Goal: Information Seeking & Learning: Learn about a topic

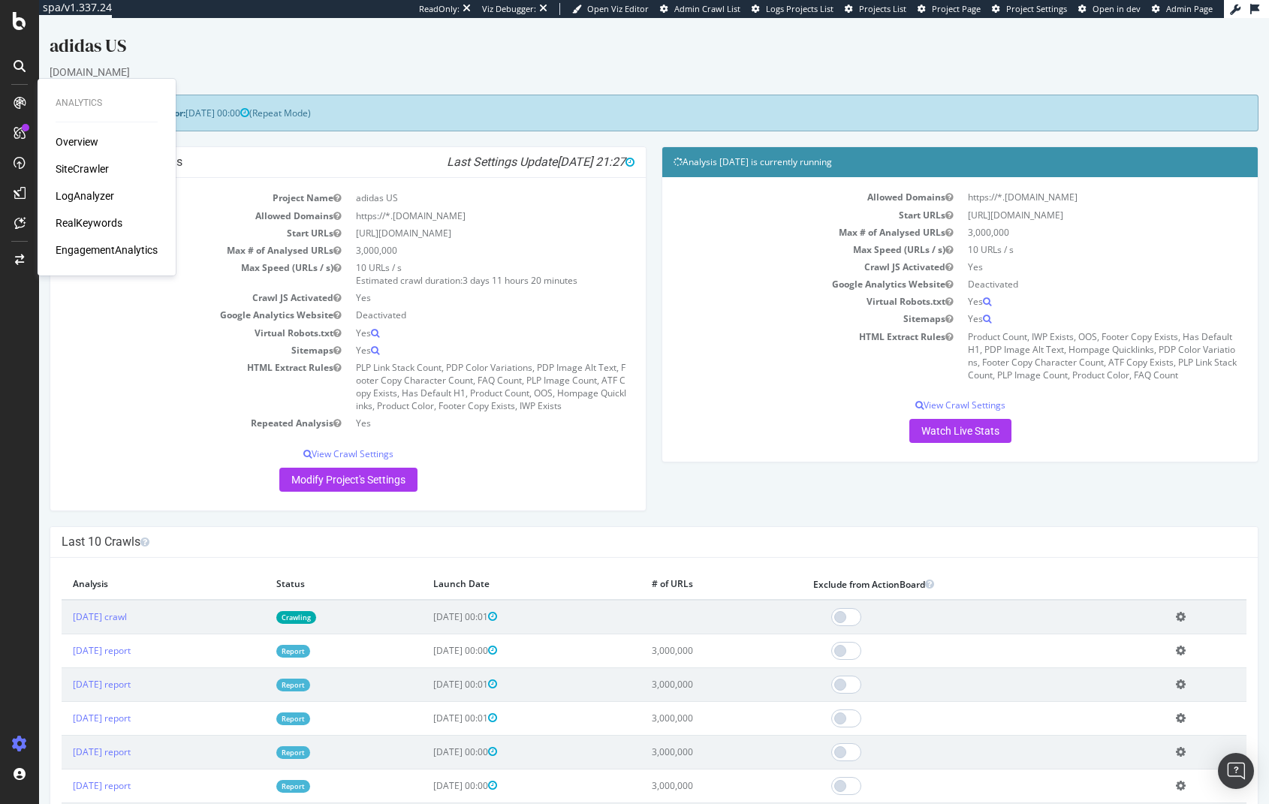
click at [535, 551] on div "Last 10 Crawls" at bounding box center [653, 542] width 1207 height 31
click at [508, 518] on div "Project Global Settings Last Settings Update 2025-09-11 21:27 Project Name adid…" at bounding box center [348, 335] width 612 height 379
click at [71, 224] on div "RealKeywords" at bounding box center [89, 222] width 67 height 15
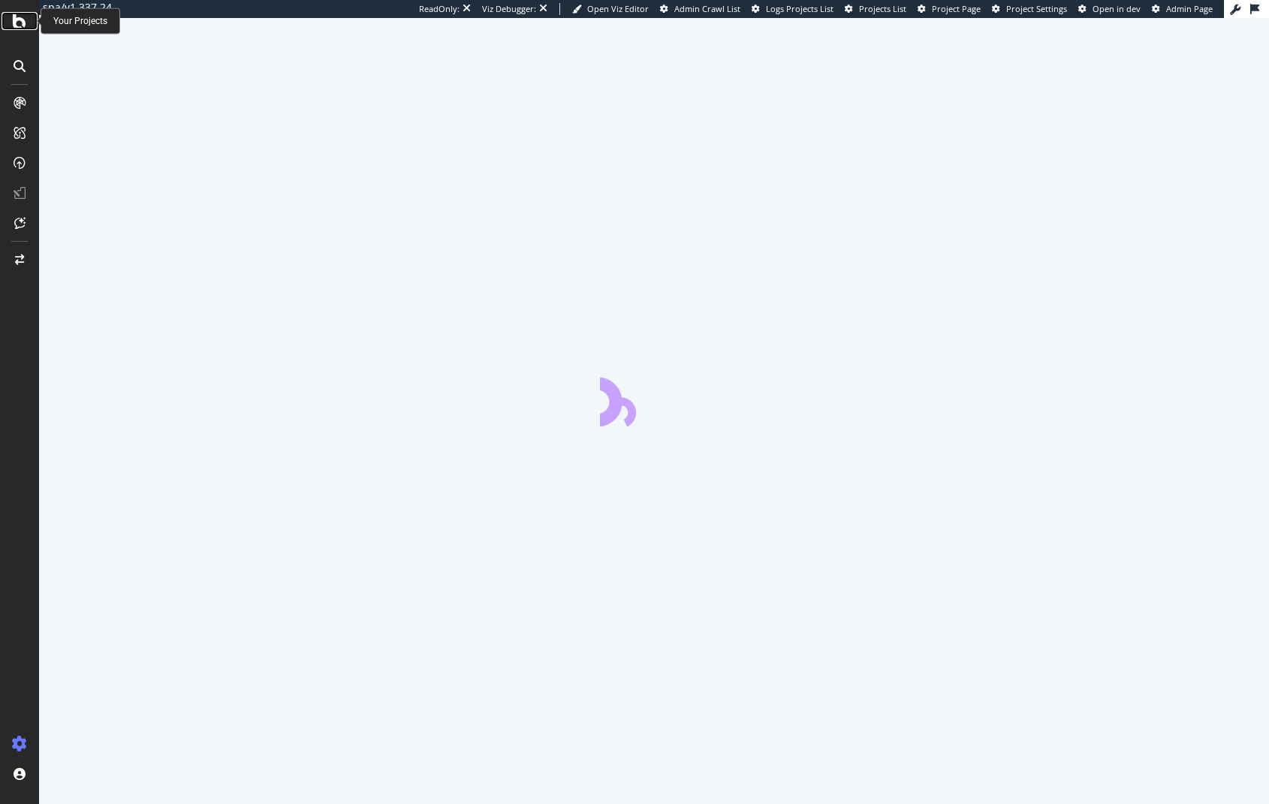
click at [19, 18] on icon at bounding box center [20, 21] width 14 height 18
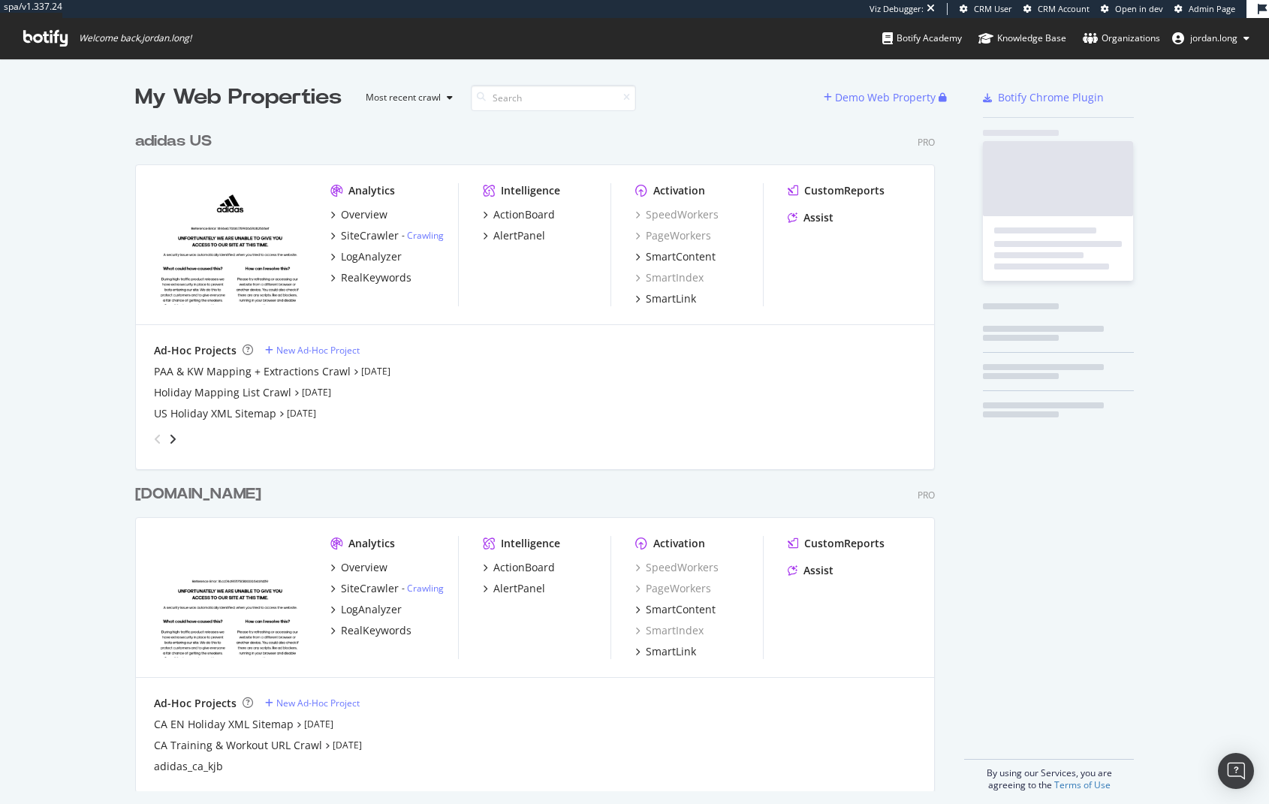
scroll to position [667, 800]
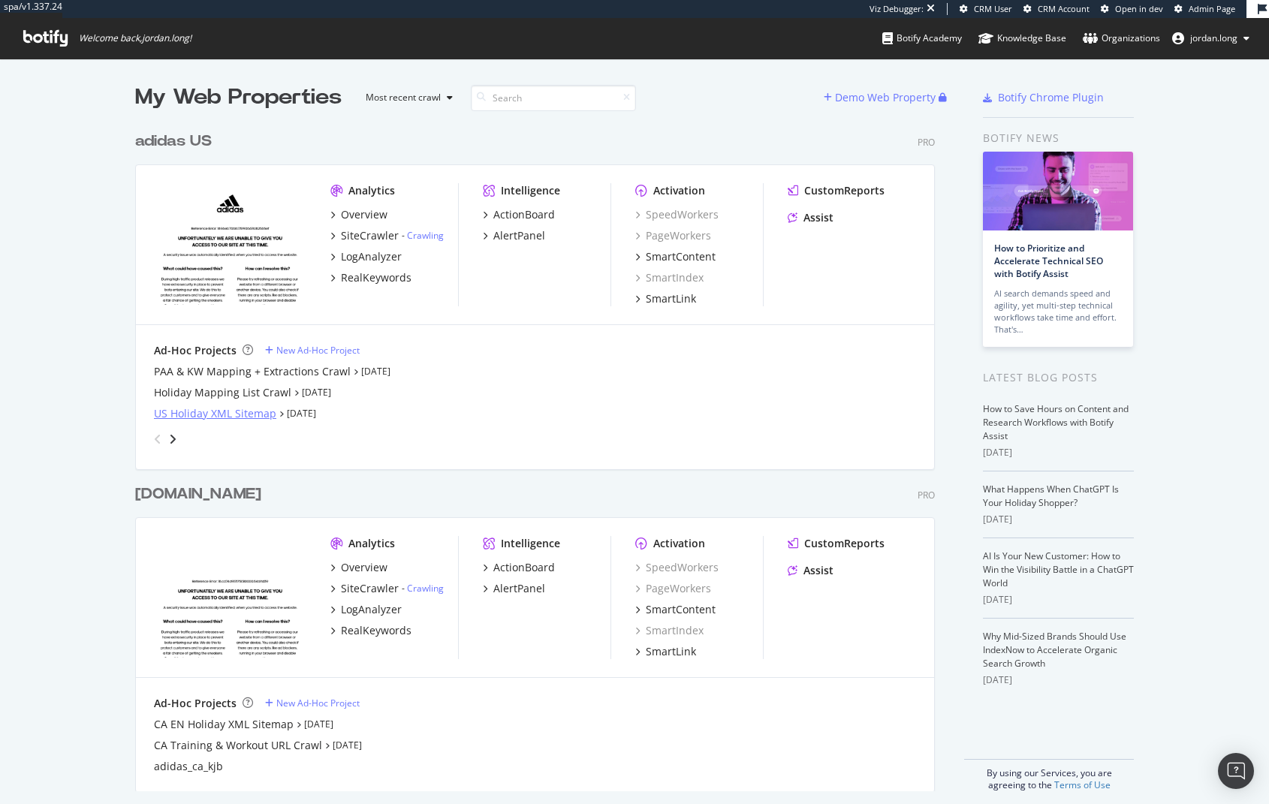
click at [173, 414] on div "US Holiday XML Sitemap" at bounding box center [215, 413] width 122 height 15
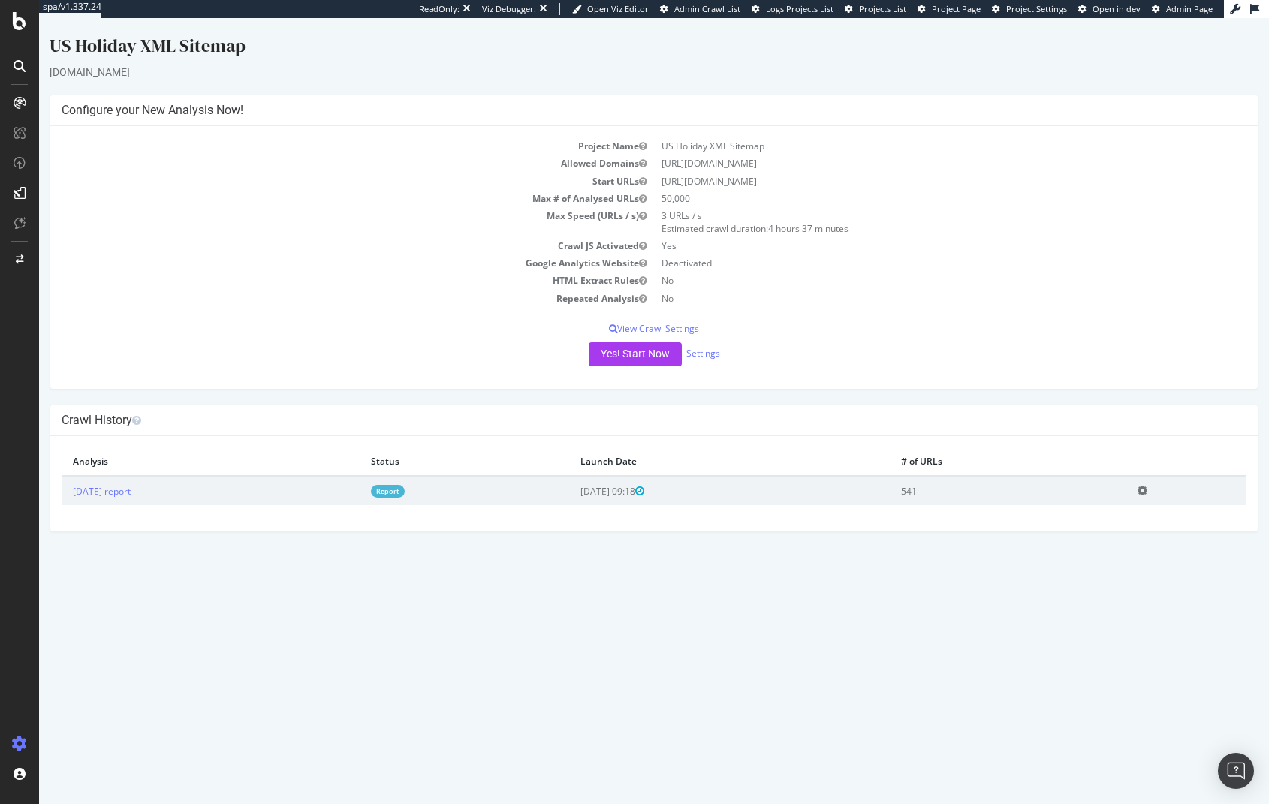
click at [405, 493] on link "Report" at bounding box center [388, 491] width 34 height 13
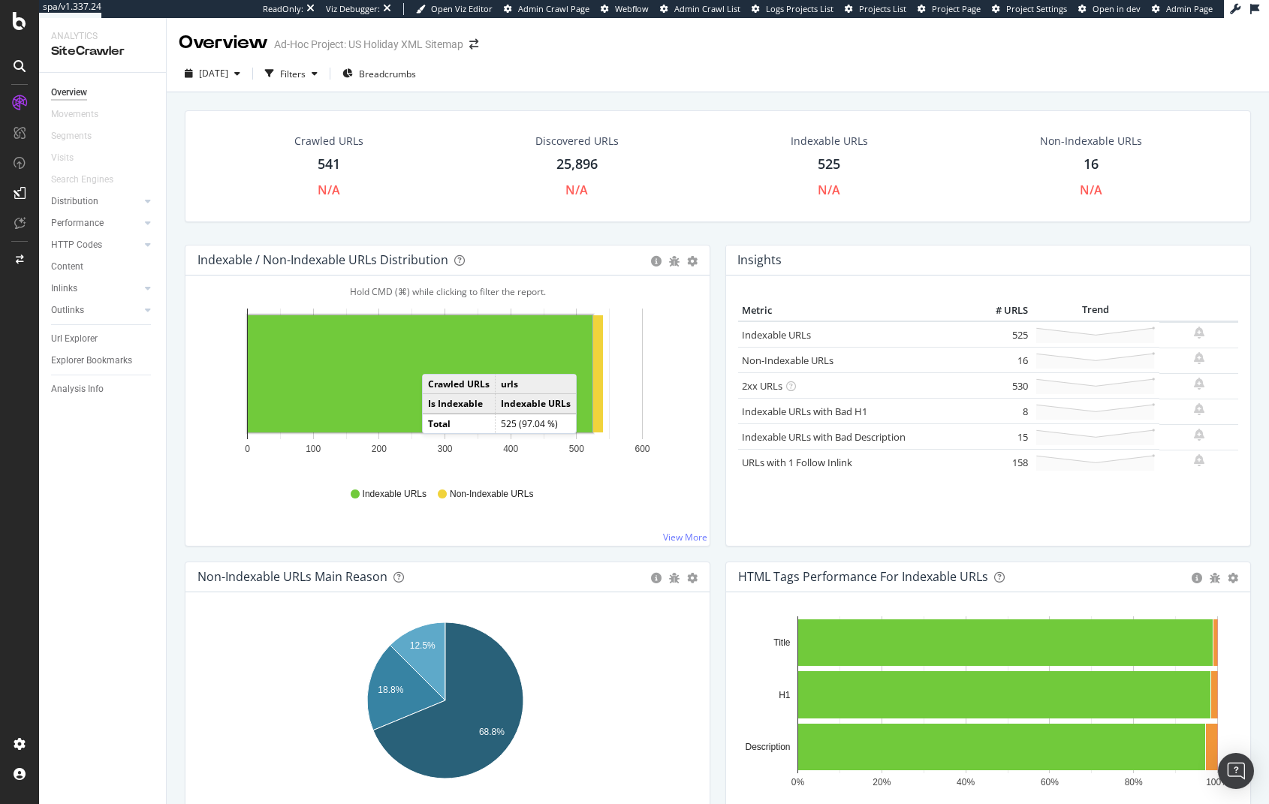
click at [437, 359] on rect "A chart." at bounding box center [420, 373] width 345 height 117
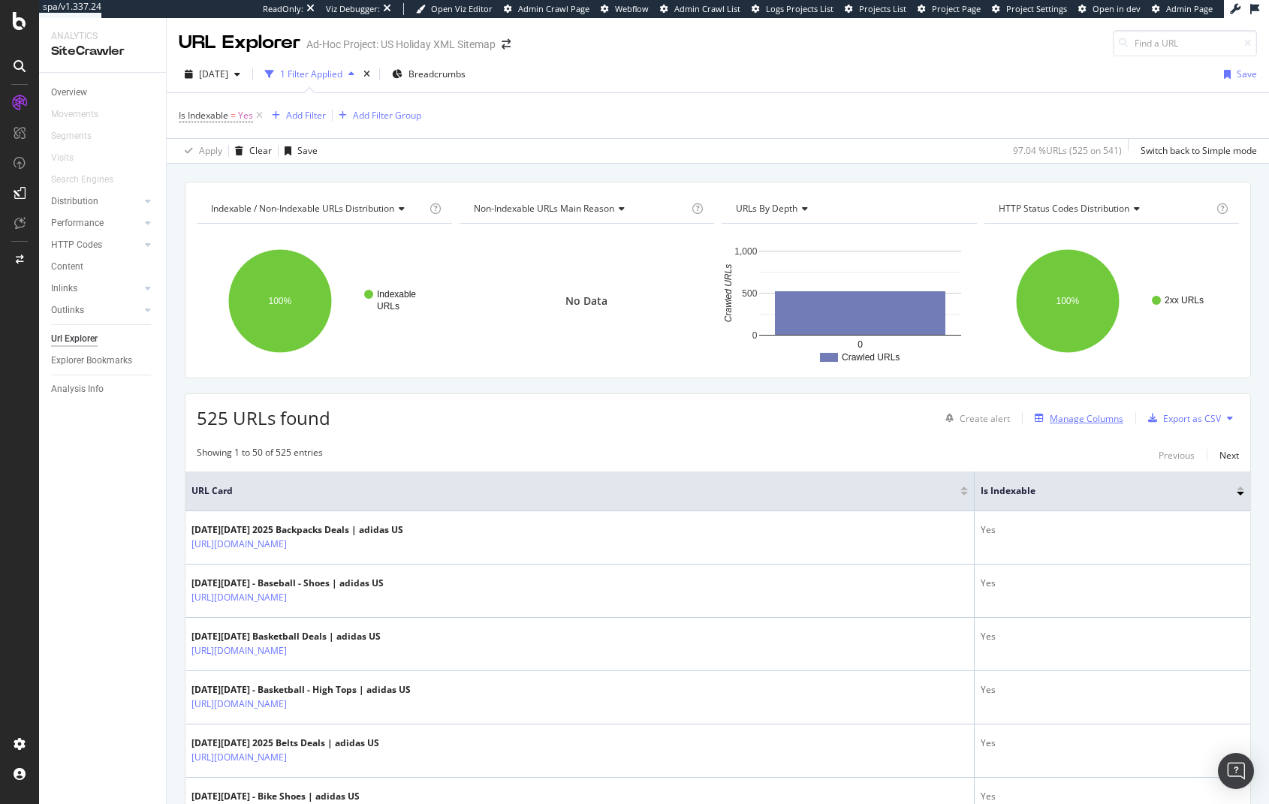
click at [1092, 420] on div "Manage Columns" at bounding box center [1086, 418] width 74 height 13
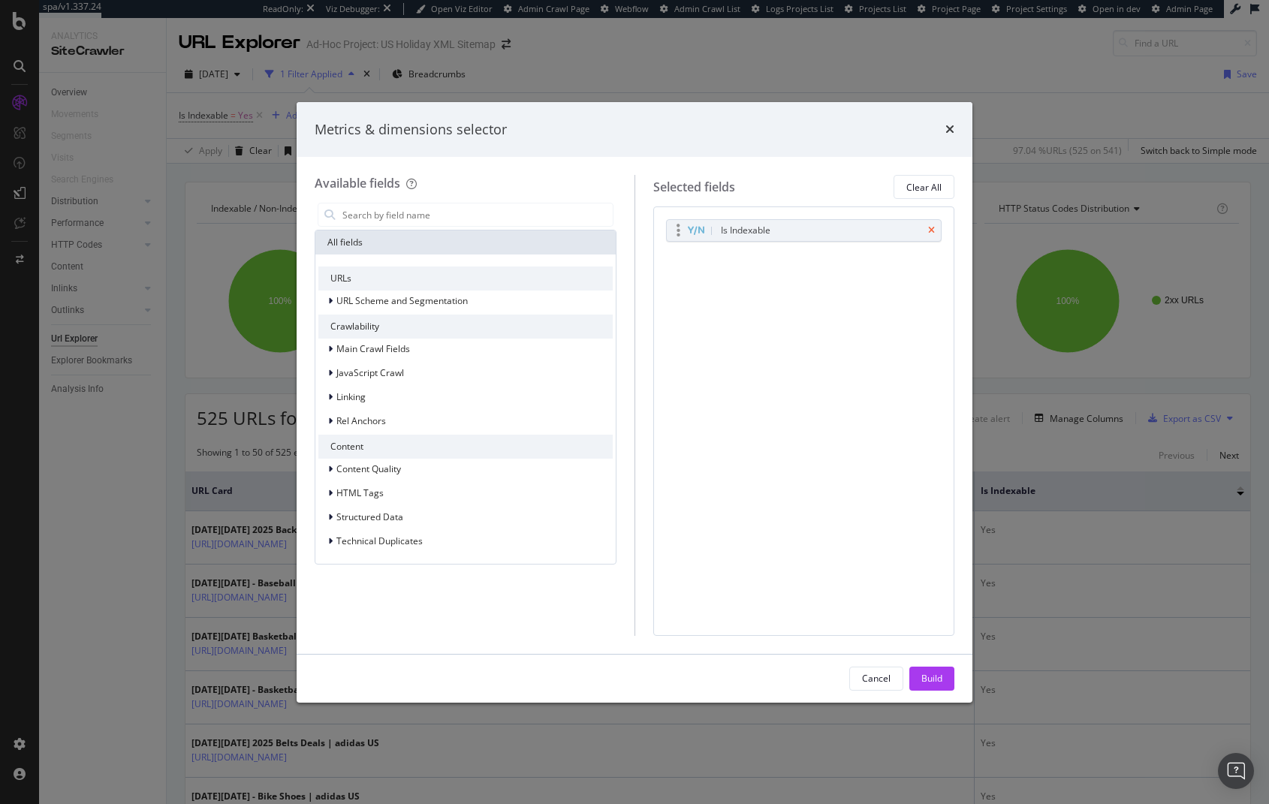
click at [934, 230] on icon "times" at bounding box center [931, 230] width 7 height 9
click at [540, 211] on input "modal" at bounding box center [477, 214] width 272 height 23
click at [540, 217] on input "modal" at bounding box center [477, 214] width 272 height 23
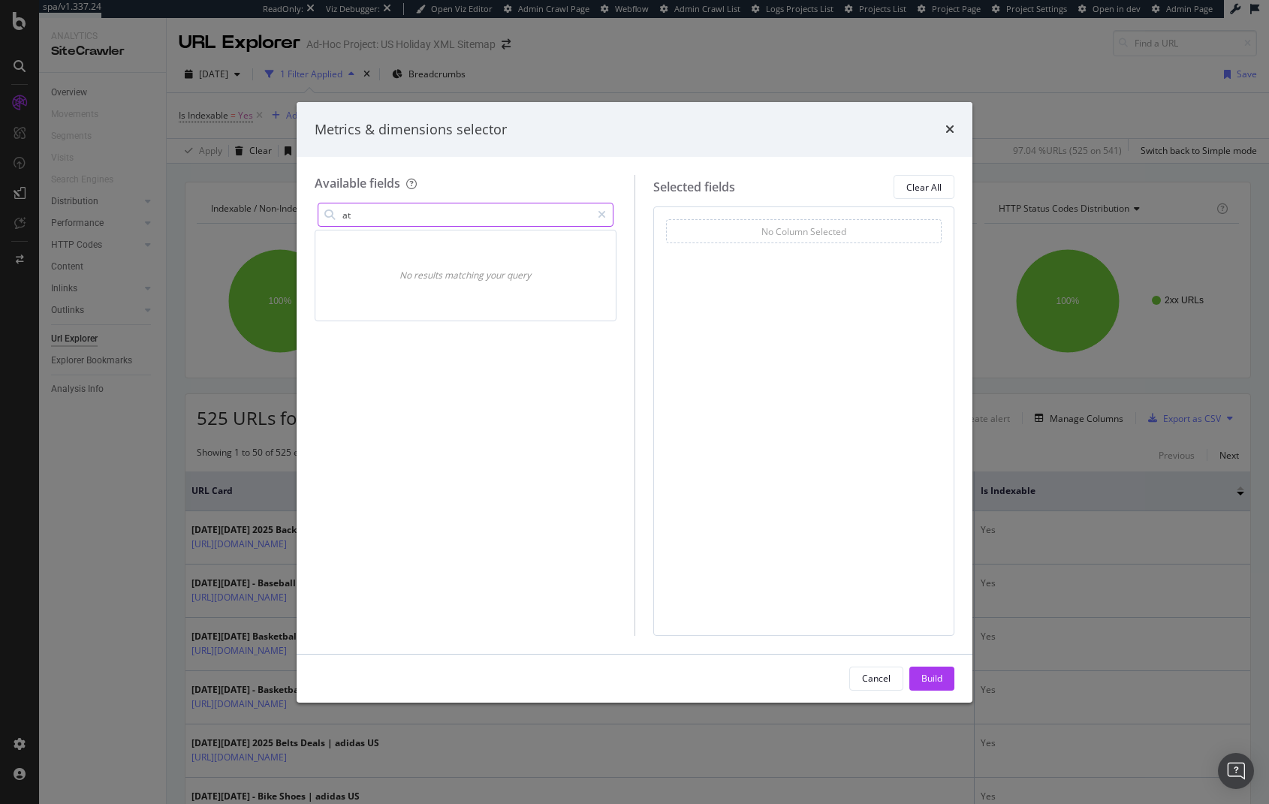
type input "a"
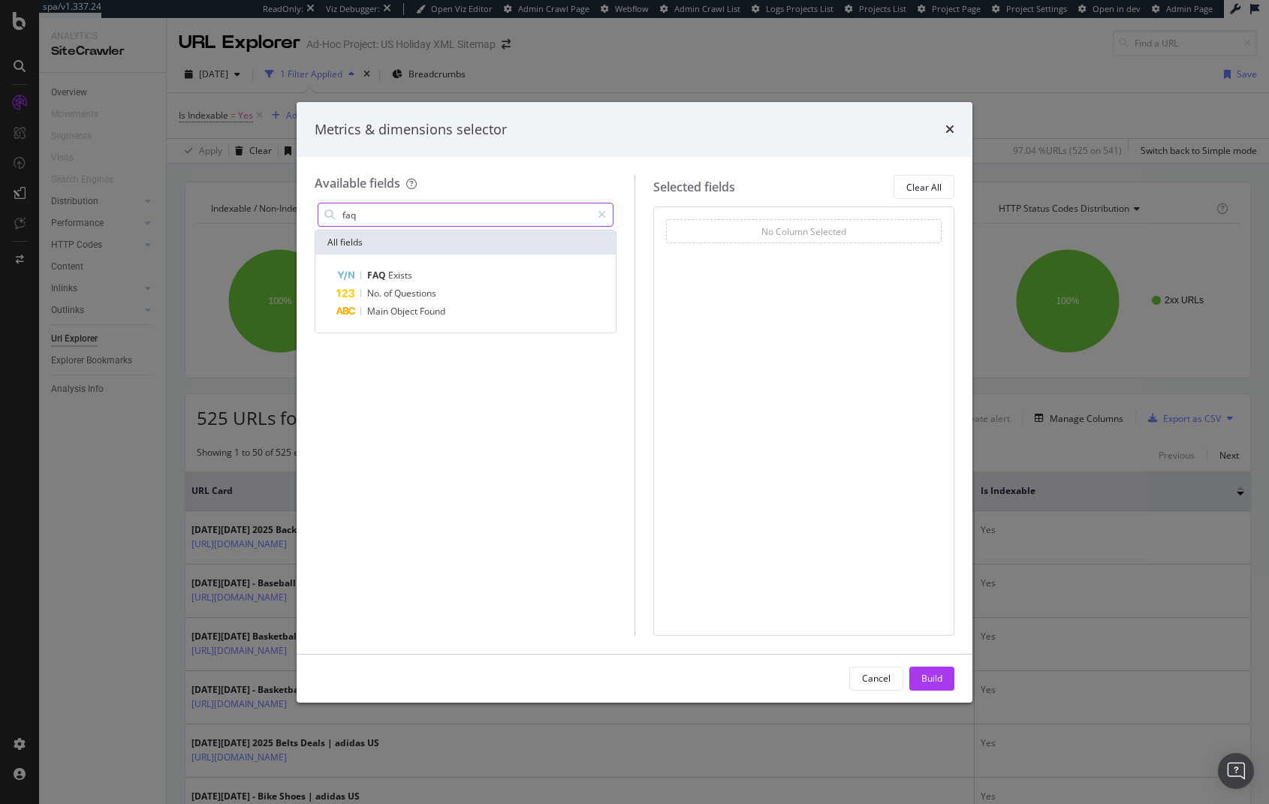
type input "faq"
click at [462, 266] on div "FAQ Exists No. of Questions Main Object Found" at bounding box center [465, 293] width 300 height 78
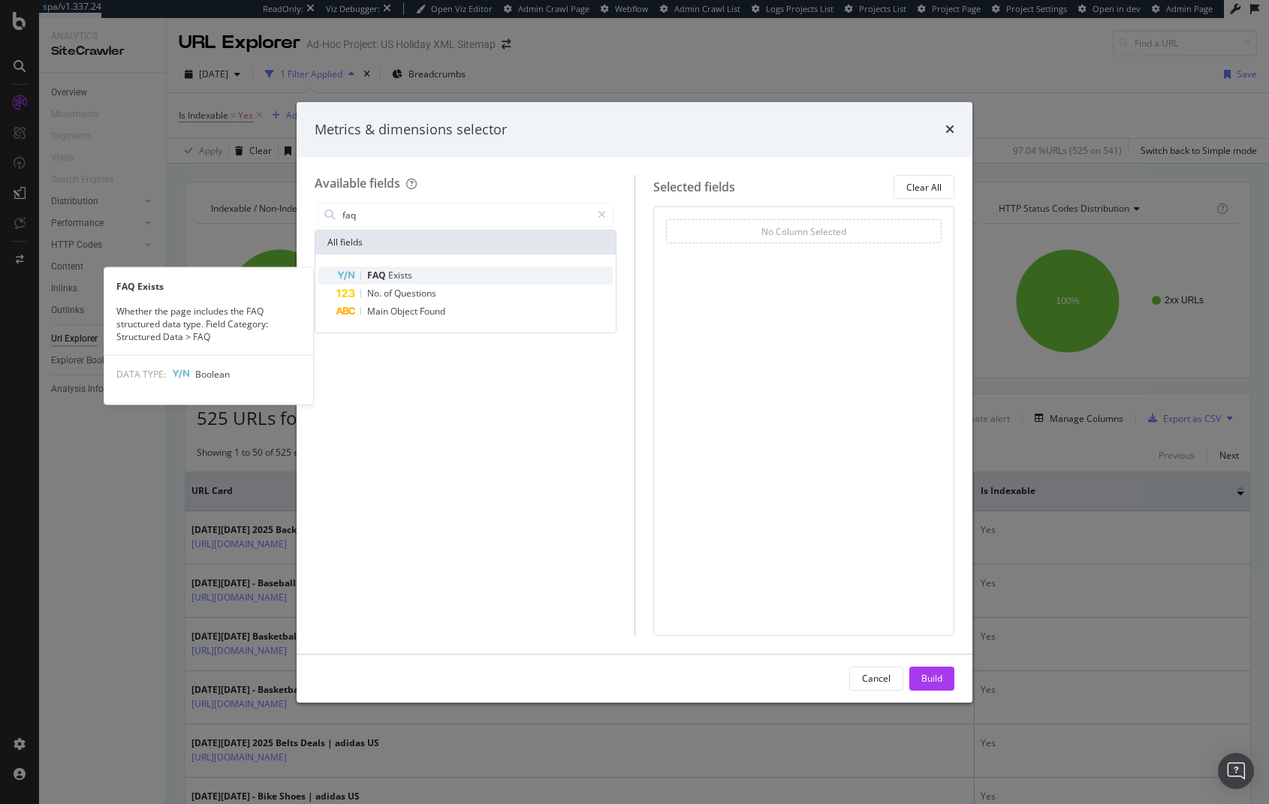
click at [456, 277] on div "FAQ Exists" at bounding box center [474, 275] width 276 height 18
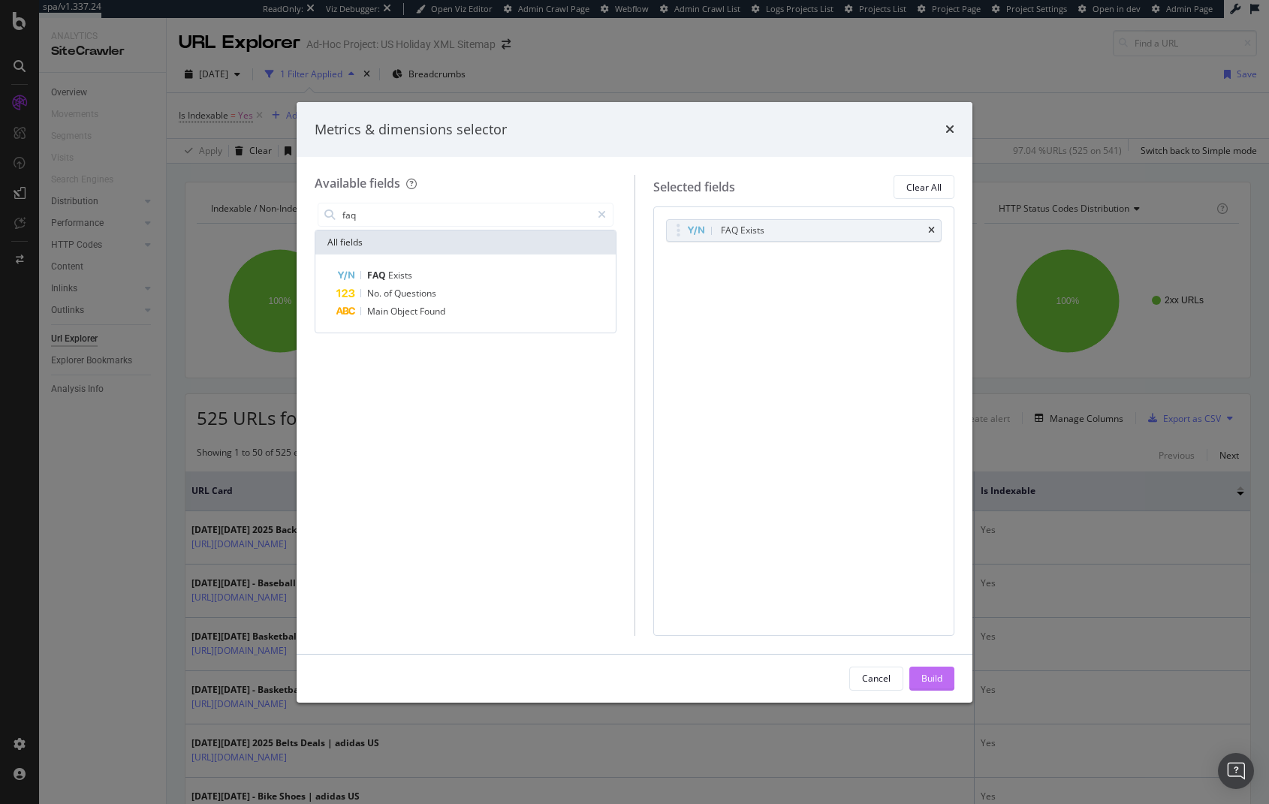
click at [922, 676] on div "Build" at bounding box center [931, 678] width 21 height 13
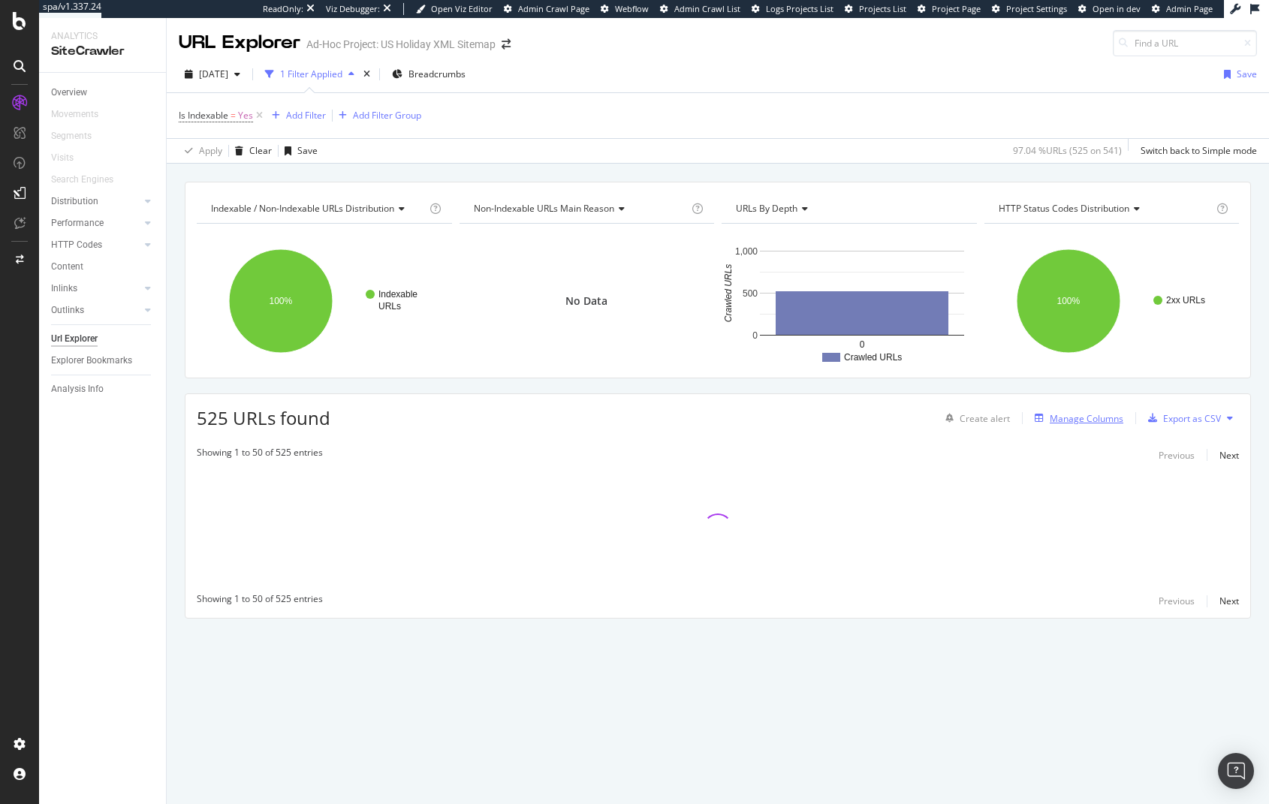
click at [1094, 420] on div "Manage Columns" at bounding box center [1086, 418] width 74 height 13
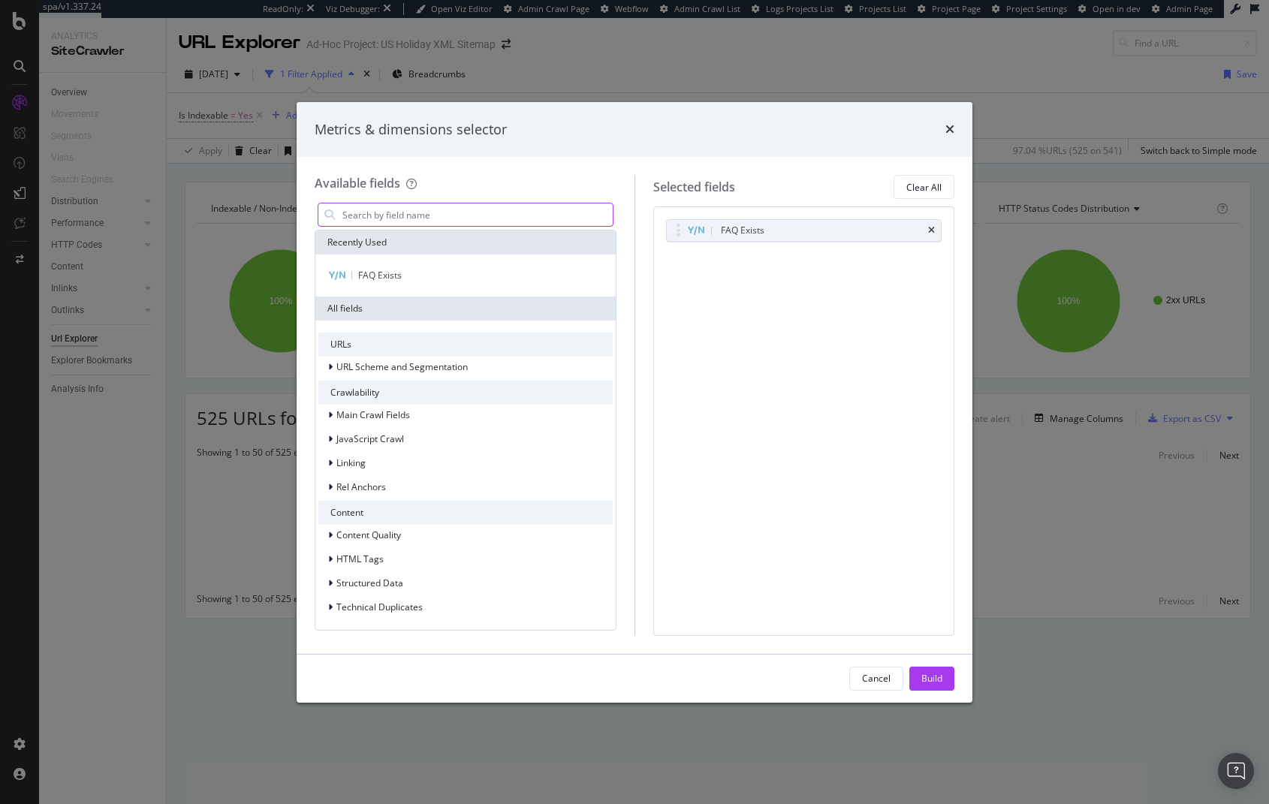
click at [403, 225] on input "modal" at bounding box center [477, 214] width 272 height 23
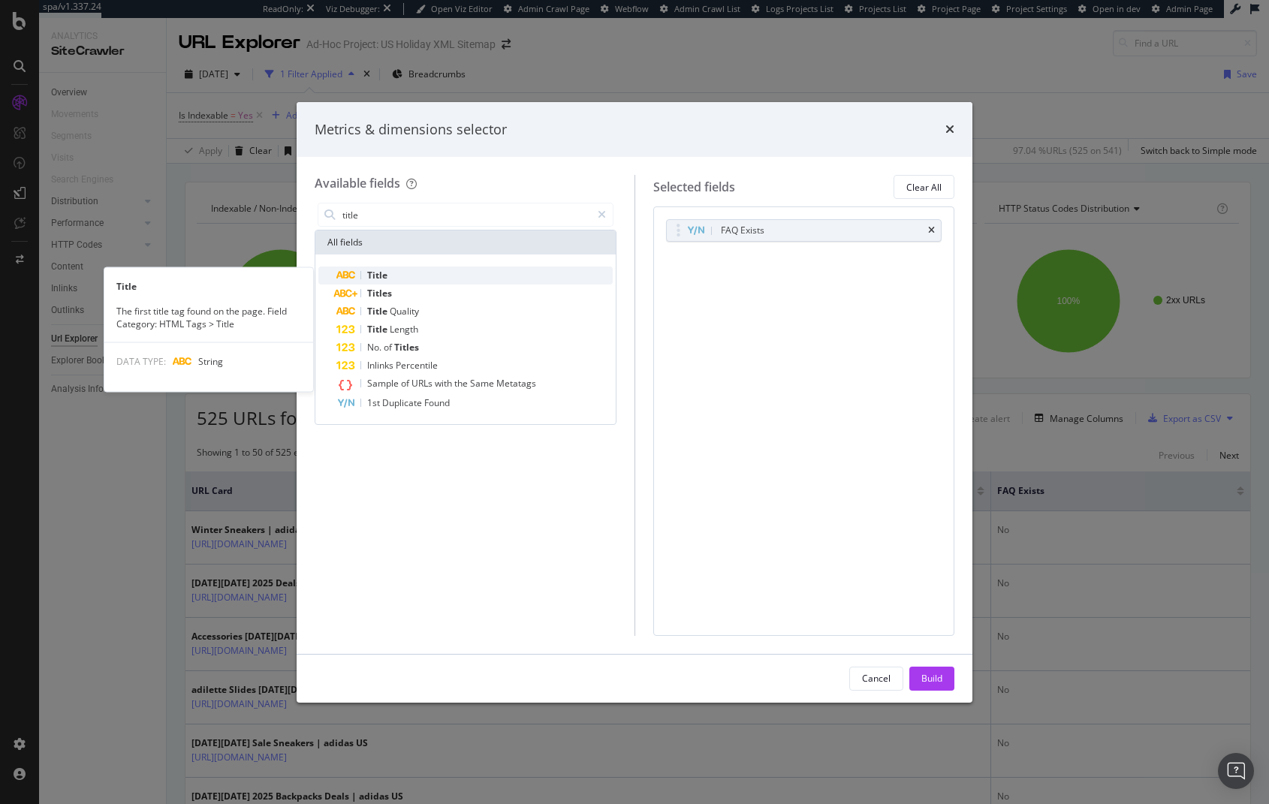
click at [382, 269] on span "Title" at bounding box center [377, 275] width 20 height 13
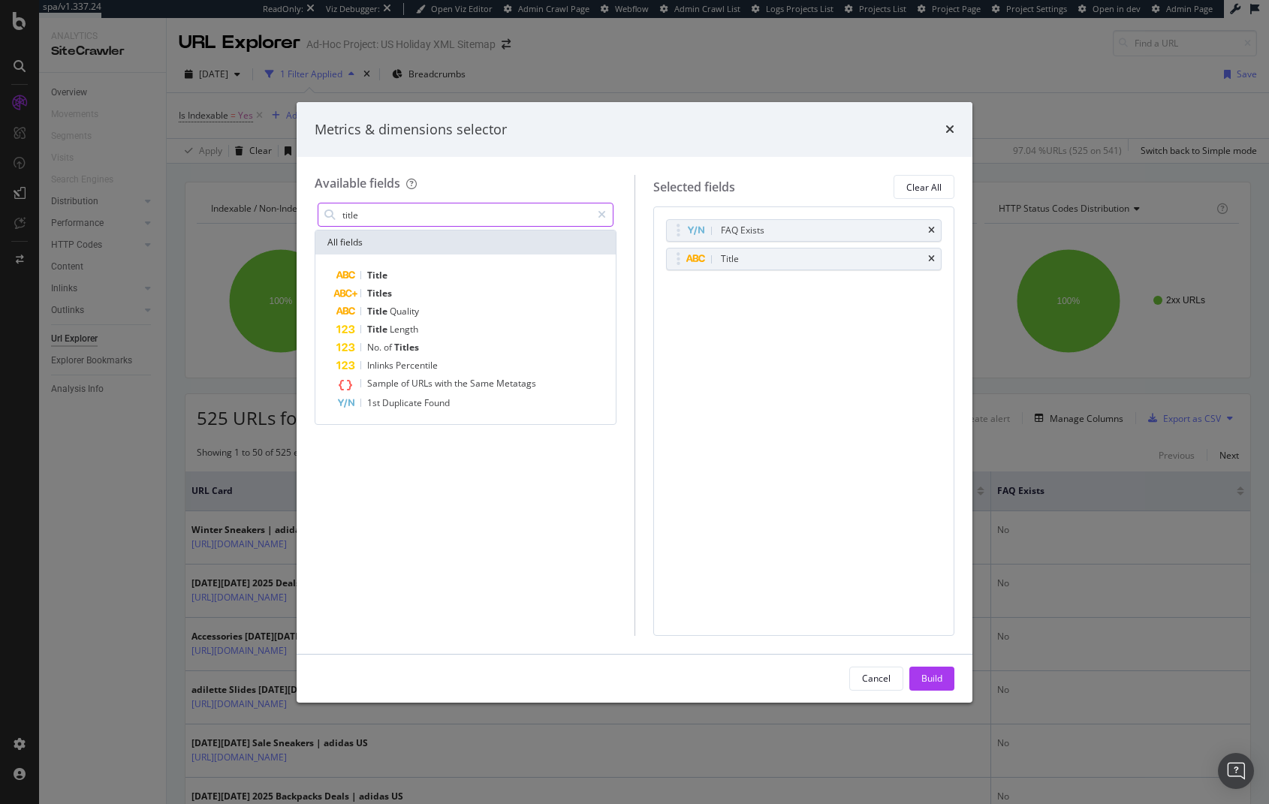
click at [377, 218] on input "title" at bounding box center [466, 214] width 250 height 23
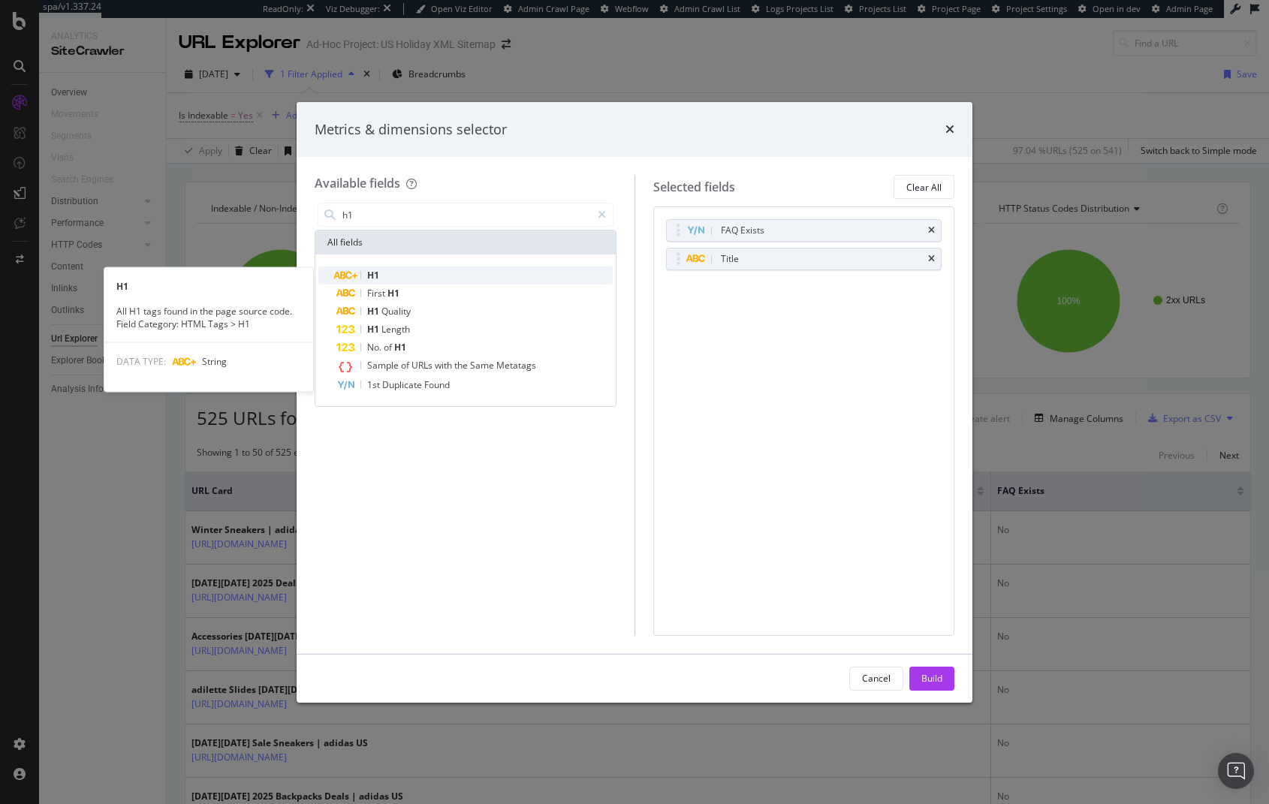
click at [376, 274] on span "H1" at bounding box center [373, 275] width 12 height 13
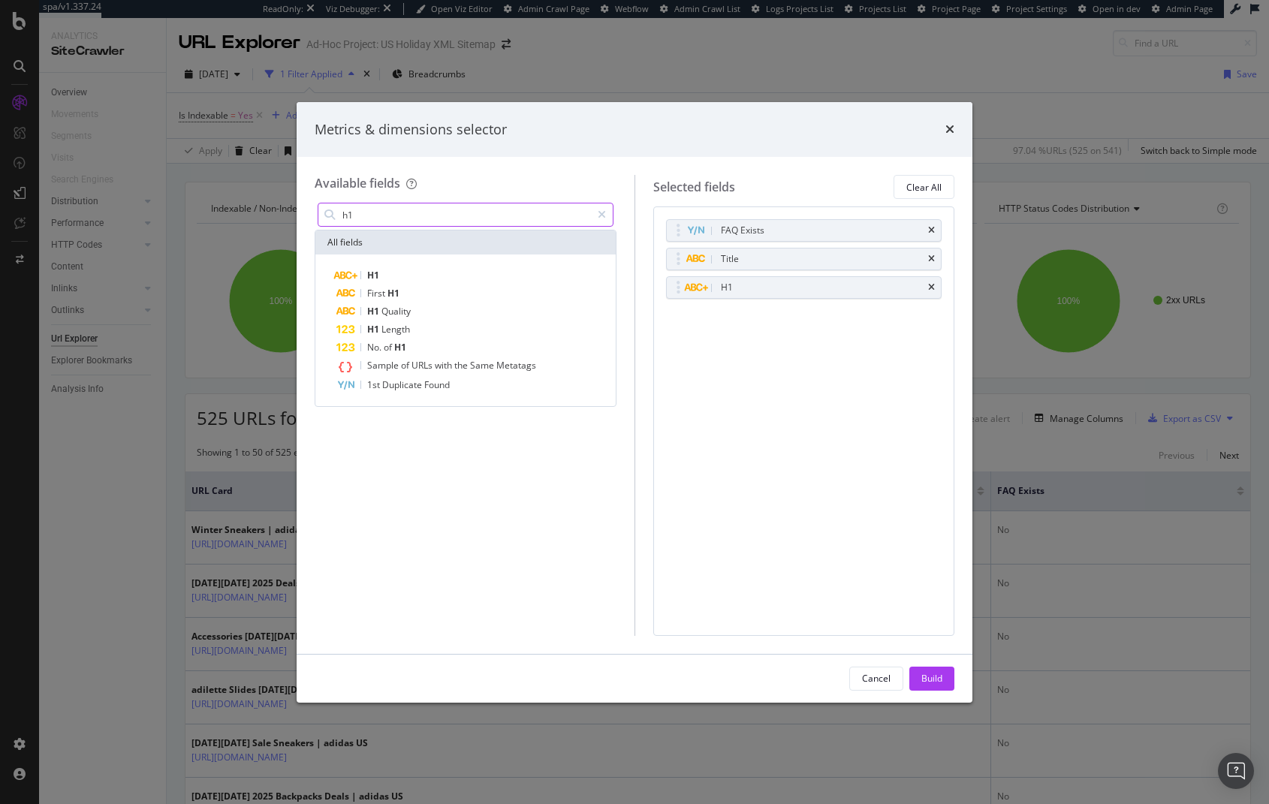
click at [375, 210] on input "h1" at bounding box center [466, 214] width 250 height 23
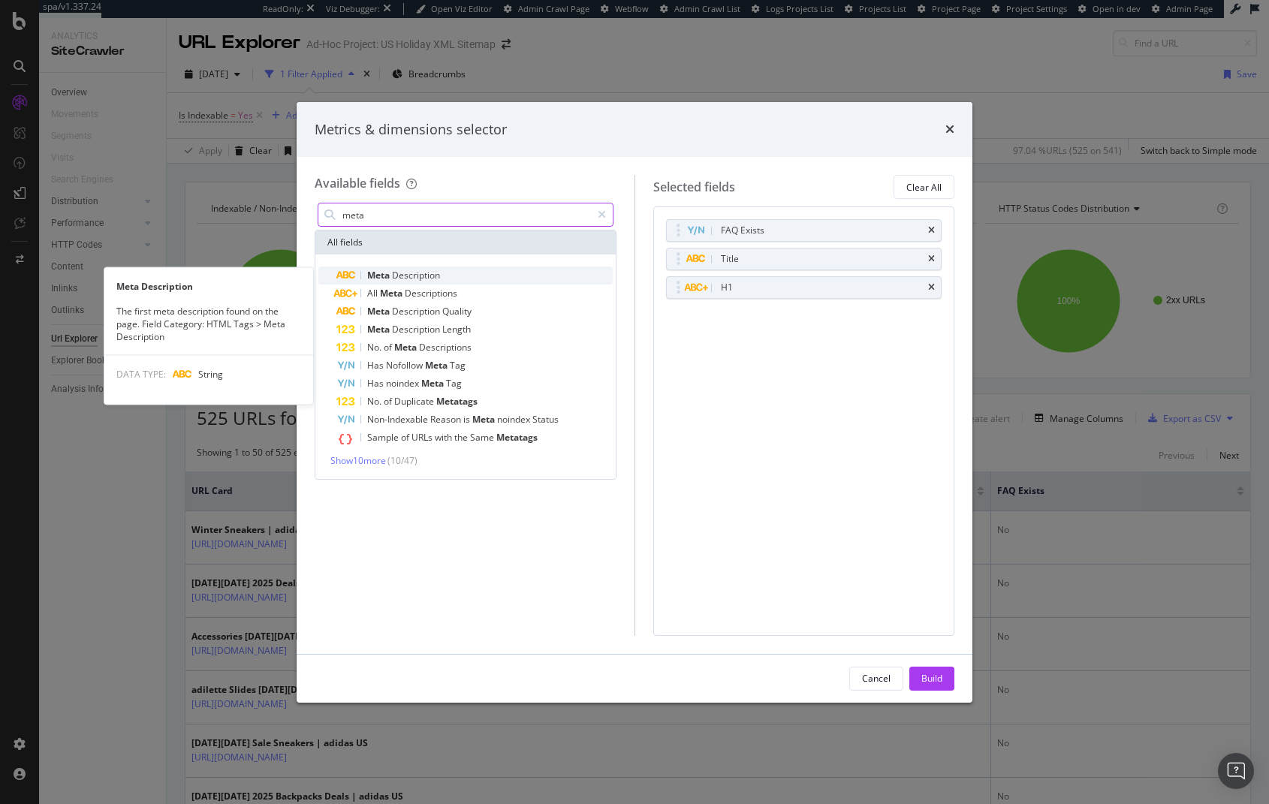
type input "meta"
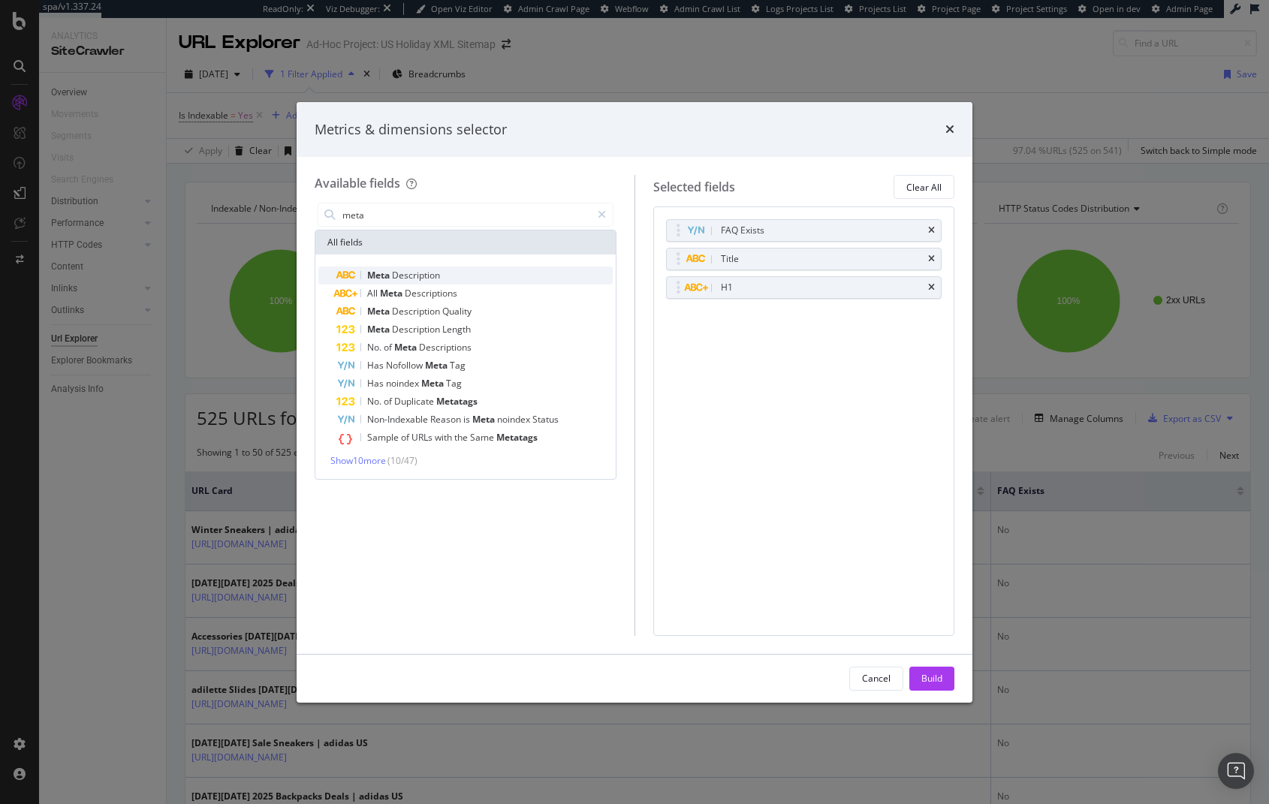
click at [393, 284] on div "Meta Description" at bounding box center [474, 275] width 276 height 18
click at [941, 676] on div "Build" at bounding box center [931, 678] width 21 height 13
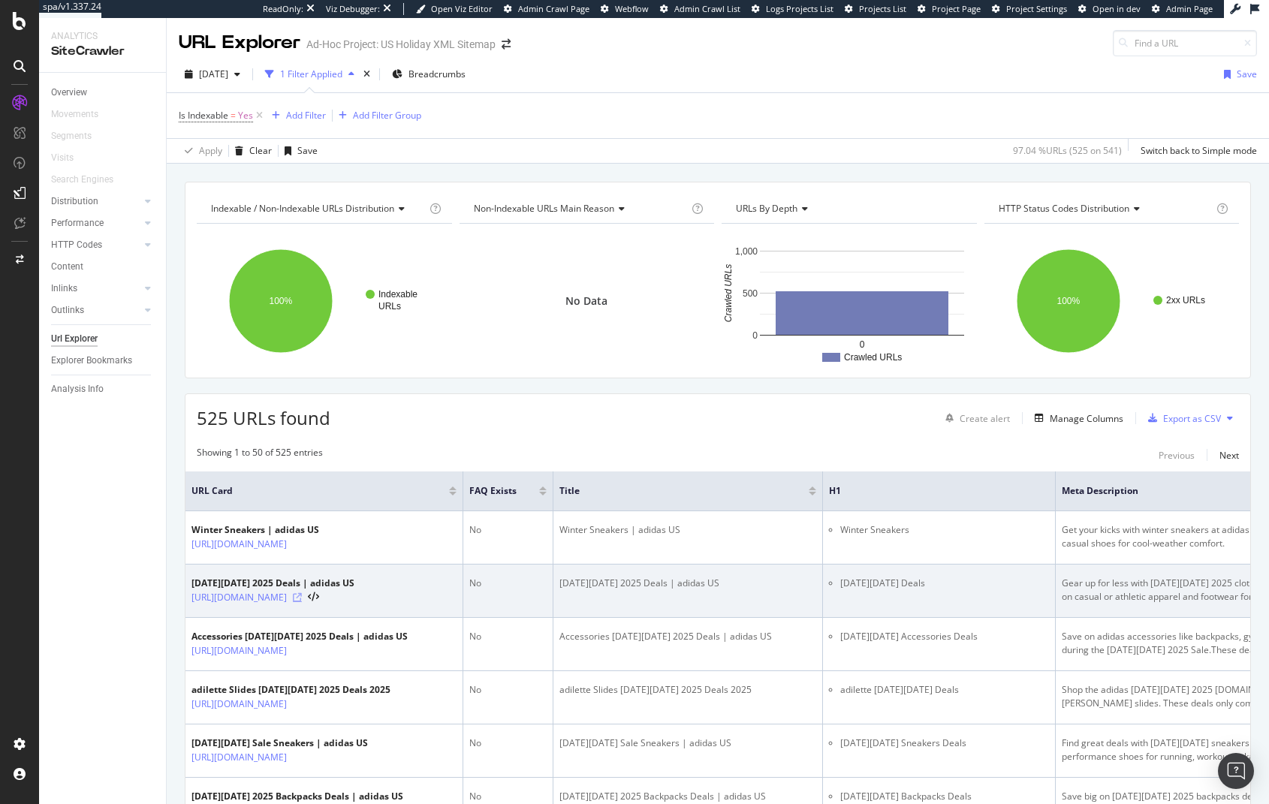
click at [302, 600] on icon at bounding box center [297, 597] width 9 height 9
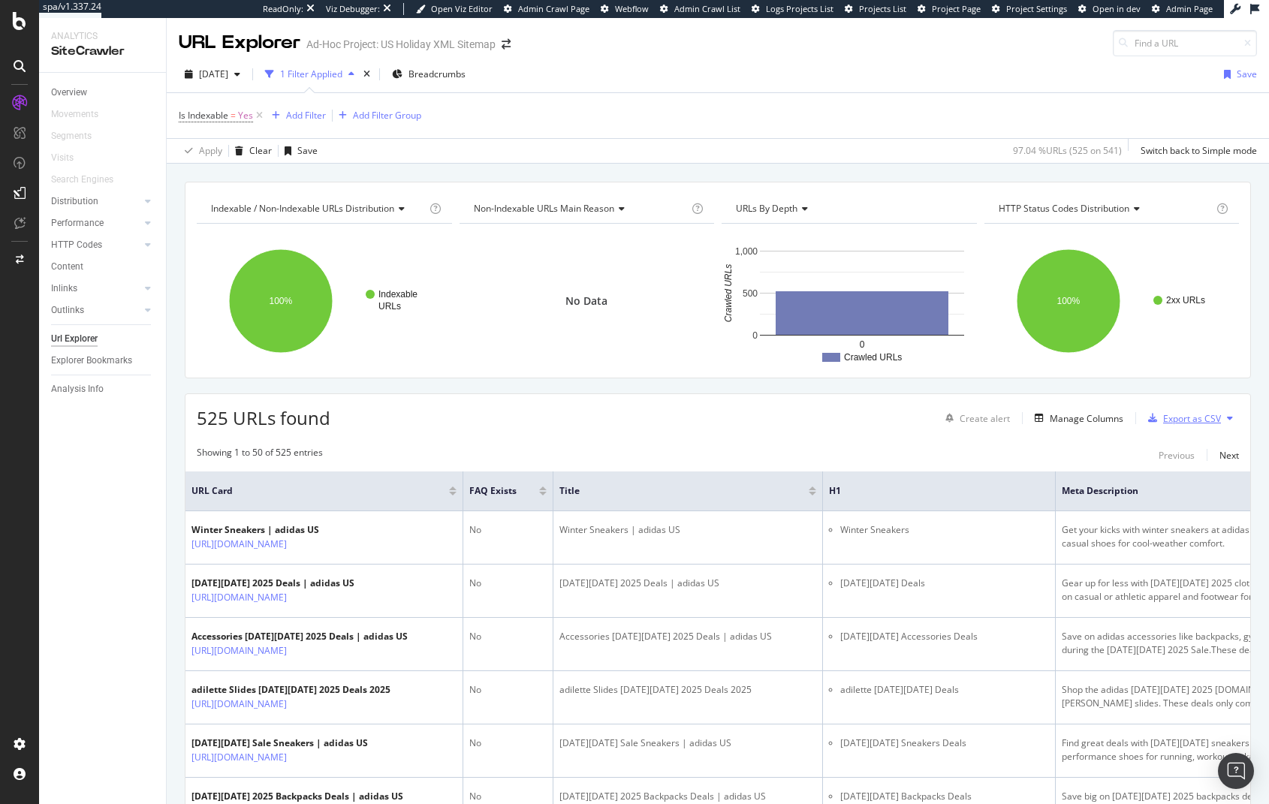
click at [1170, 423] on div "Export as CSV" at bounding box center [1192, 418] width 58 height 13
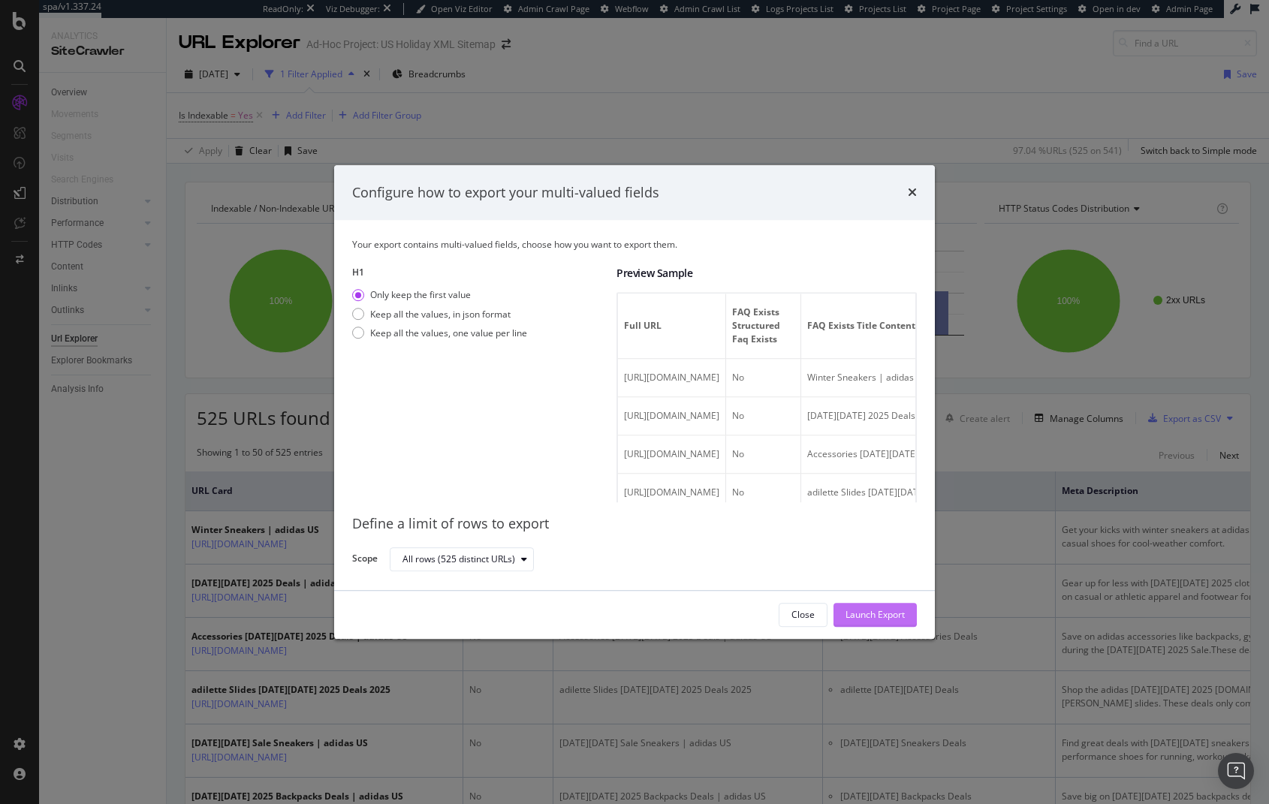
click at [874, 618] on div "Launch Export" at bounding box center [874, 615] width 59 height 13
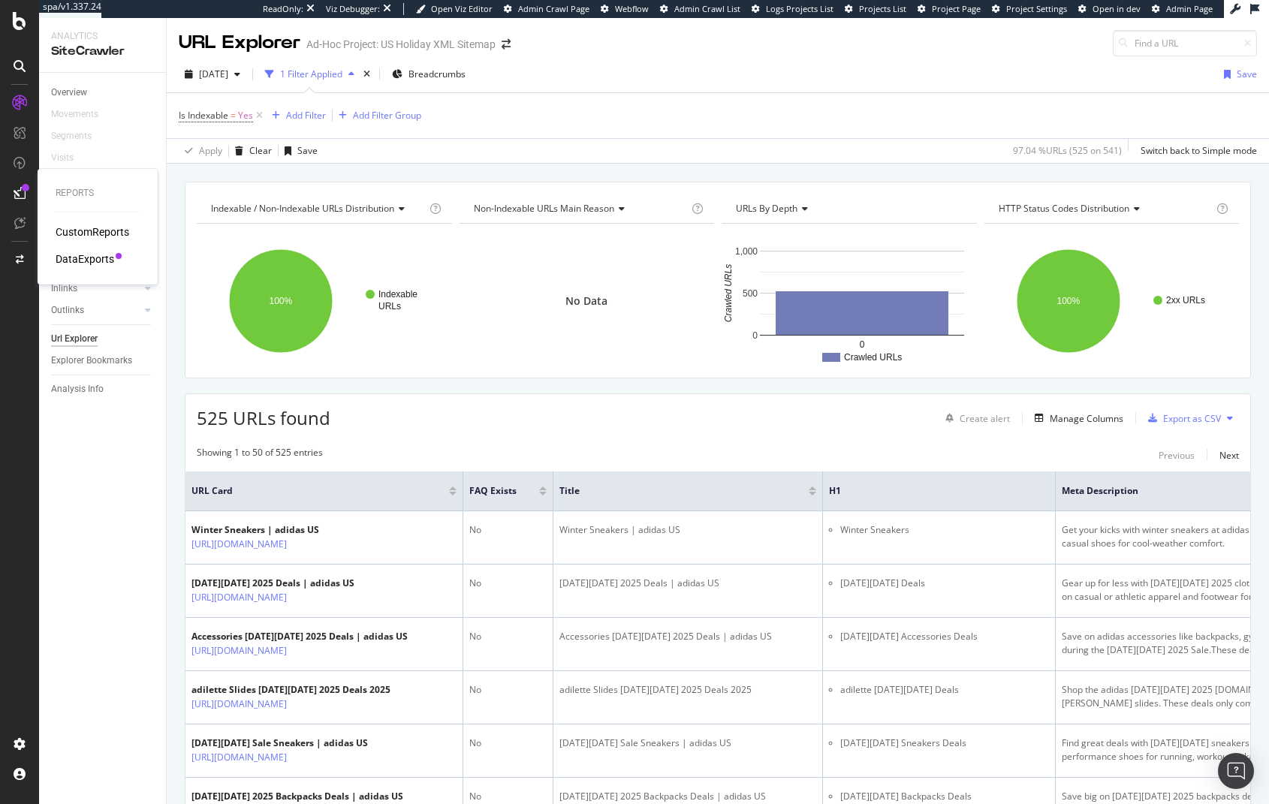
click at [81, 257] on div "DataExports" at bounding box center [85, 258] width 59 height 15
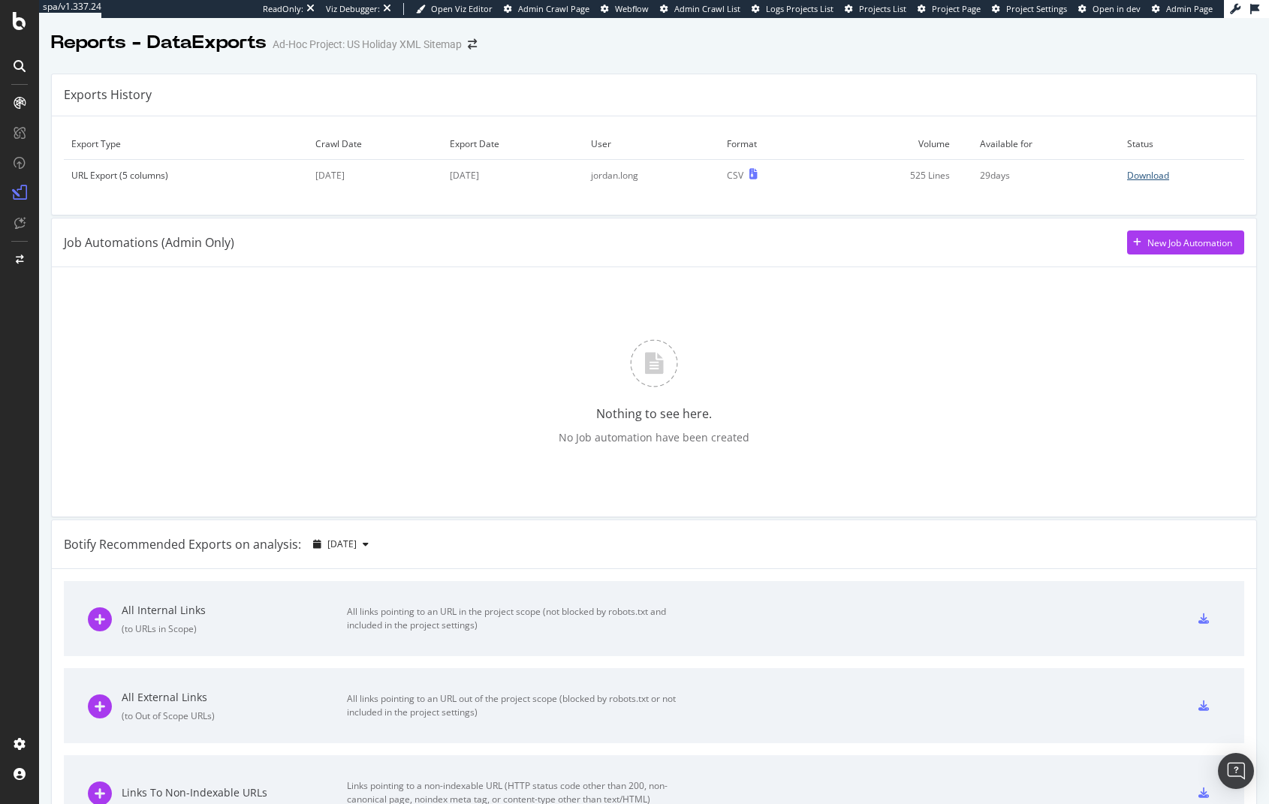
click at [1137, 179] on div "Download" at bounding box center [1148, 175] width 42 height 13
click at [26, 28] on icon at bounding box center [20, 21] width 14 height 18
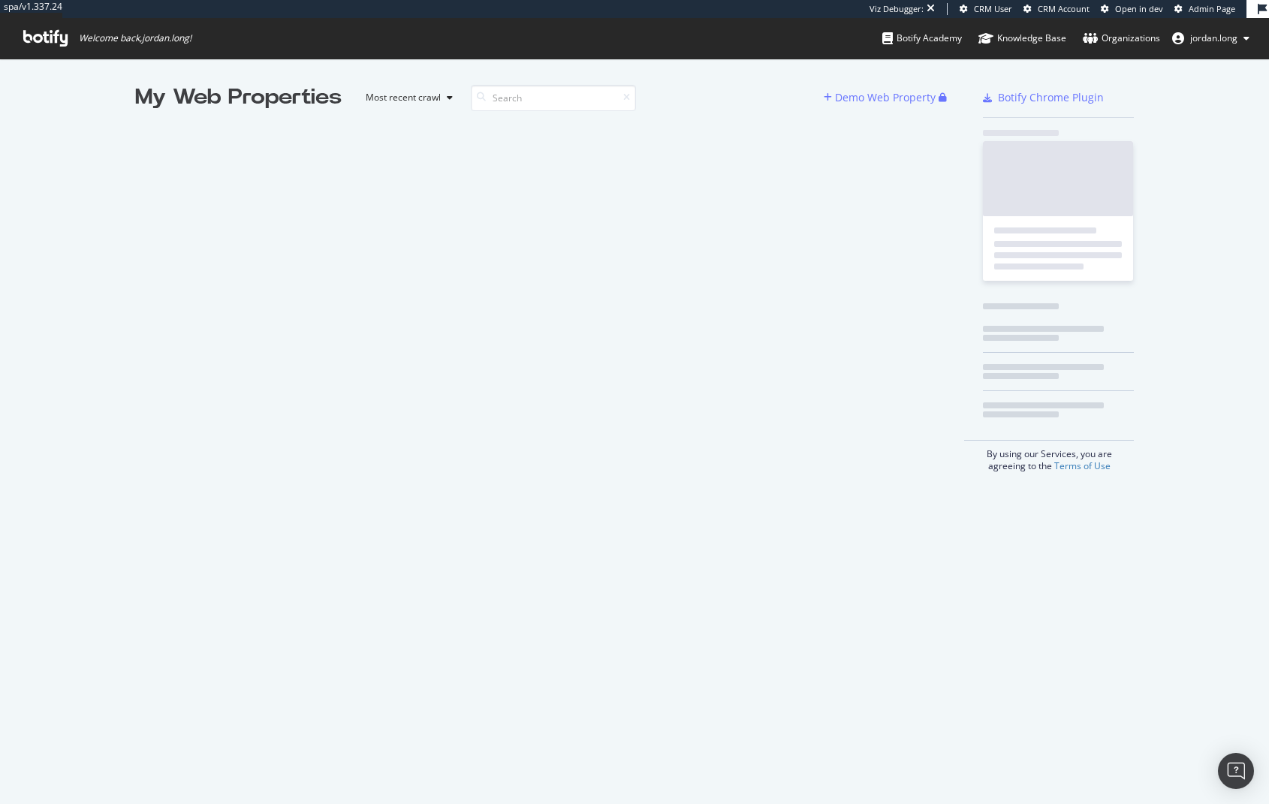
scroll to position [793, 1246]
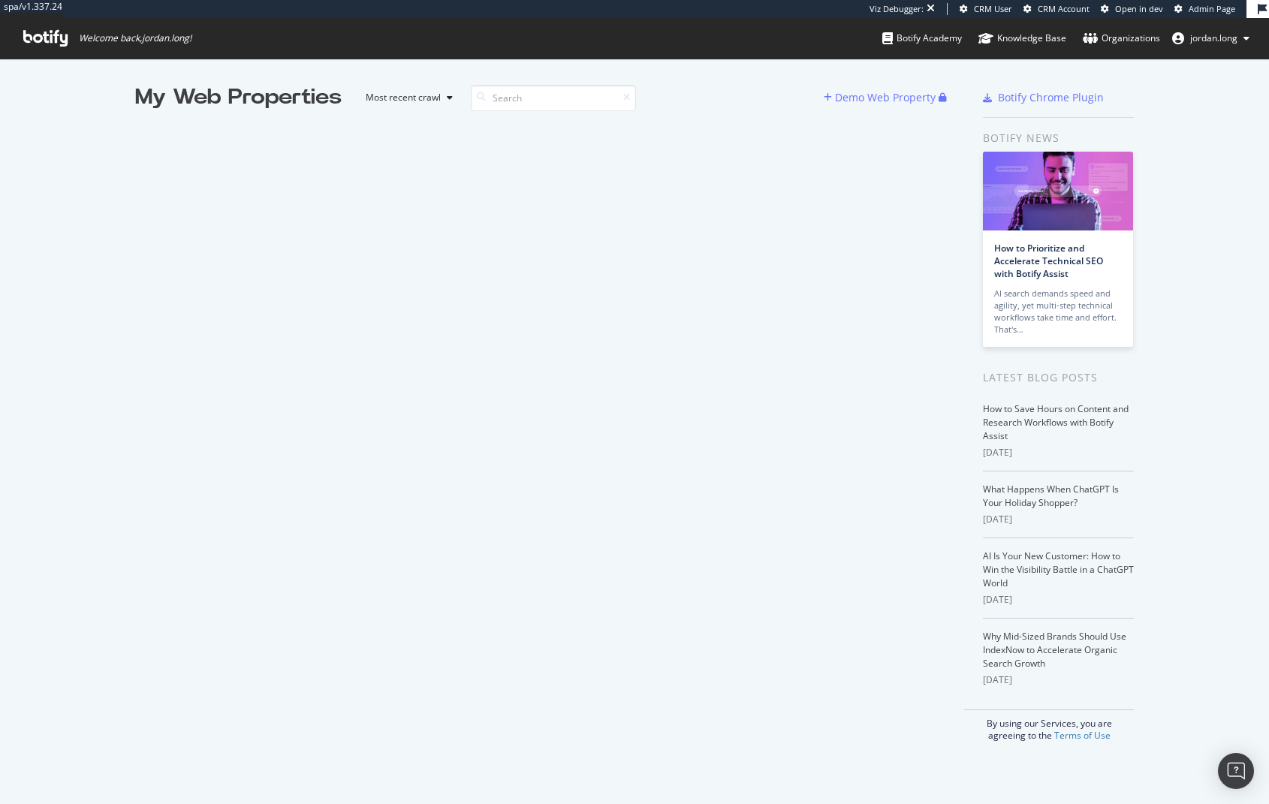
click at [61, 40] on icon at bounding box center [45, 38] width 44 height 17
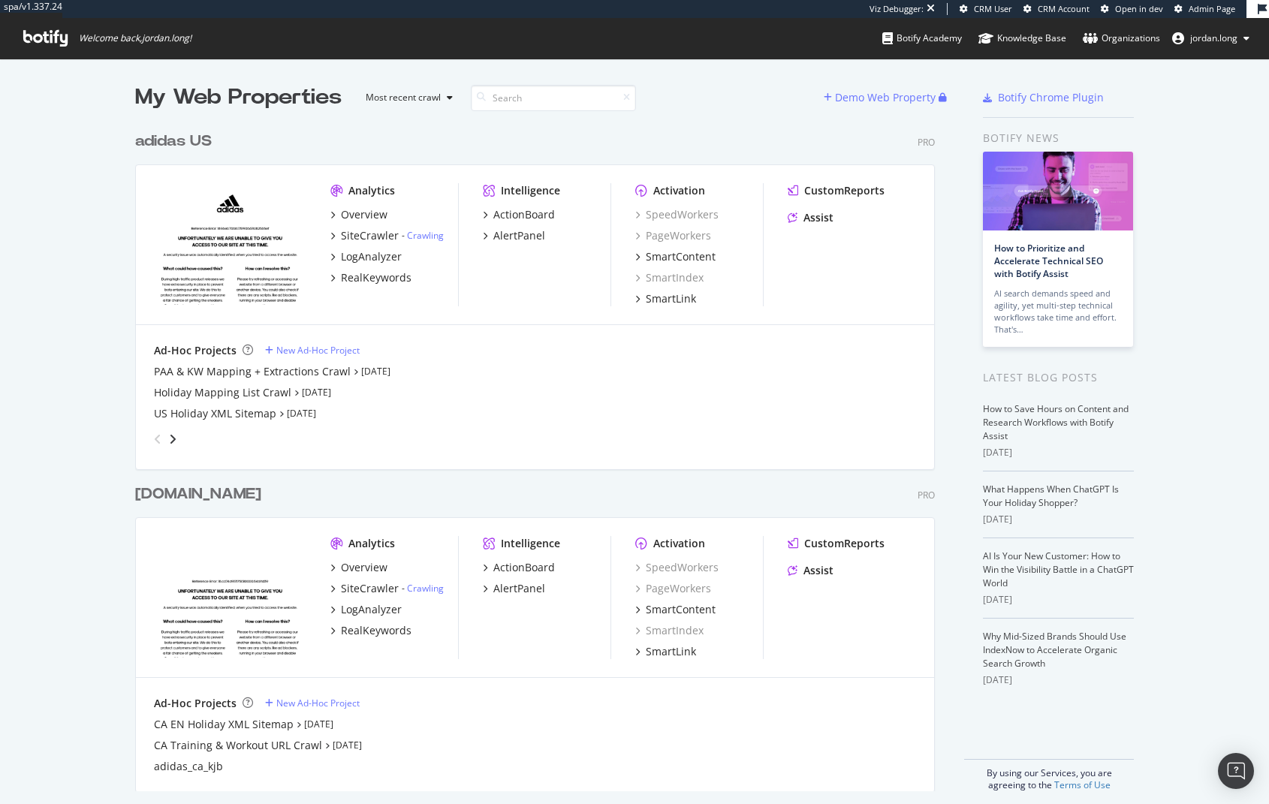
scroll to position [667, 800]
click at [47, 240] on div "My Web Properties Most recent crawl Demo Web Property adidas US Pro Analytics O…" at bounding box center [634, 437] width 1269 height 757
click at [160, 143] on div "adidas US" at bounding box center [173, 142] width 77 height 22
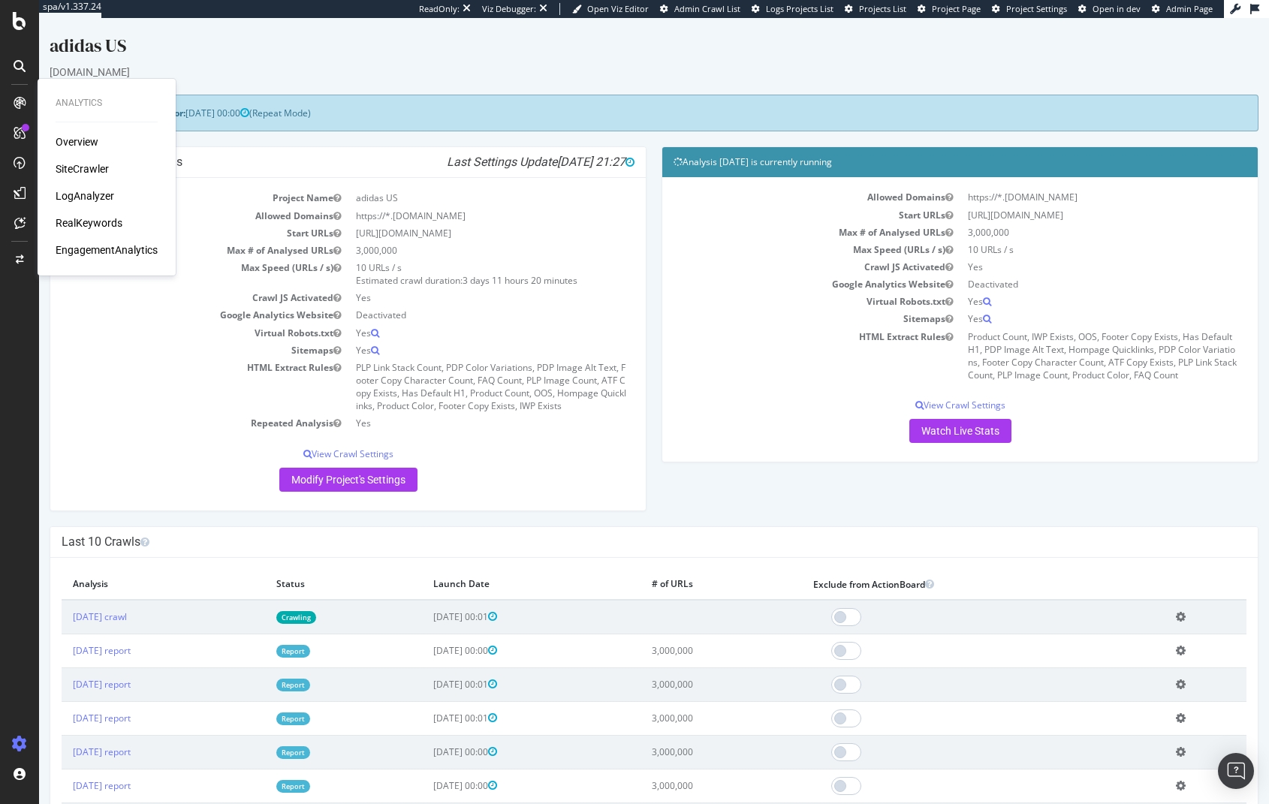
click at [85, 197] on div "LogAnalyzer" at bounding box center [85, 195] width 59 height 15
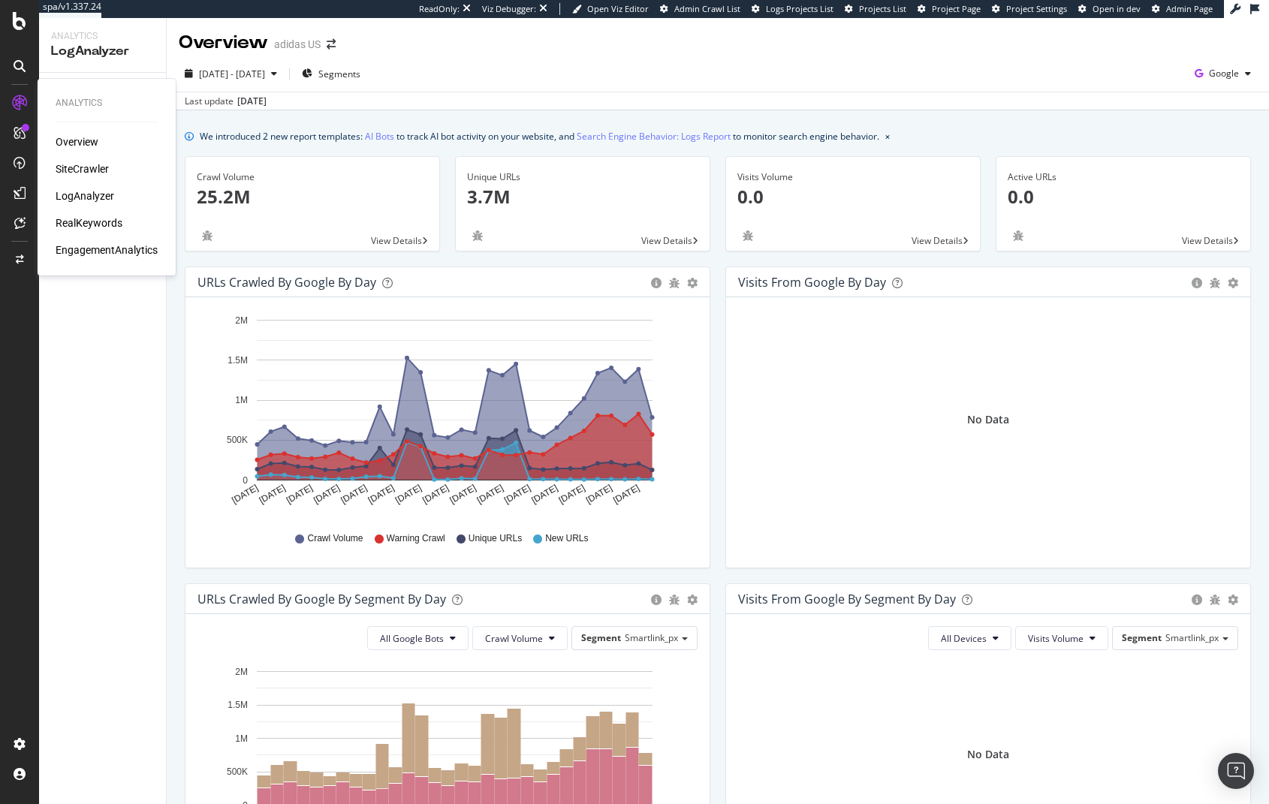
click at [74, 224] on div "RealKeywords" at bounding box center [89, 222] width 67 height 15
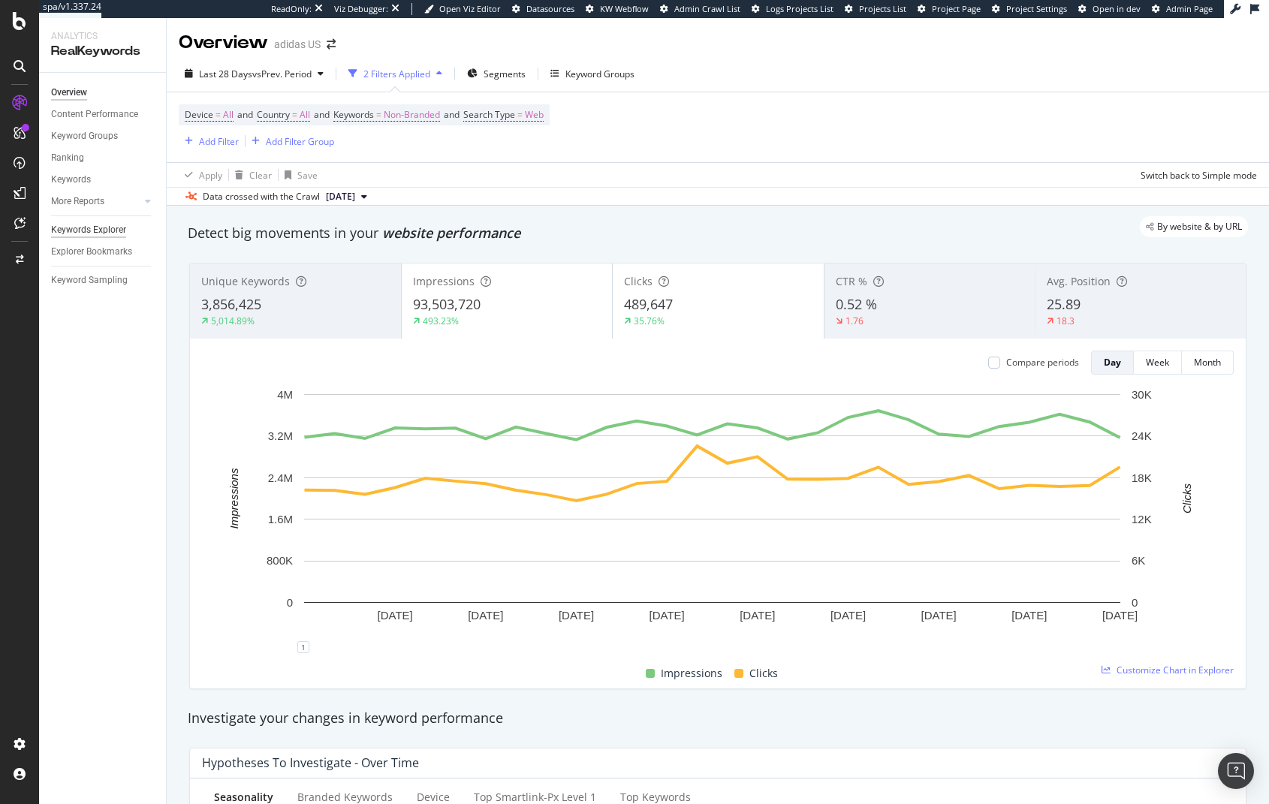
click at [65, 233] on div "Keywords Explorer" at bounding box center [88, 230] width 75 height 16
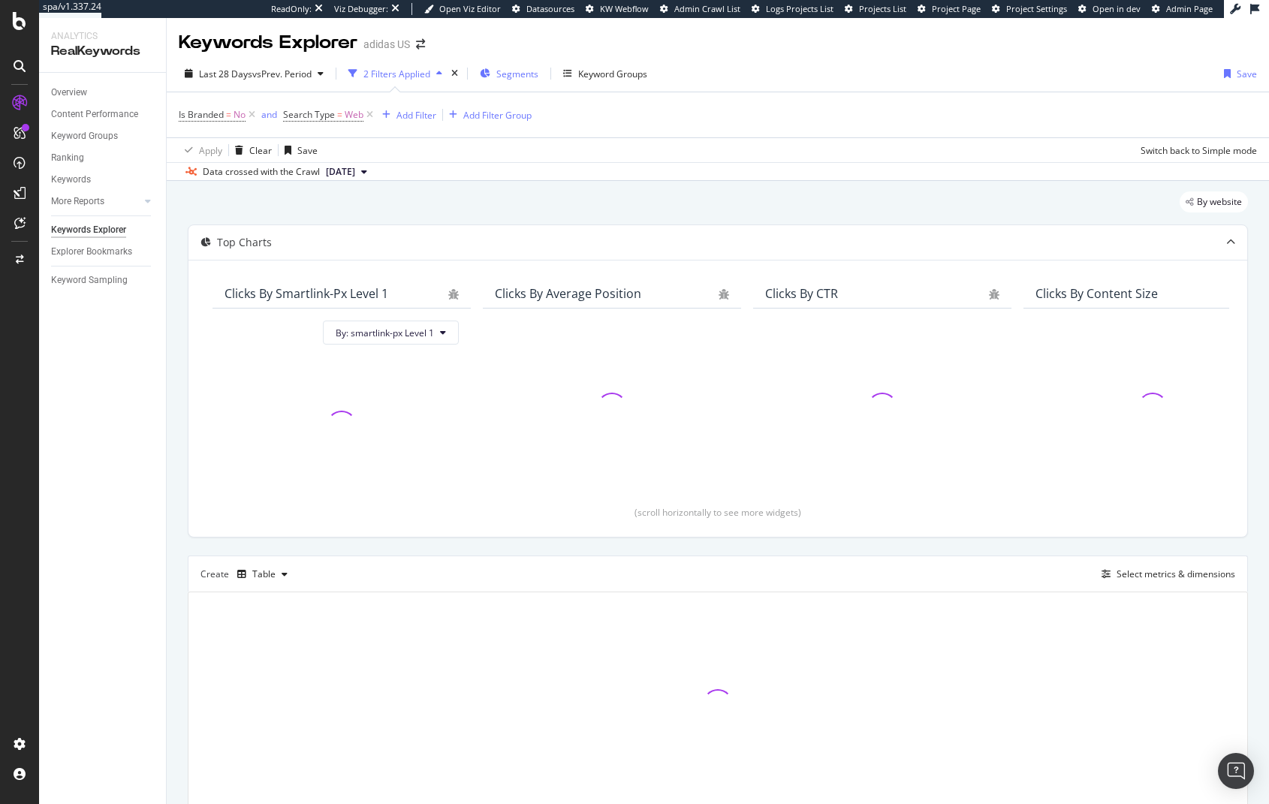
click at [529, 76] on span "Segments" at bounding box center [517, 74] width 42 height 13
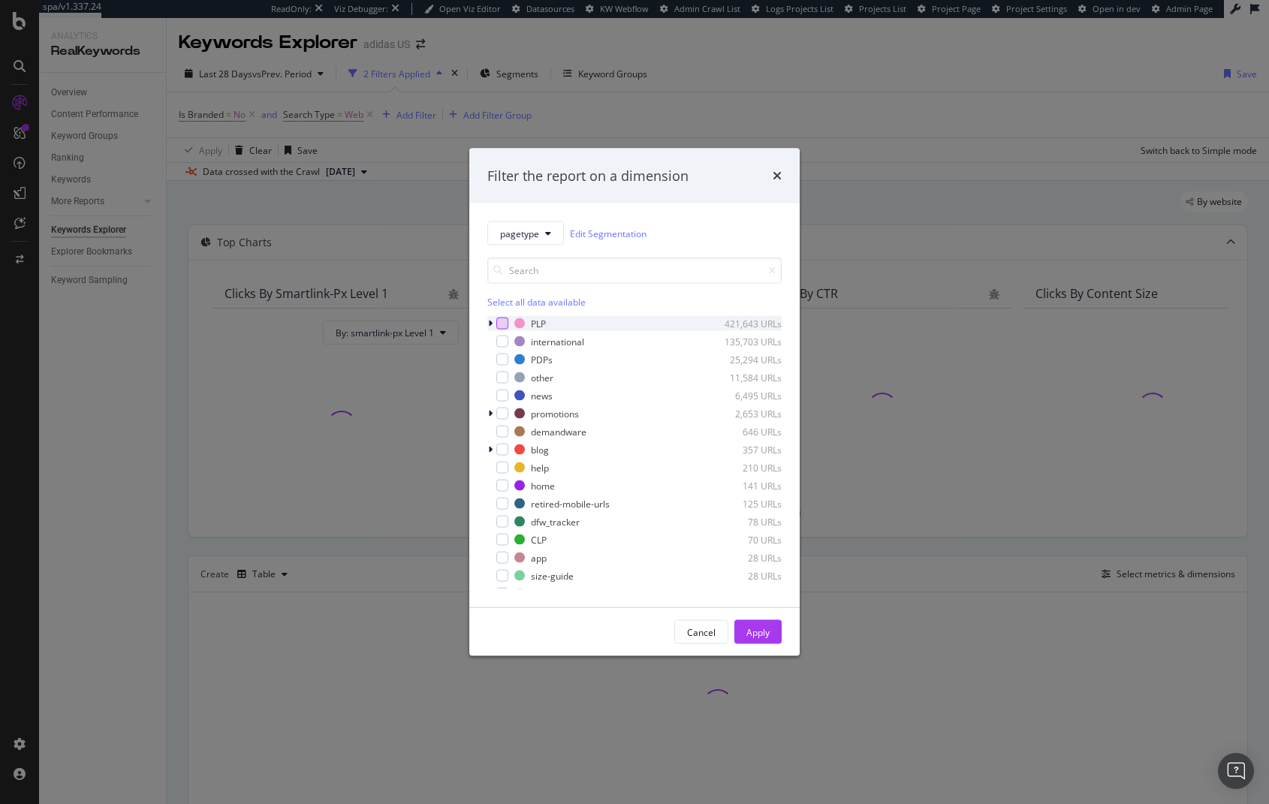
click at [501, 327] on div "modal" at bounding box center [502, 324] width 12 height 12
click at [501, 327] on icon "modal" at bounding box center [502, 324] width 7 height 8
click at [502, 324] on div "modal" at bounding box center [502, 324] width 12 height 12
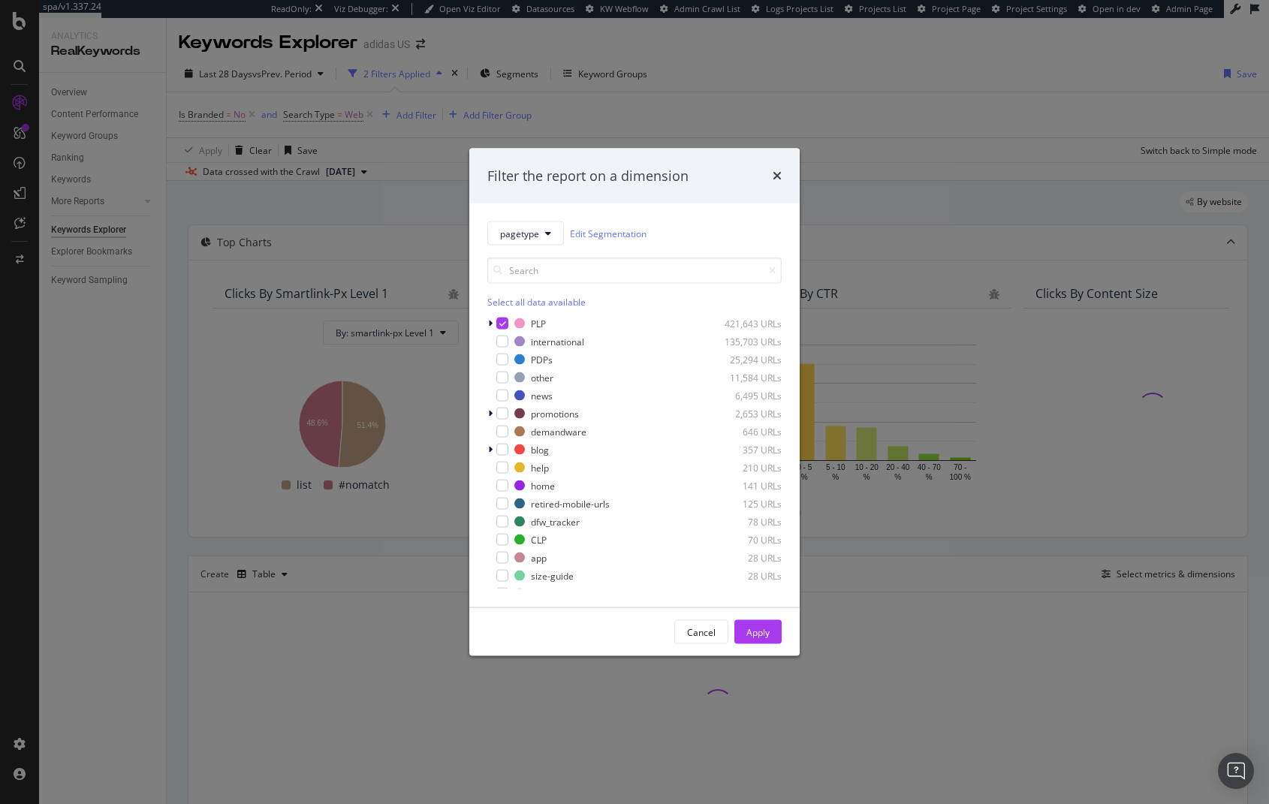
click at [748, 627] on div "Apply" at bounding box center [757, 631] width 23 height 13
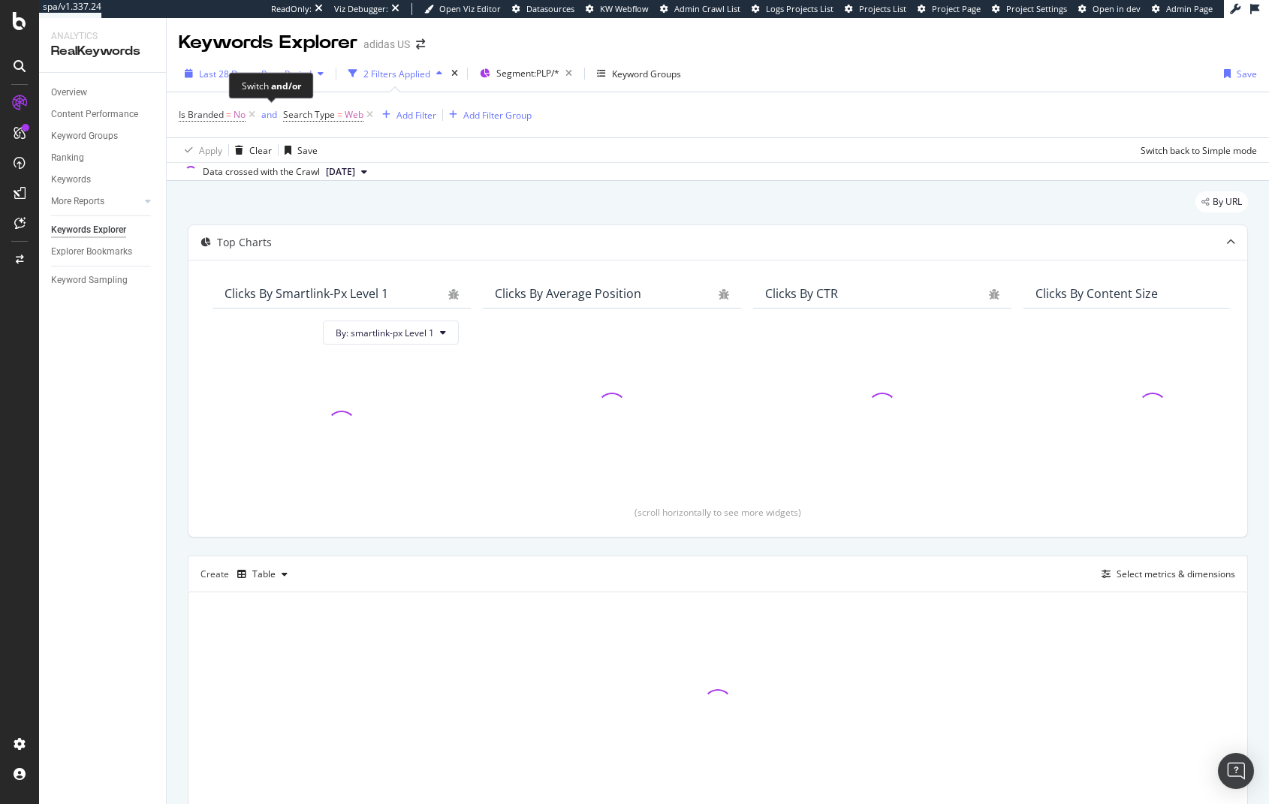
click at [212, 77] on span "Last 28 Days" at bounding box center [225, 74] width 53 height 13
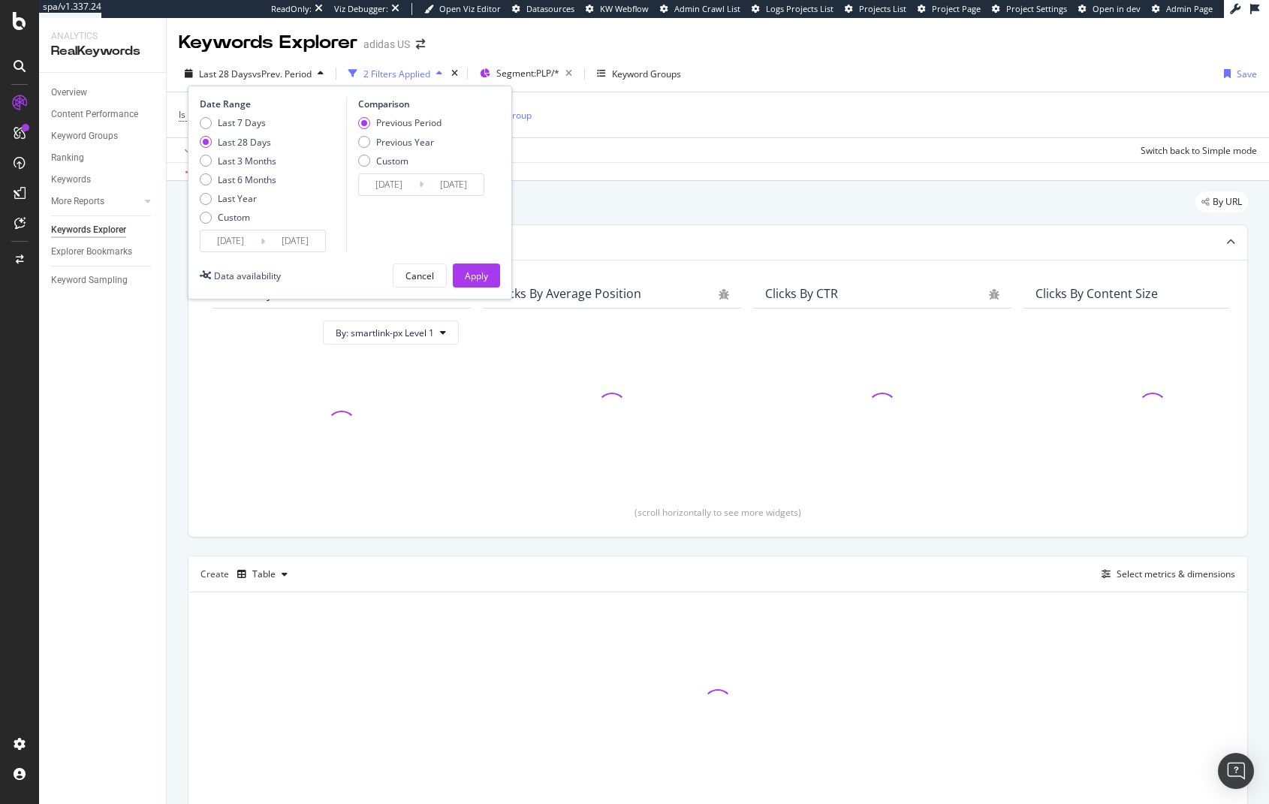
click at [230, 241] on input "[DATE]" at bounding box center [230, 240] width 60 height 21
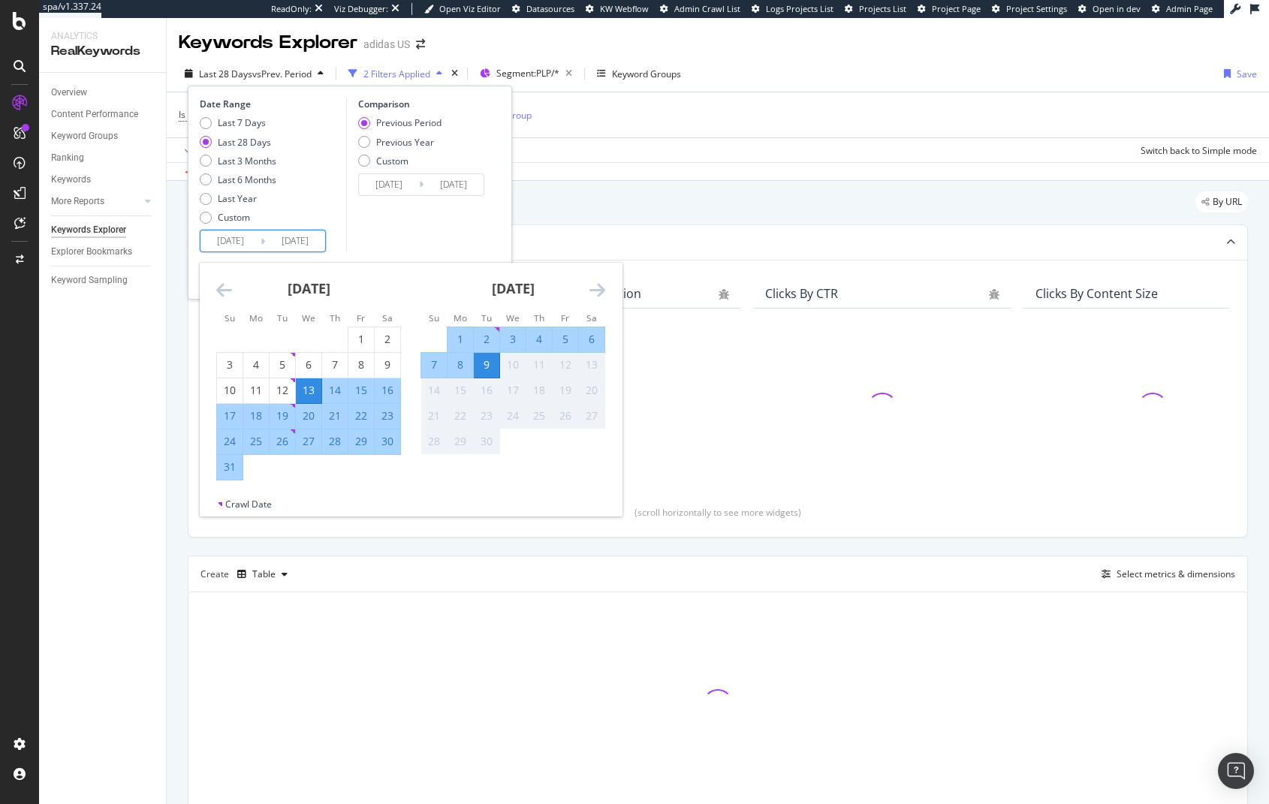
click at [224, 298] on icon "Move backward to switch to the previous month." at bounding box center [224, 290] width 16 height 18
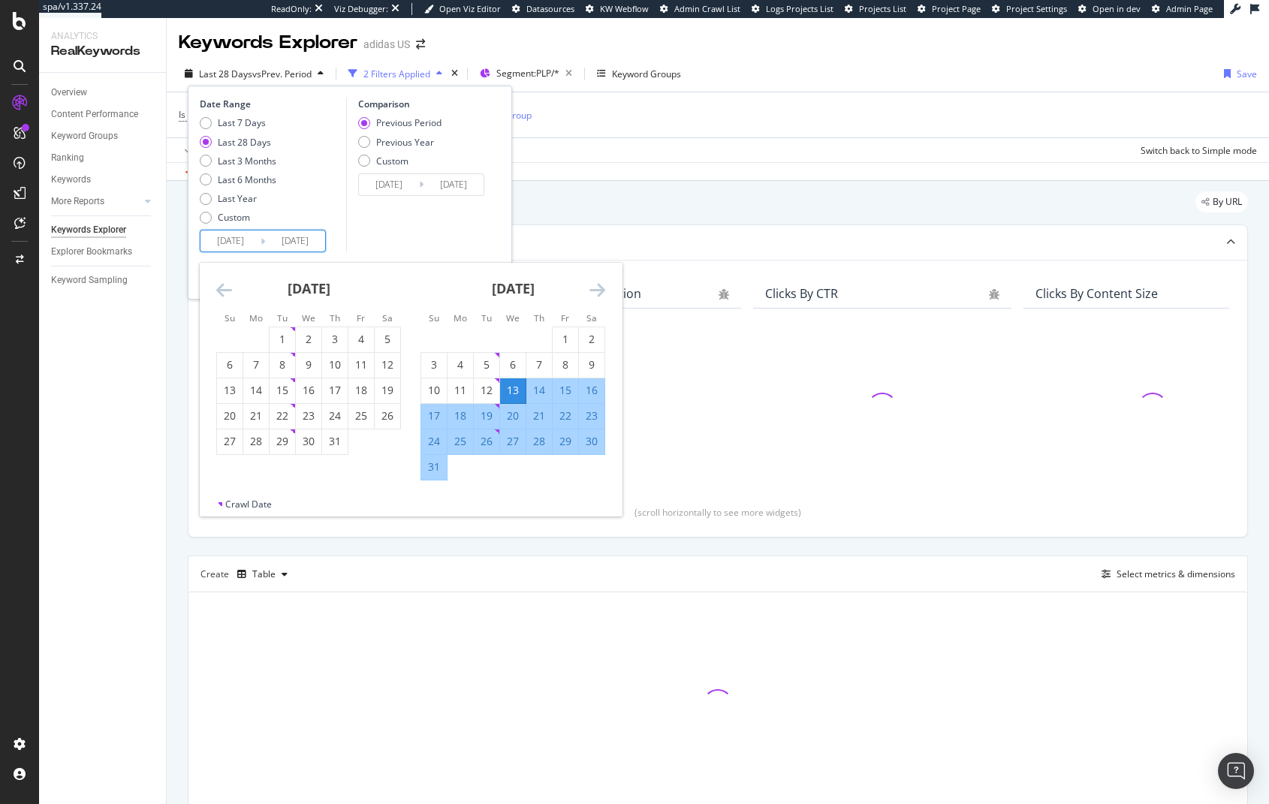
click at [224, 298] on icon "Move backward to switch to the previous month." at bounding box center [224, 290] width 16 height 18
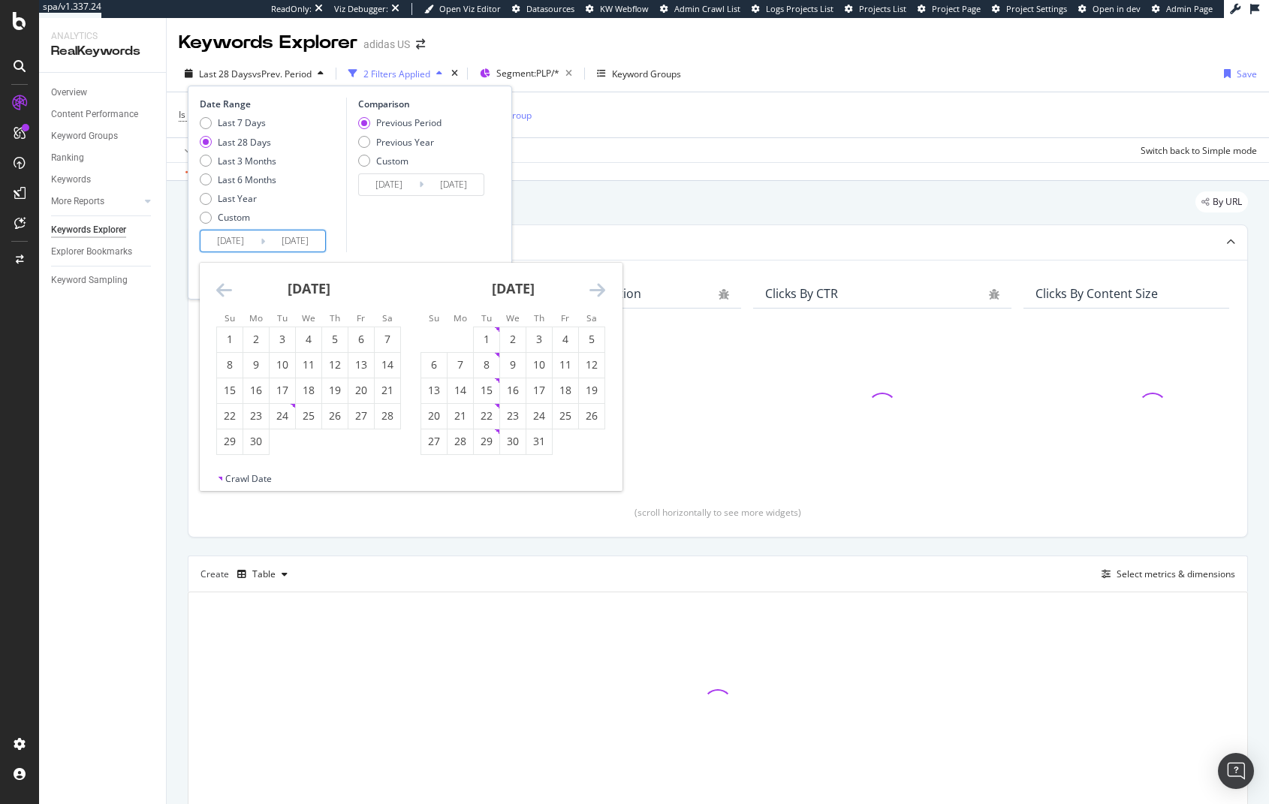
click at [224, 298] on icon "Move backward to switch to the previous month." at bounding box center [224, 290] width 16 height 18
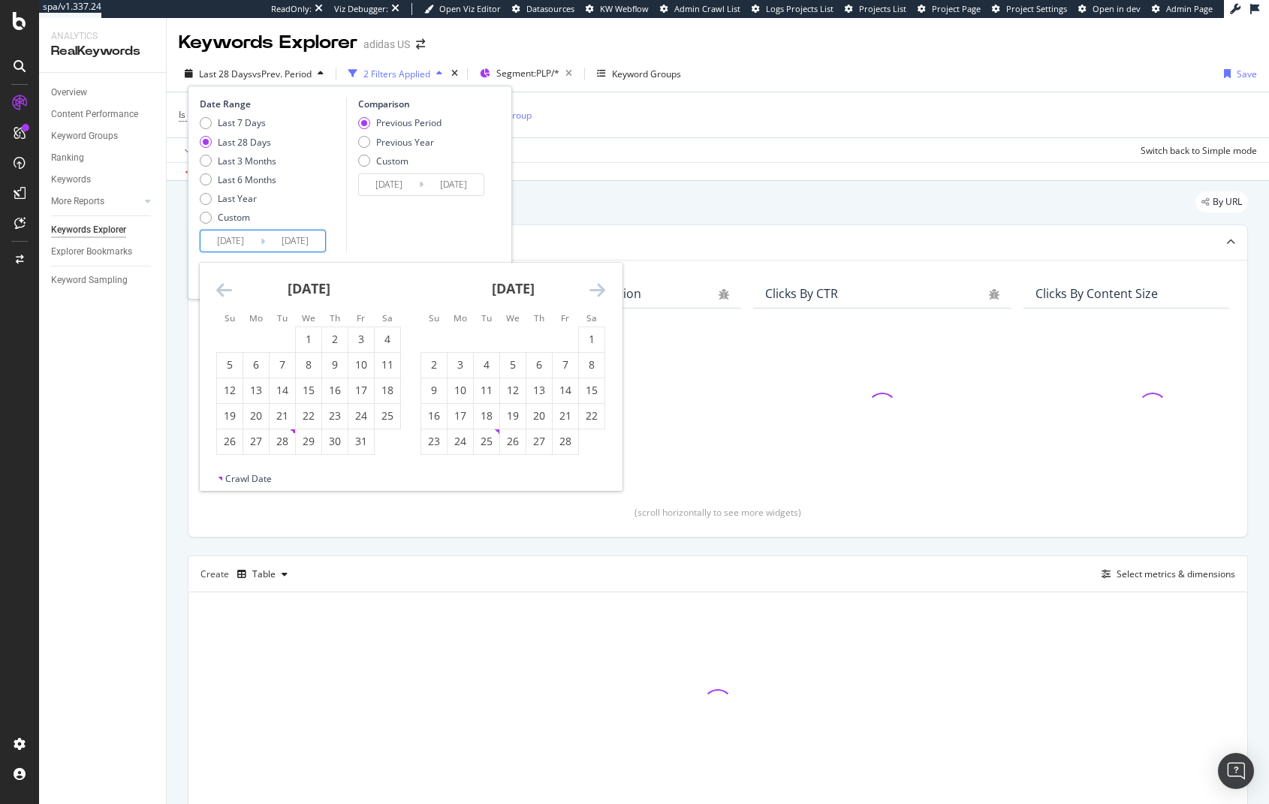
click at [224, 298] on icon "Move backward to switch to the previous month." at bounding box center [224, 290] width 16 height 18
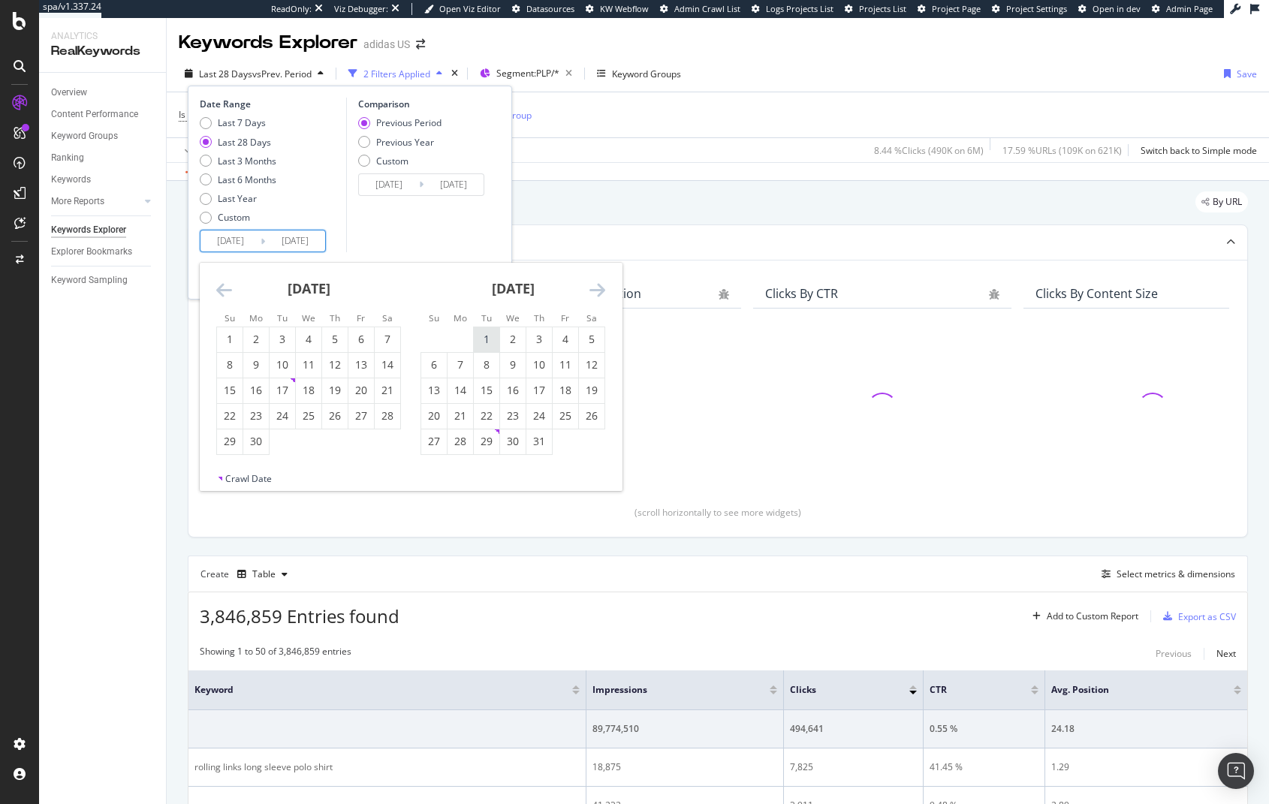
click at [481, 340] on div "1" at bounding box center [487, 339] width 26 height 15
type input "[DATE]"
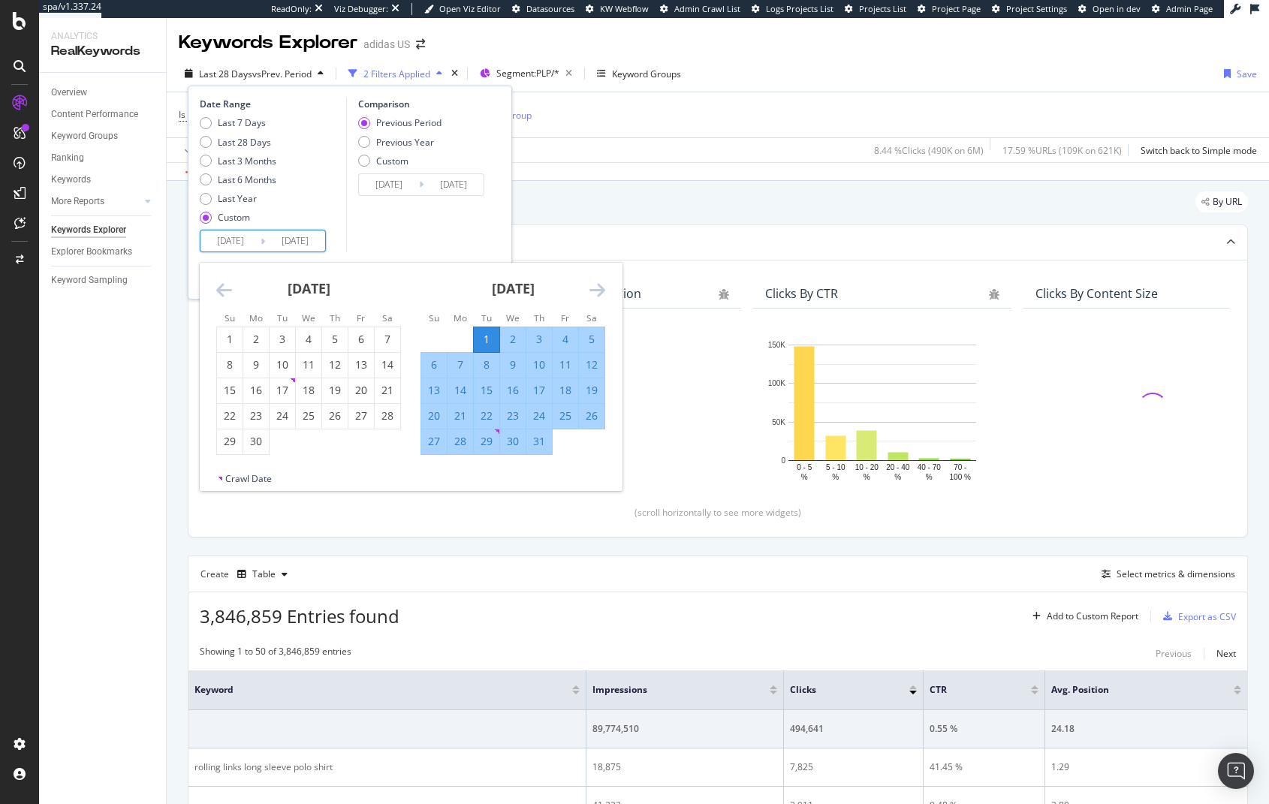
click at [598, 286] on icon "Move forward to switch to the next month." at bounding box center [597, 290] width 16 height 18
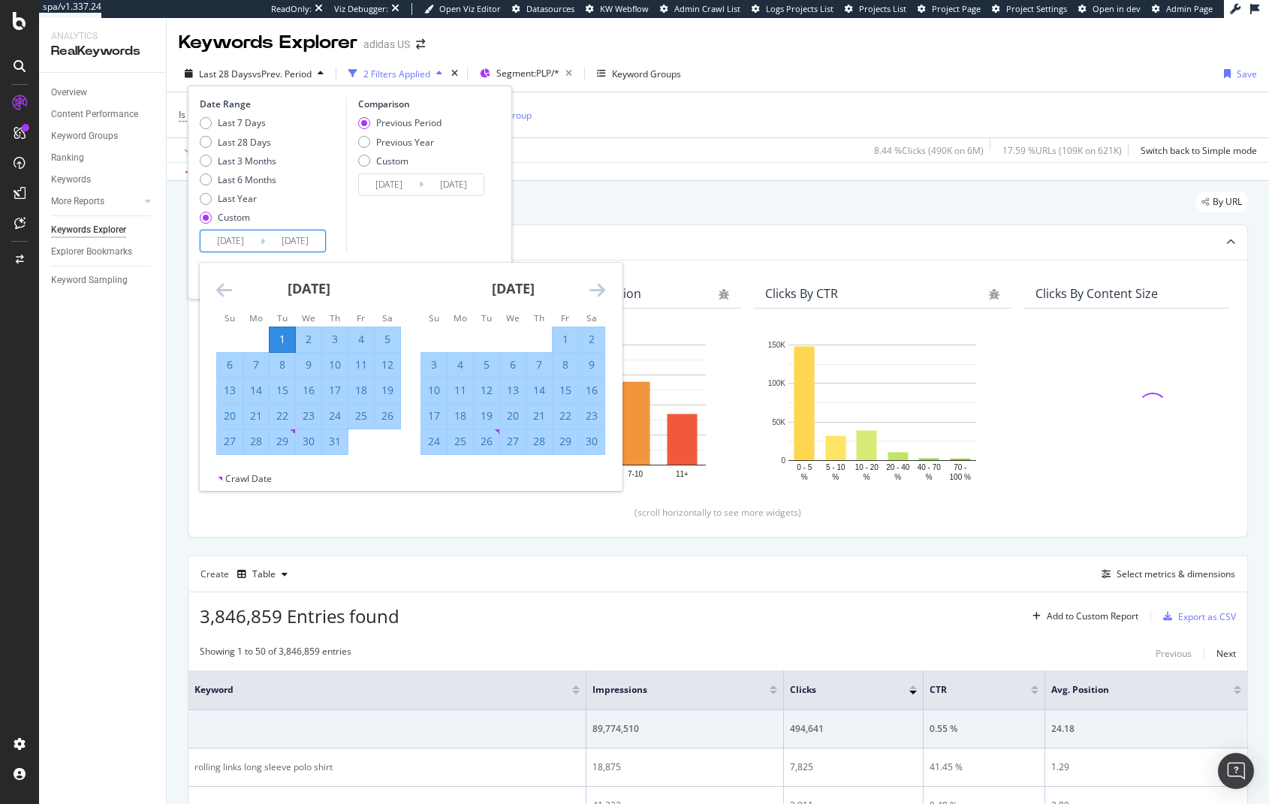
click at [598, 286] on icon "Move forward to switch to the next month." at bounding box center [597, 290] width 16 height 18
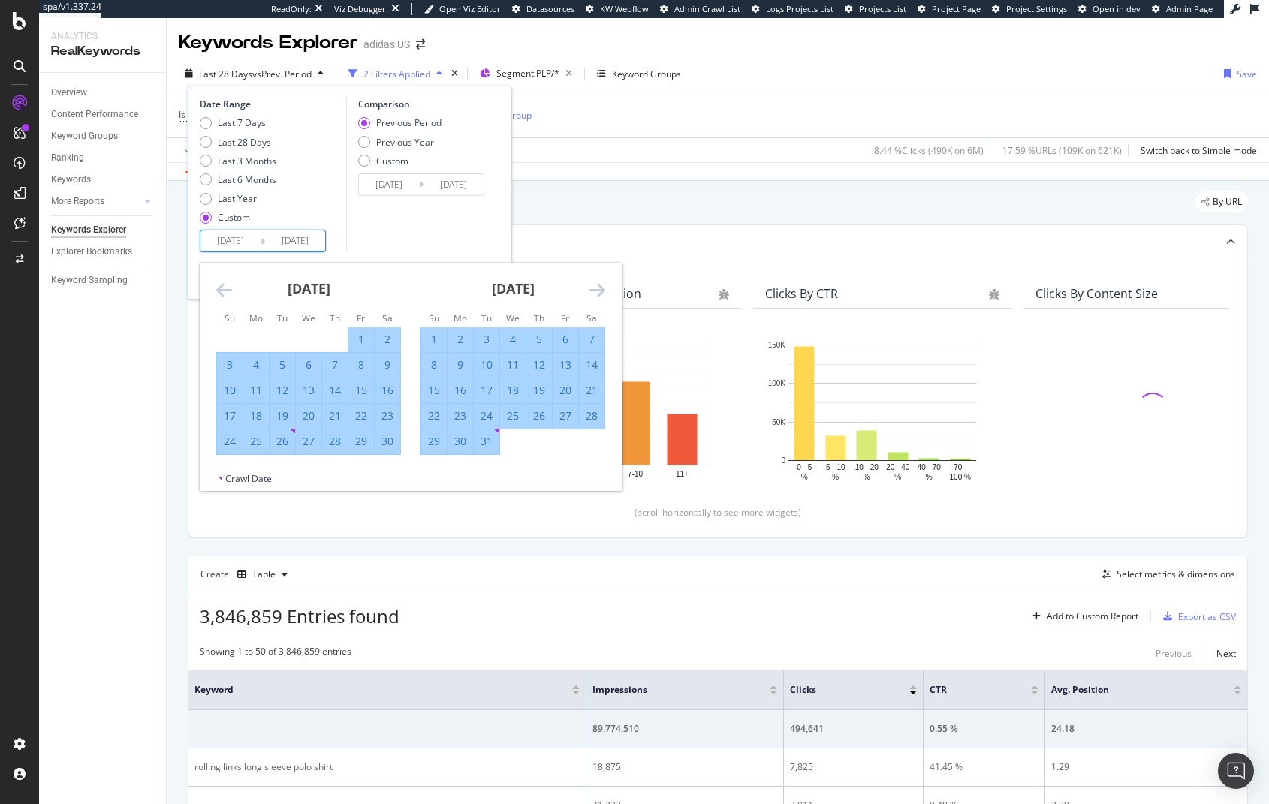
click at [485, 437] on div "31" at bounding box center [487, 441] width 26 height 15
type input "[DATE]"
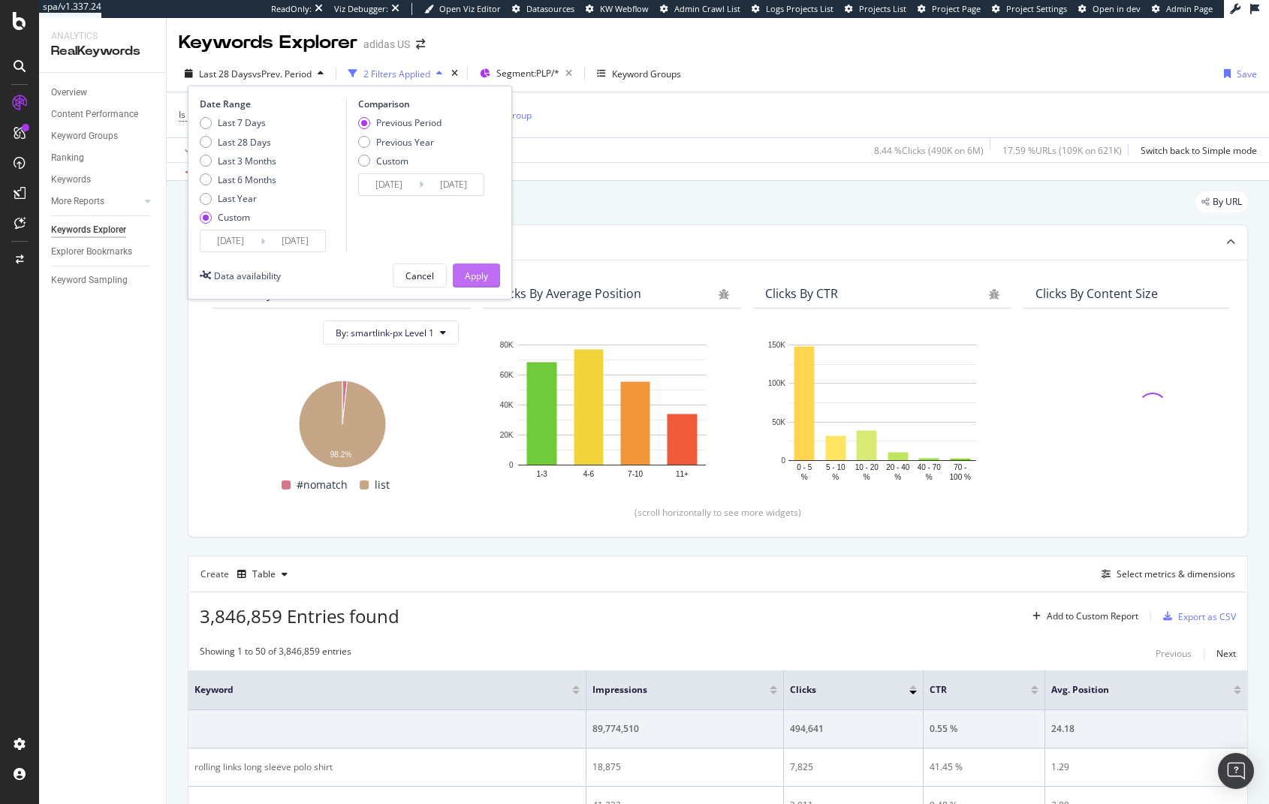
click at [465, 278] on div "Apply" at bounding box center [476, 275] width 23 height 13
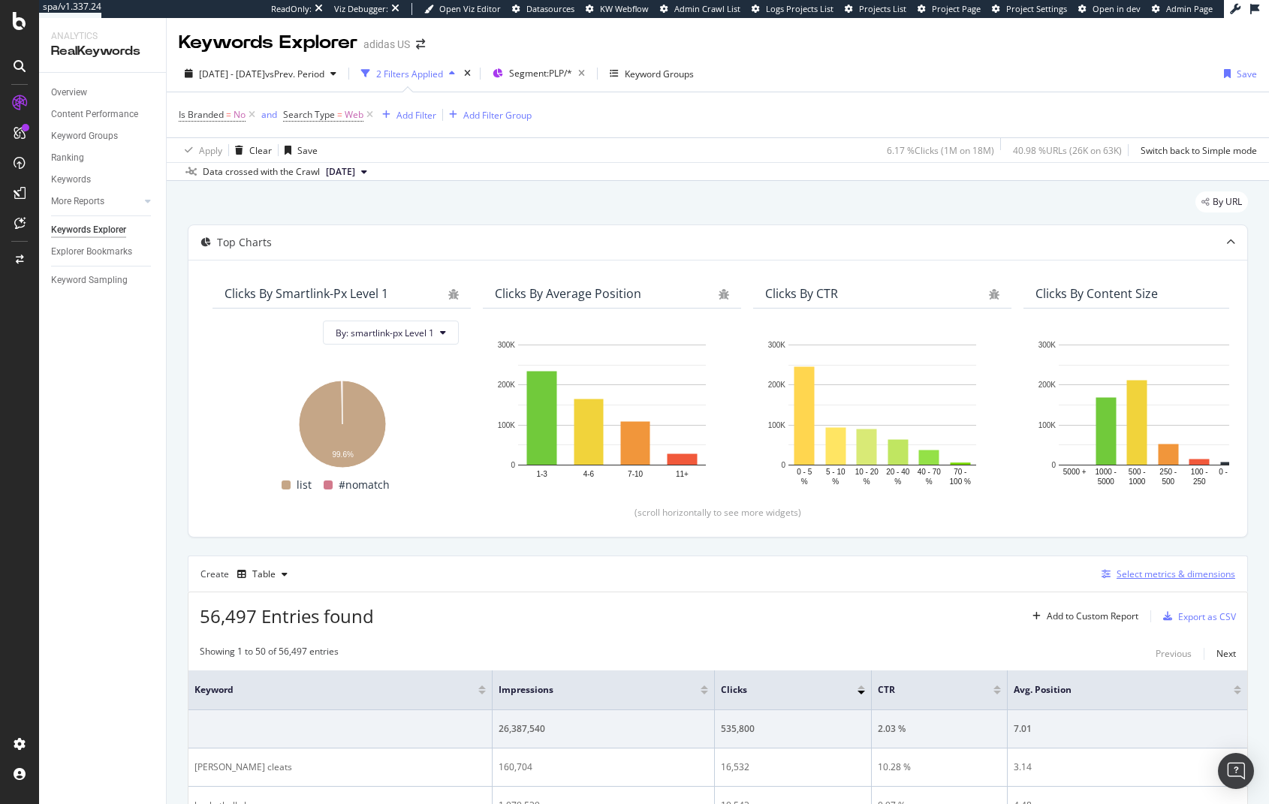
click at [1154, 571] on div "Select metrics & dimensions" at bounding box center [1175, 574] width 119 height 13
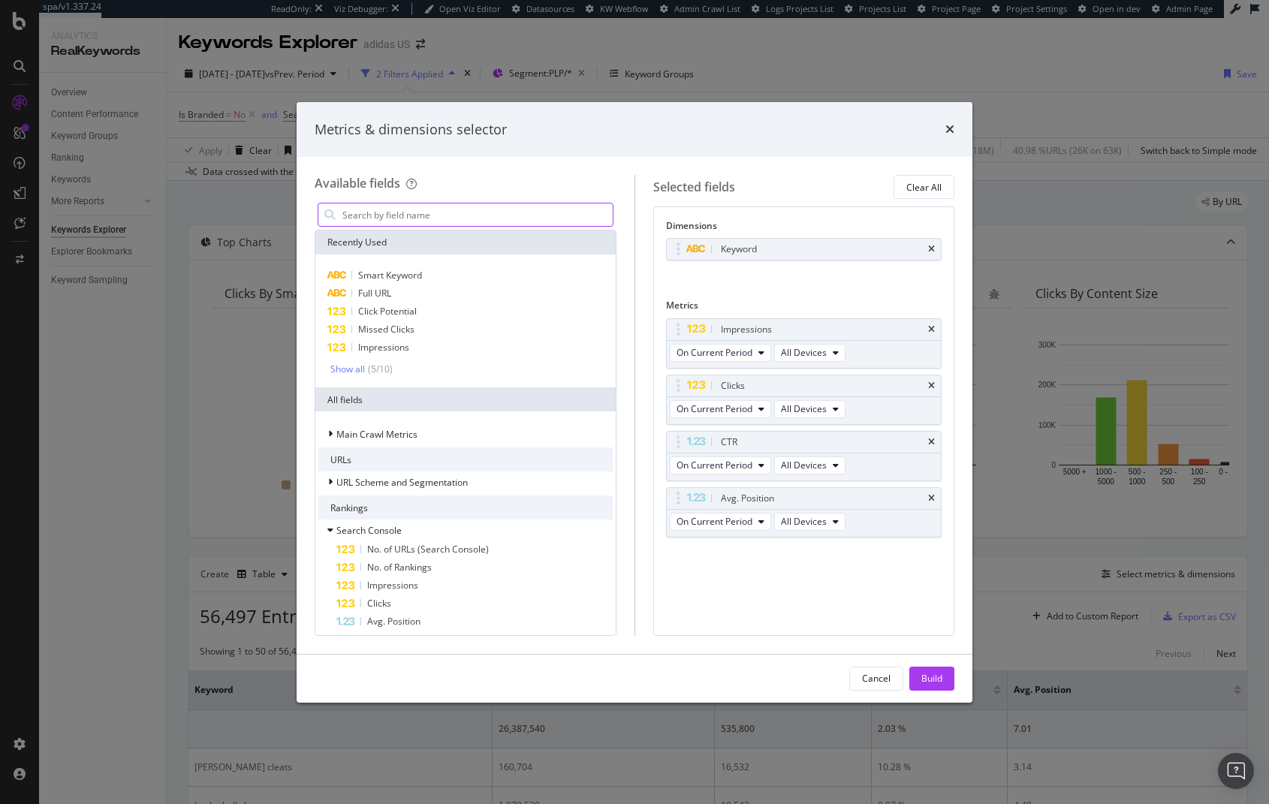
click at [456, 214] on input "modal" at bounding box center [477, 214] width 272 height 23
click at [933, 249] on icon "times" at bounding box center [931, 249] width 7 height 9
click at [435, 224] on input "modal" at bounding box center [477, 214] width 272 height 23
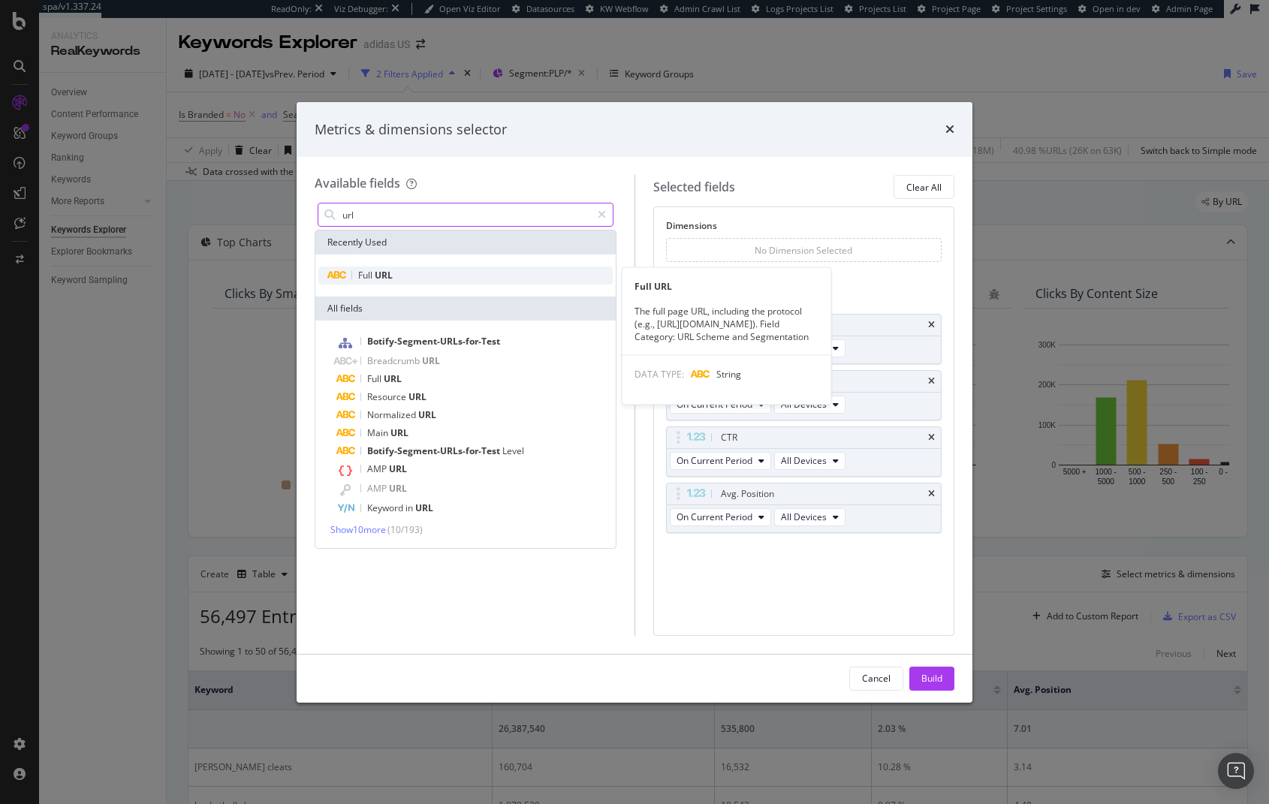
type input "url"
click at [408, 274] on div "Full URL" at bounding box center [465, 275] width 294 height 18
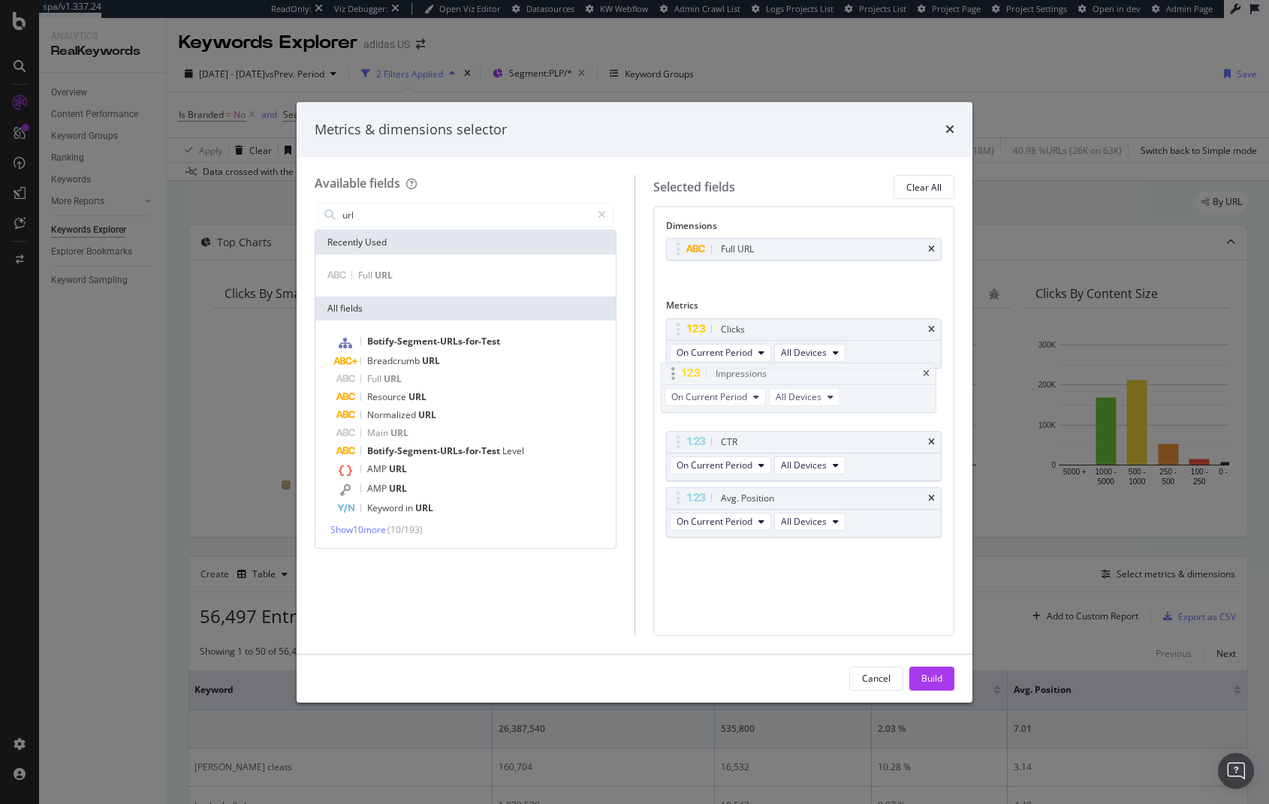
drag, startPoint x: 673, startPoint y: 332, endPoint x: 668, endPoint y: 376, distance: 44.6
click at [932, 440] on icon "times" at bounding box center [931, 442] width 7 height 9
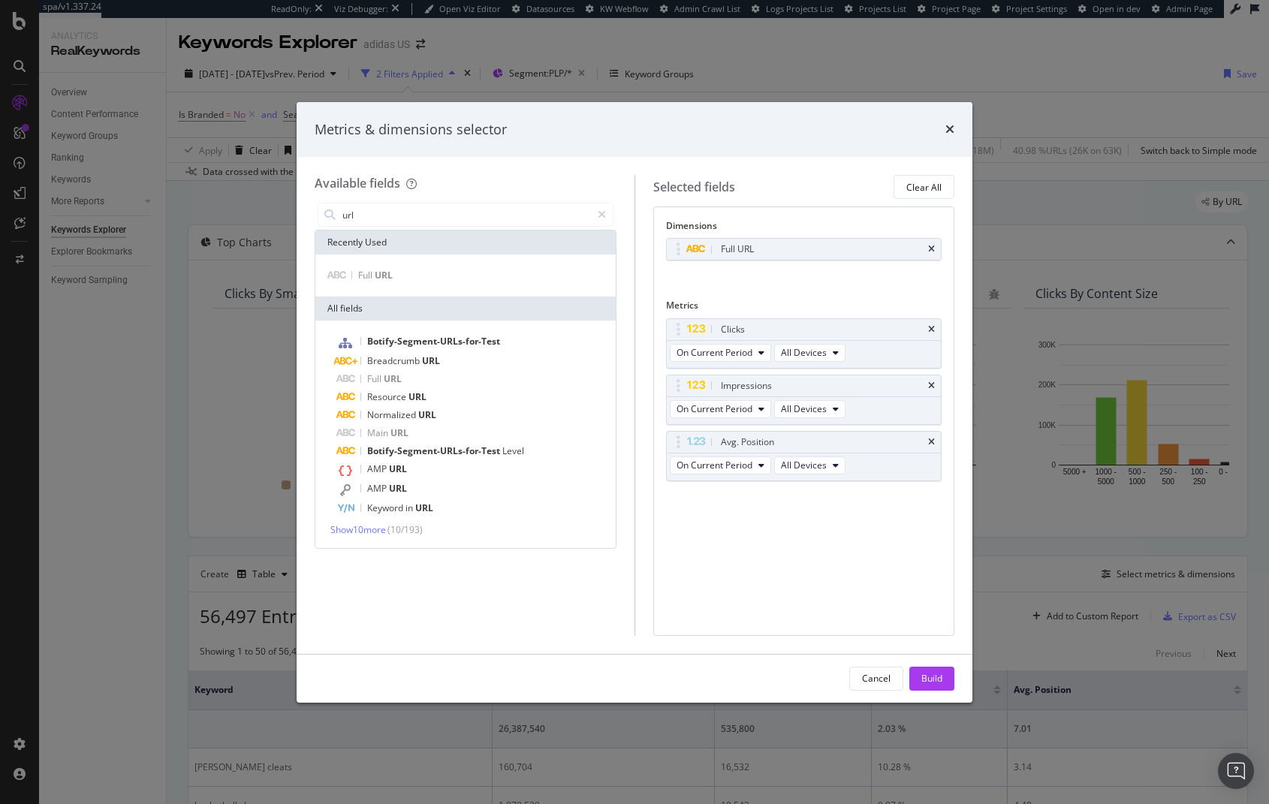
click at [932, 440] on icon "times" at bounding box center [931, 442] width 7 height 9
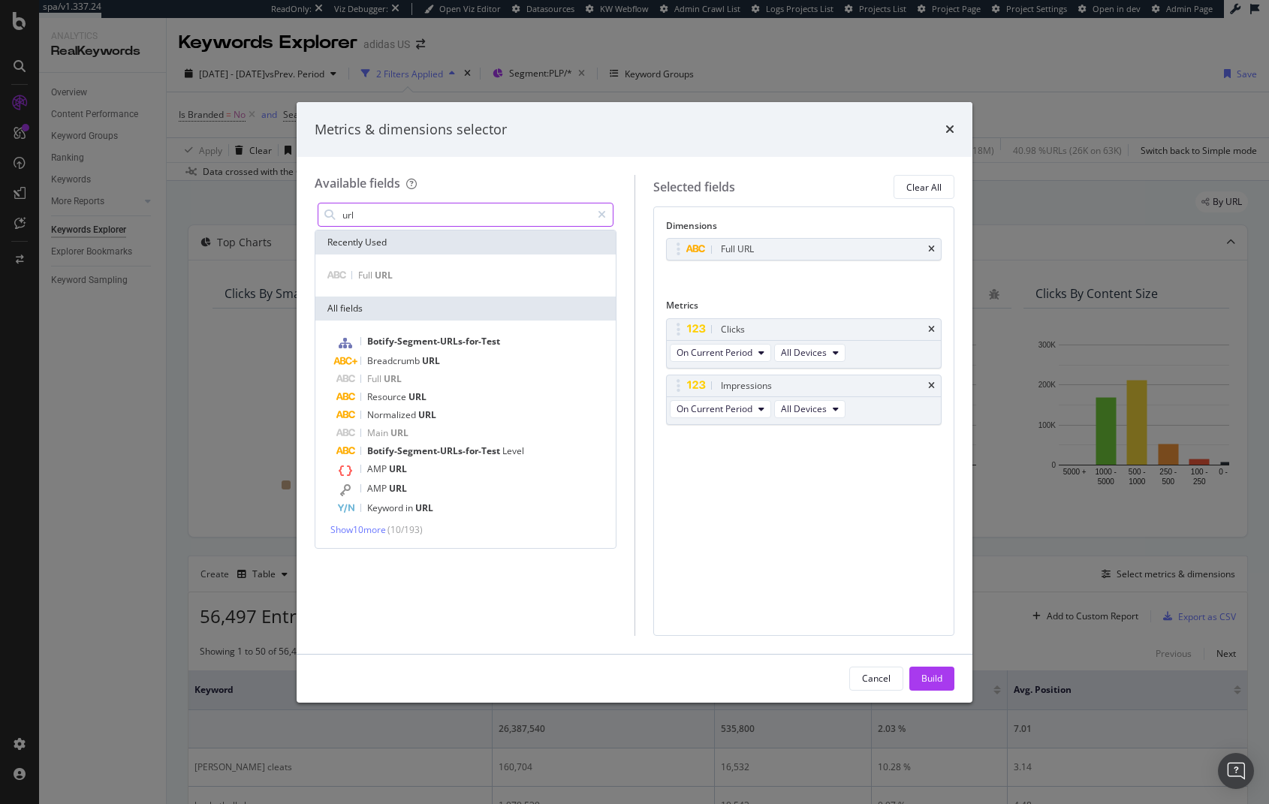
click at [381, 218] on input "url" at bounding box center [466, 214] width 250 height 23
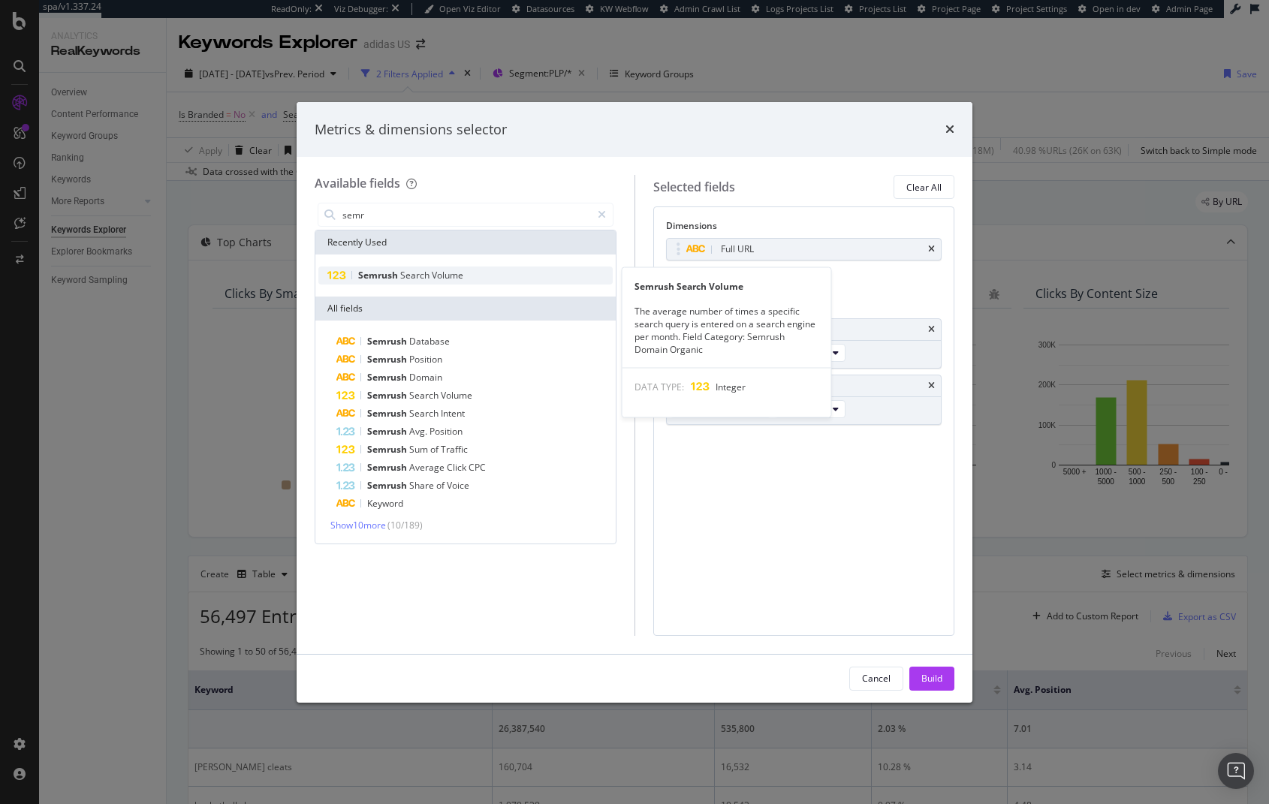
click at [388, 274] on span "Semrush" at bounding box center [379, 275] width 42 height 13
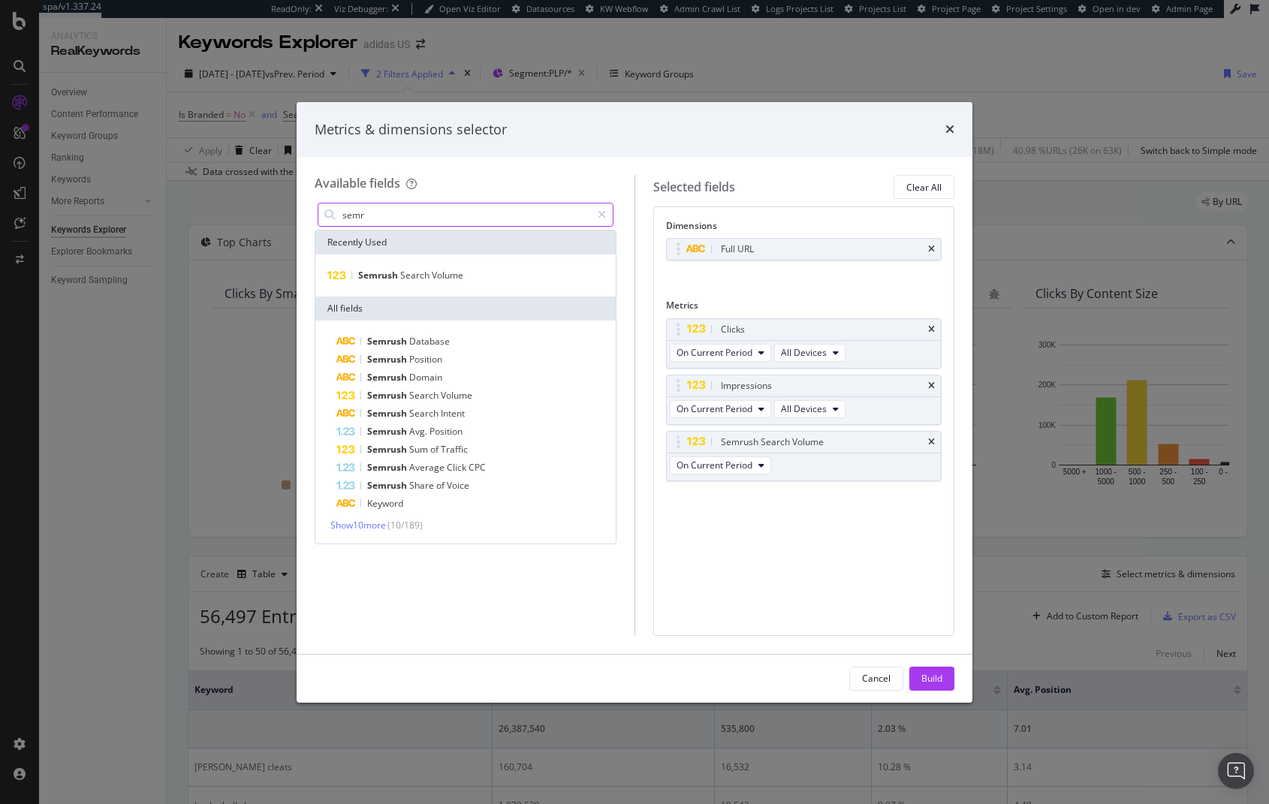
click at [389, 216] on input "semr" at bounding box center [466, 214] width 250 height 23
type input "traffic"
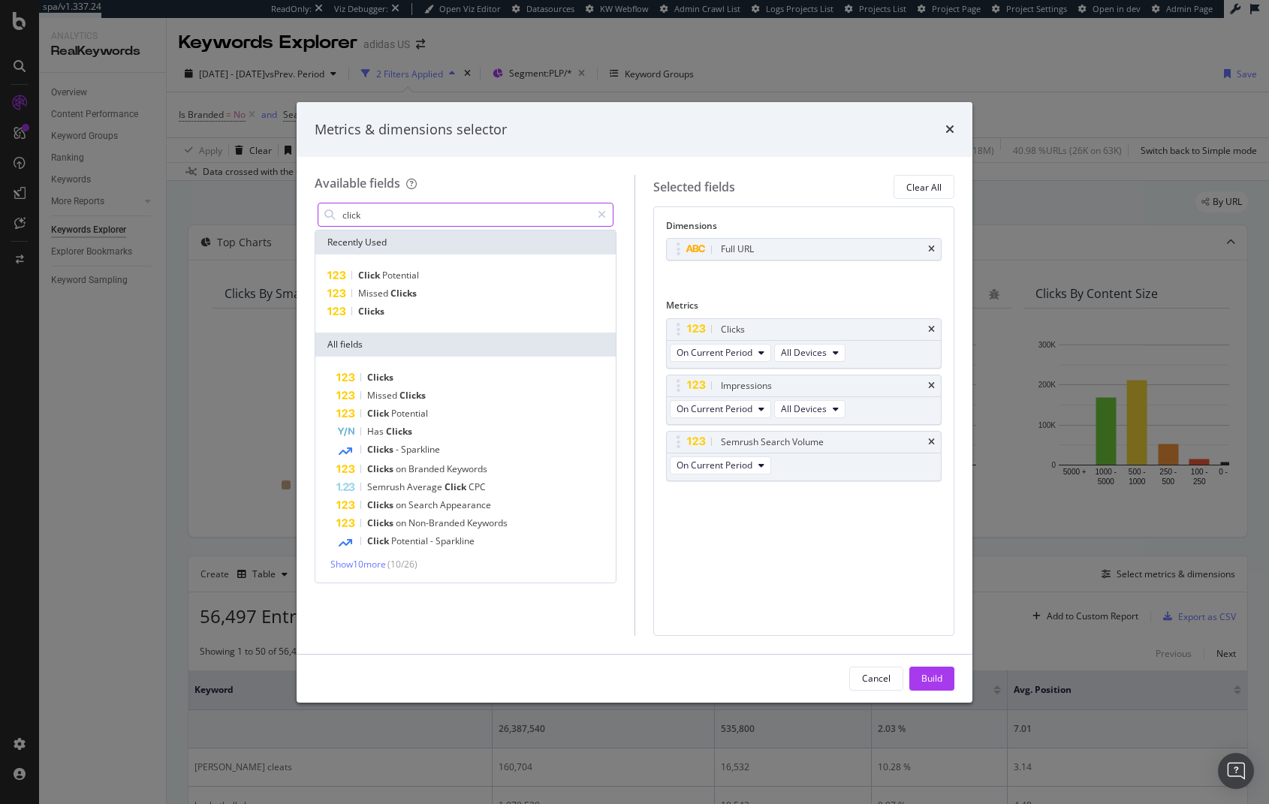
click at [399, 218] on input "click" at bounding box center [466, 214] width 250 height 23
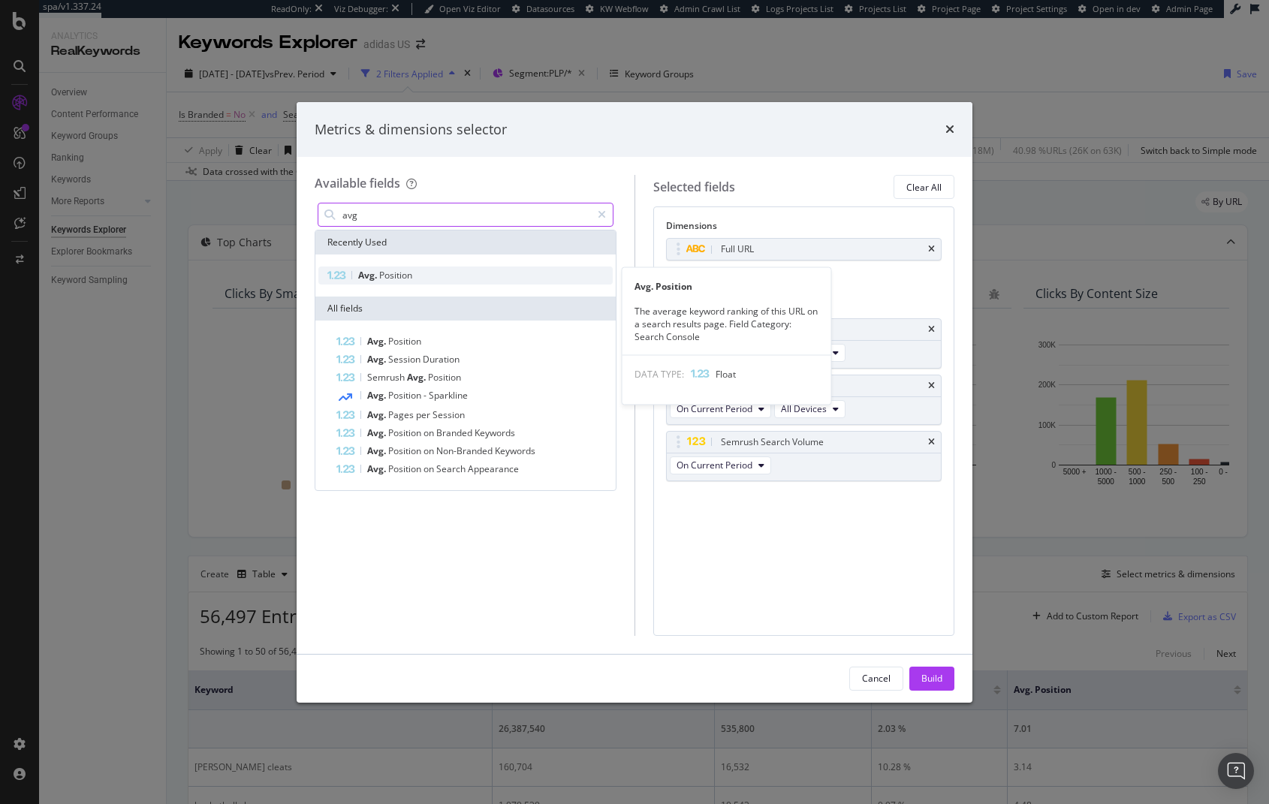
type input "avg"
click at [399, 270] on span "Position" at bounding box center [395, 275] width 33 height 13
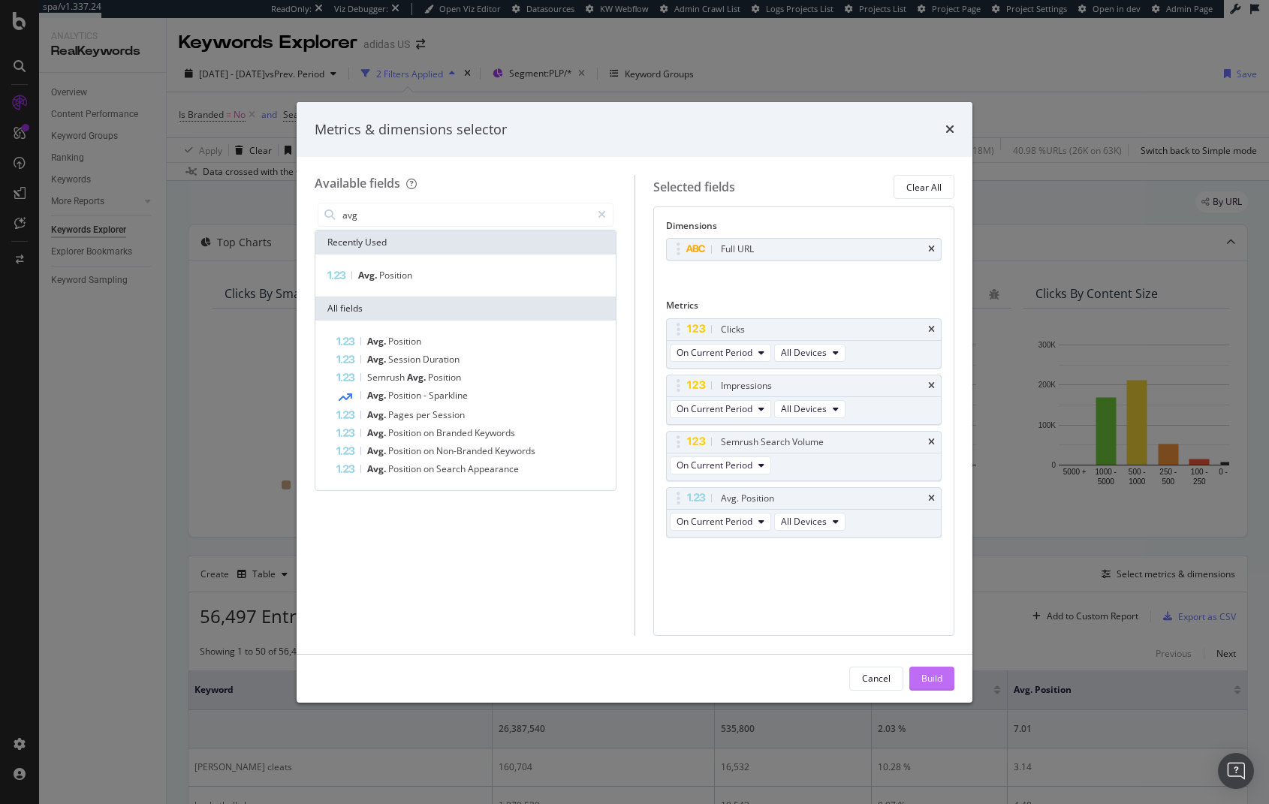
click at [935, 682] on div "Build" at bounding box center [931, 678] width 21 height 13
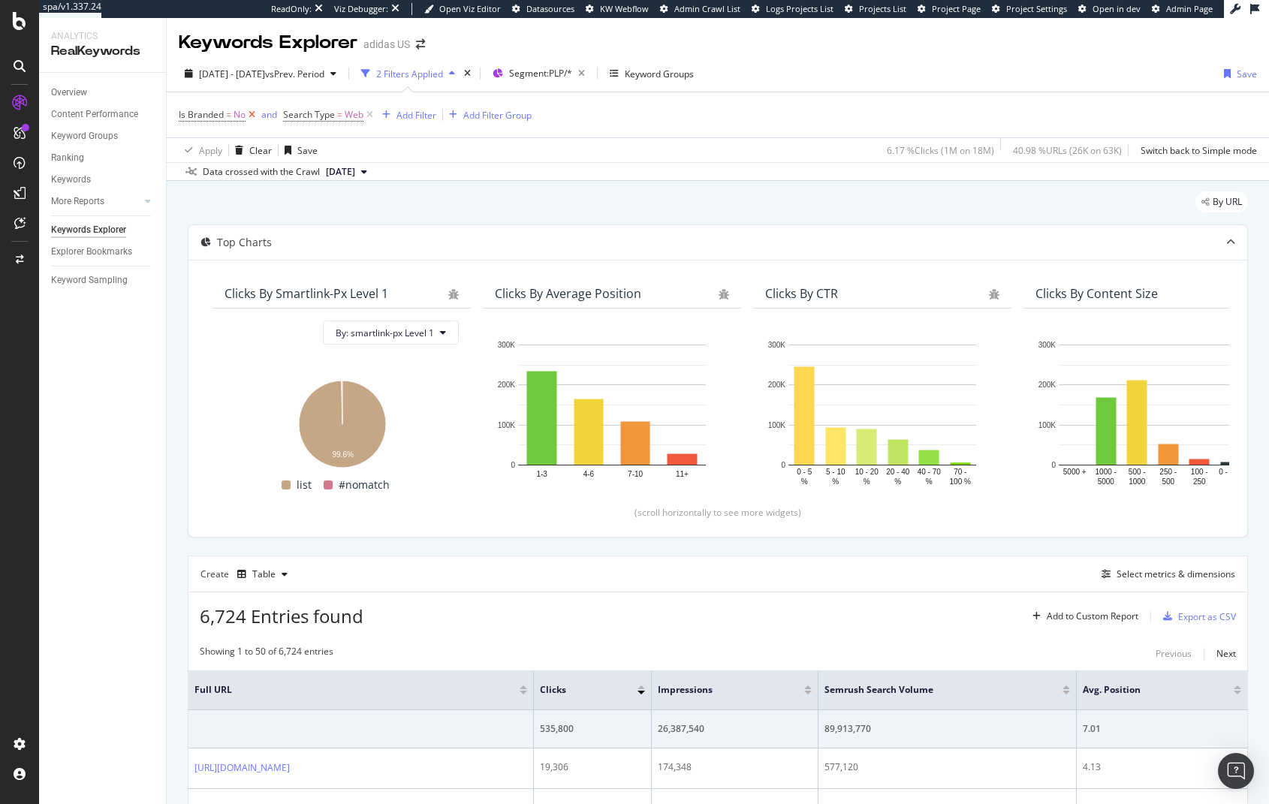
click at [252, 113] on icon at bounding box center [251, 114] width 13 height 15
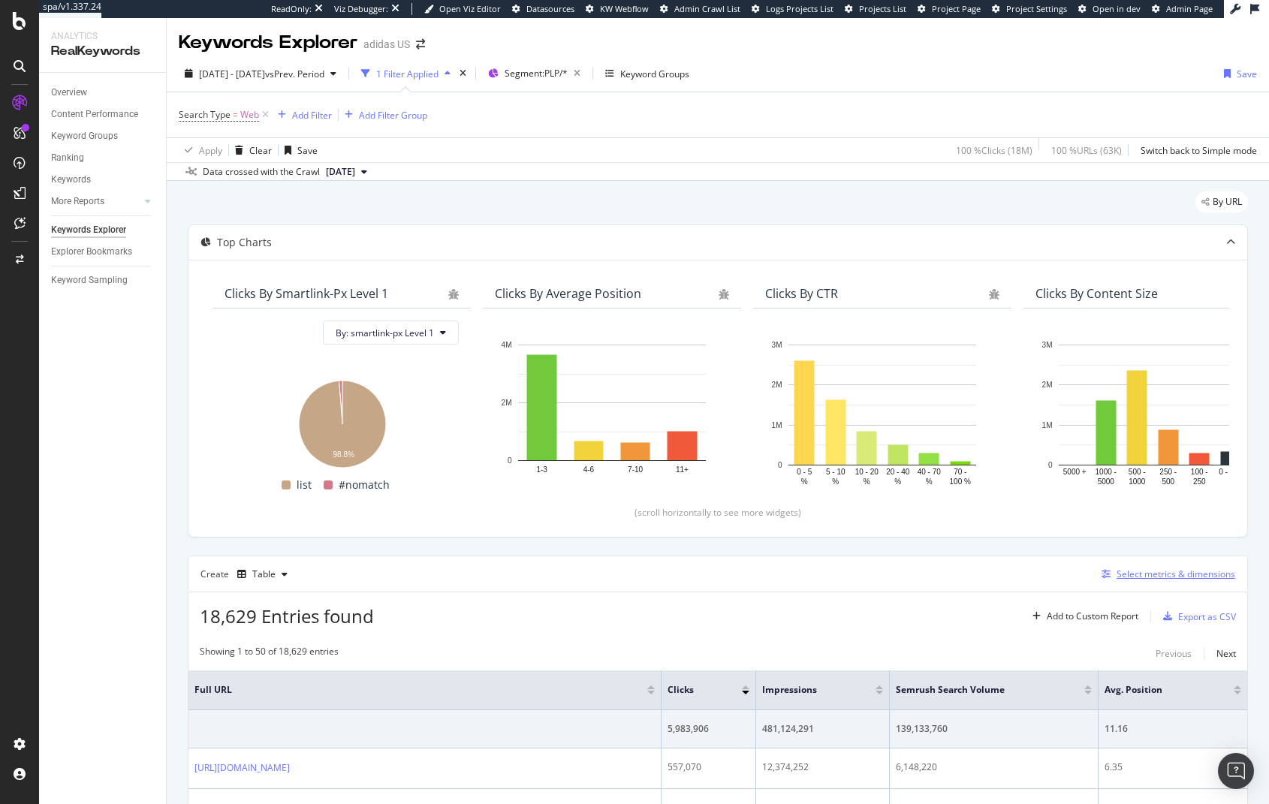
click at [1121, 574] on div "Select metrics & dimensions" at bounding box center [1175, 574] width 119 height 13
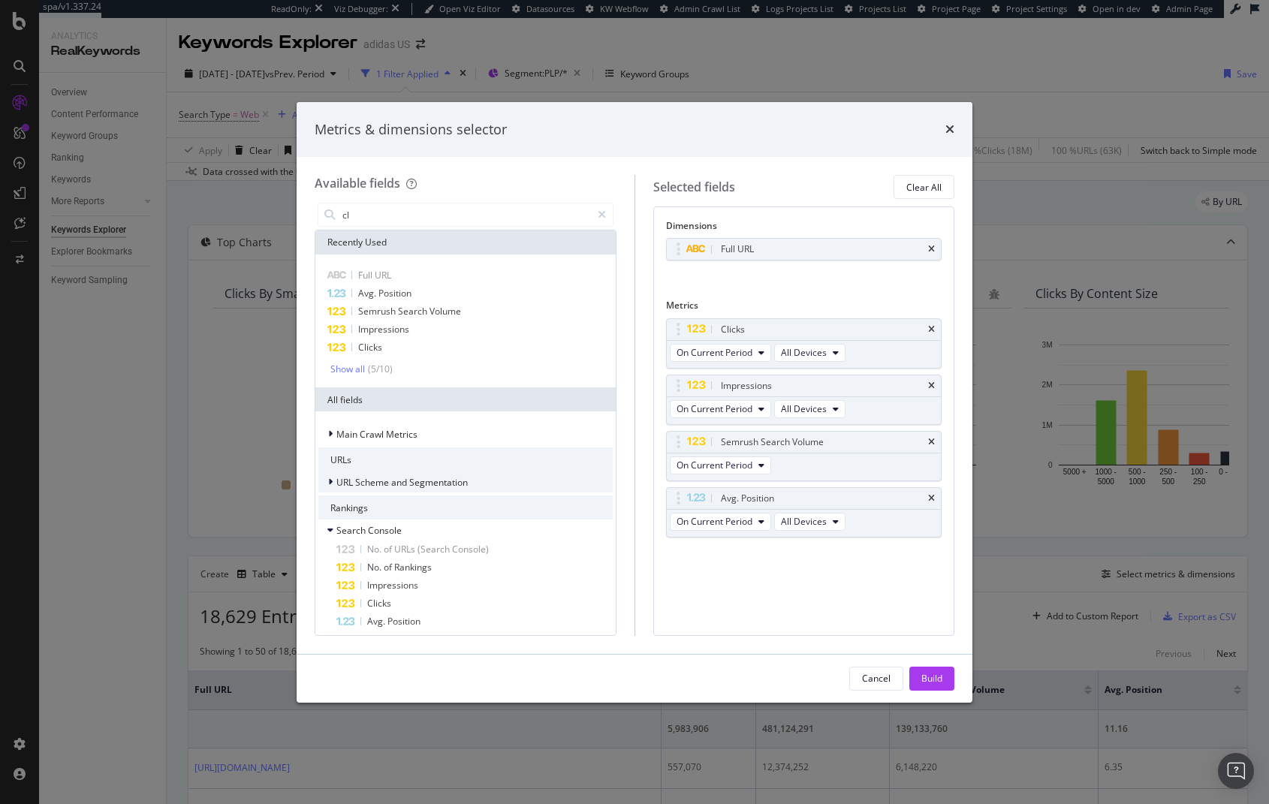
type input "c"
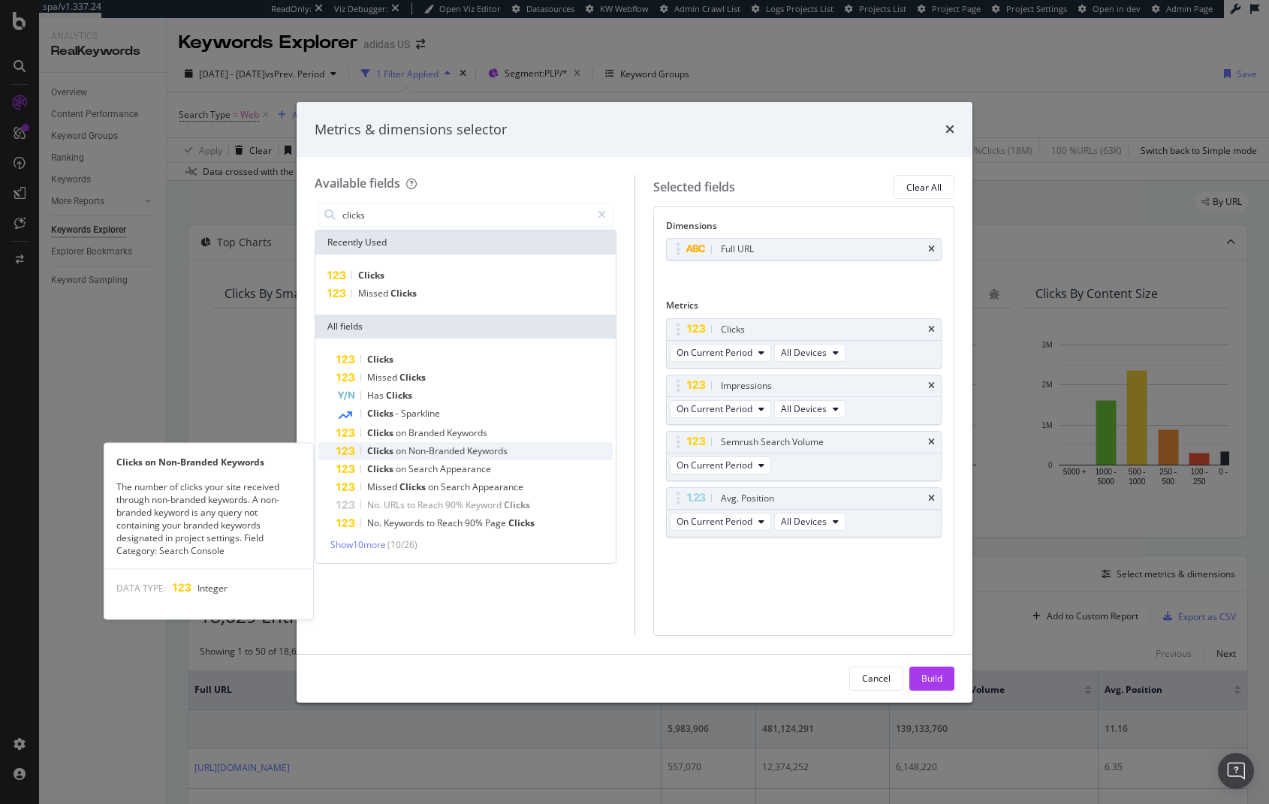
type input "clicks"
click at [501, 450] on span "Keywords" at bounding box center [487, 450] width 41 height 13
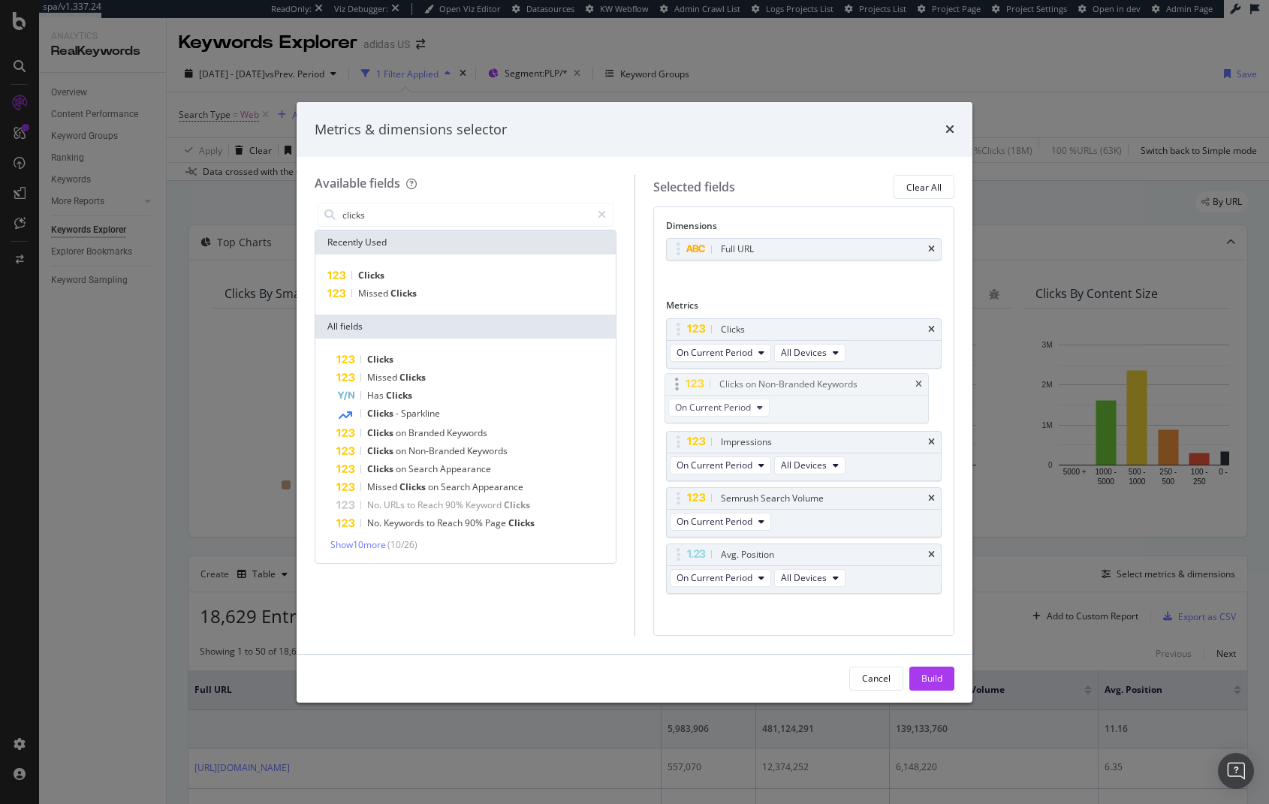
drag, startPoint x: 679, startPoint y: 555, endPoint x: 677, endPoint y: 381, distance: 174.9
click at [677, 381] on body "spa/v1.337.24 ReadOnly: Viz Debugger: Open Viz Editor Datasources KW Webflow Ad…" at bounding box center [634, 402] width 1269 height 804
click at [932, 679] on div "Build" at bounding box center [931, 678] width 21 height 13
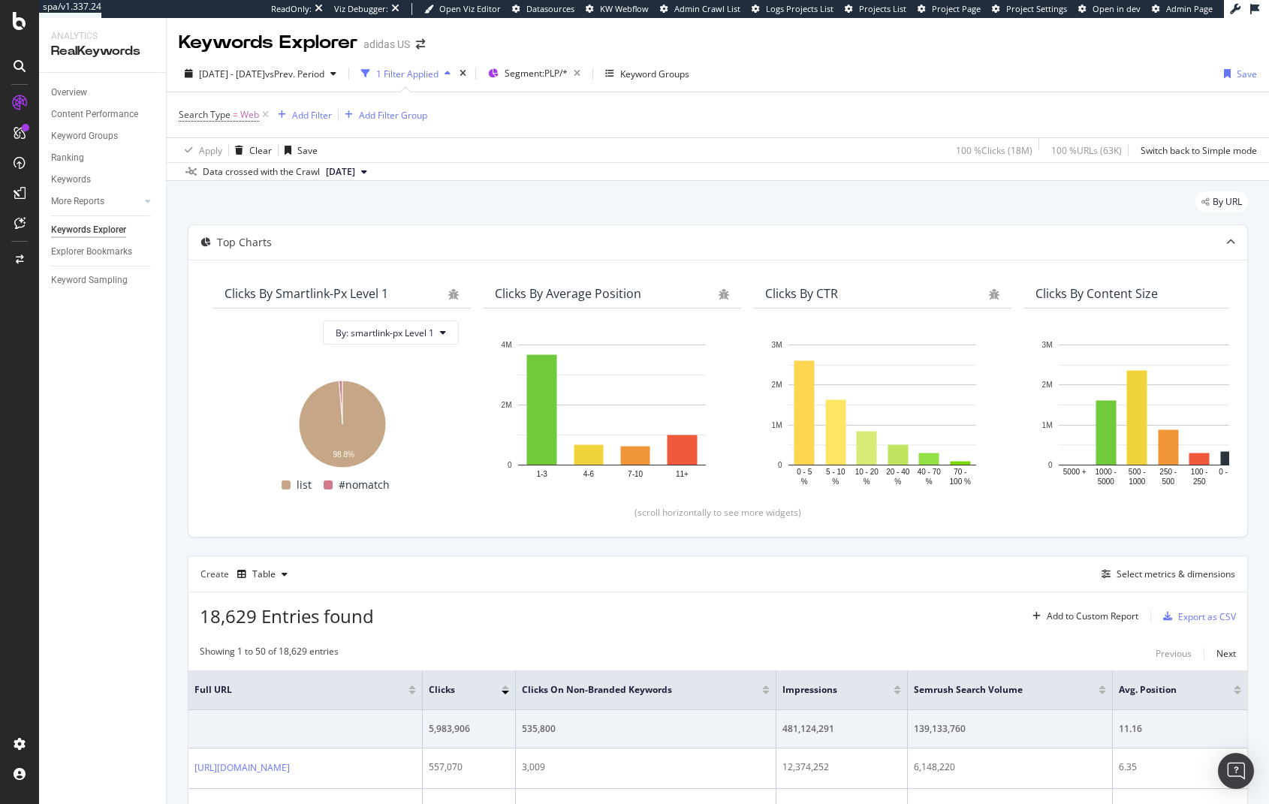
click at [208, 57] on div "[DATE] - [DATE] vs Prev. Period 1 Filter Applied Segment: PLP/* Keyword Groups …" at bounding box center [718, 118] width 1102 height 125
click at [208, 70] on span "[DATE] - [DATE]" at bounding box center [232, 74] width 66 height 13
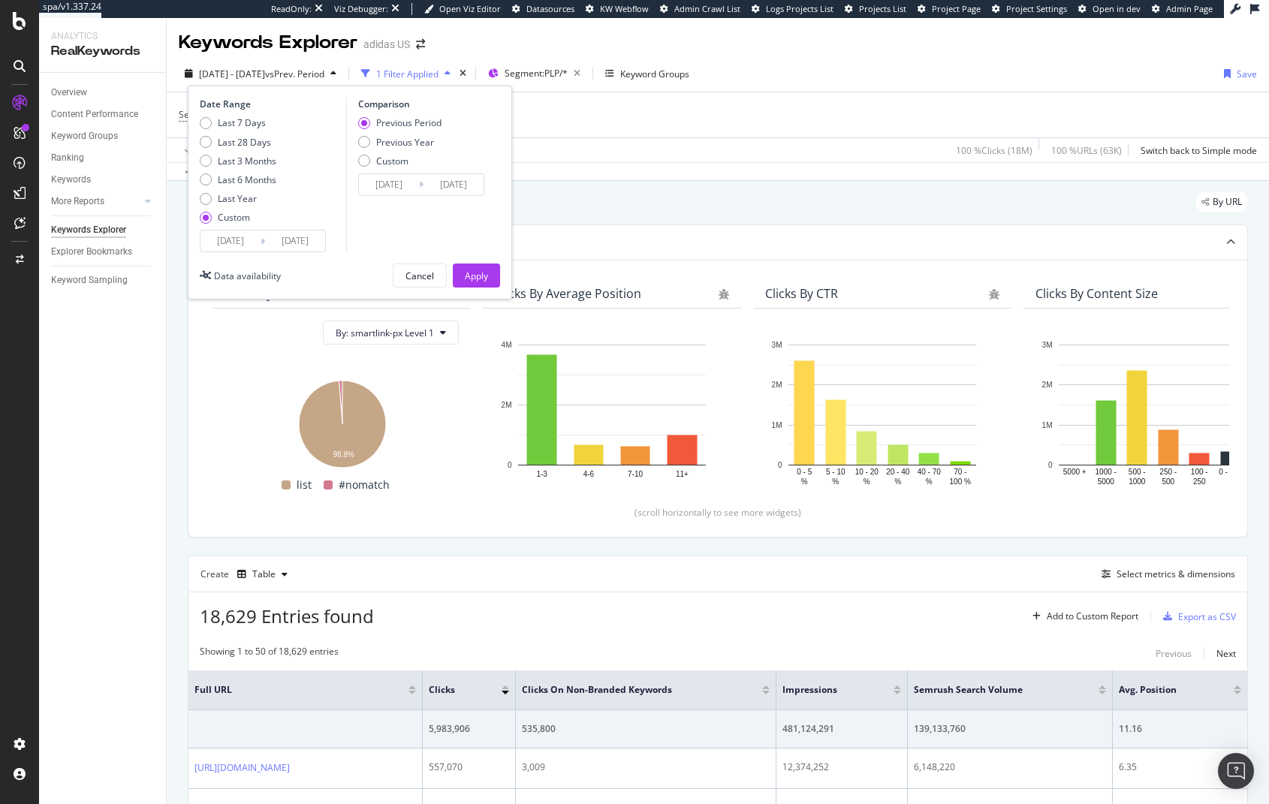
click at [236, 242] on input "[DATE]" at bounding box center [230, 240] width 60 height 21
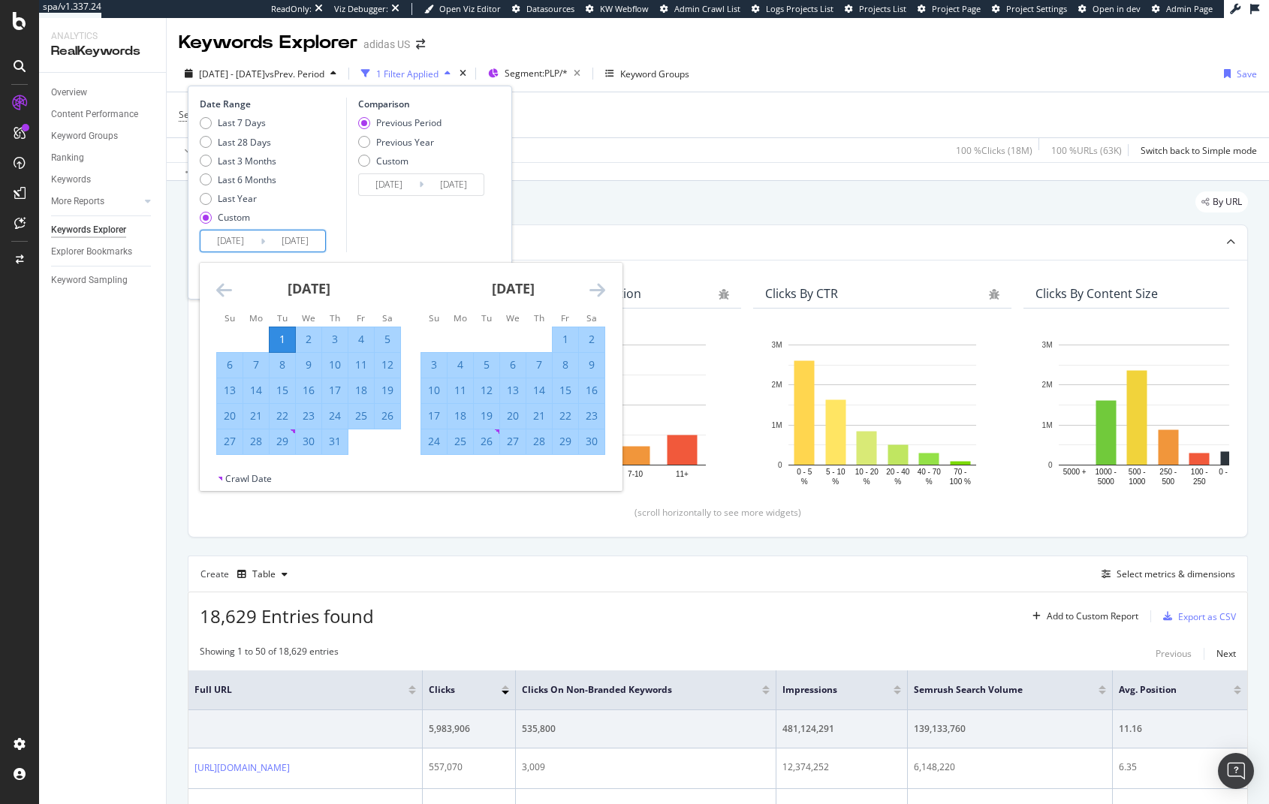
click at [225, 286] on icon "Move backward to switch to the previous month." at bounding box center [224, 290] width 16 height 18
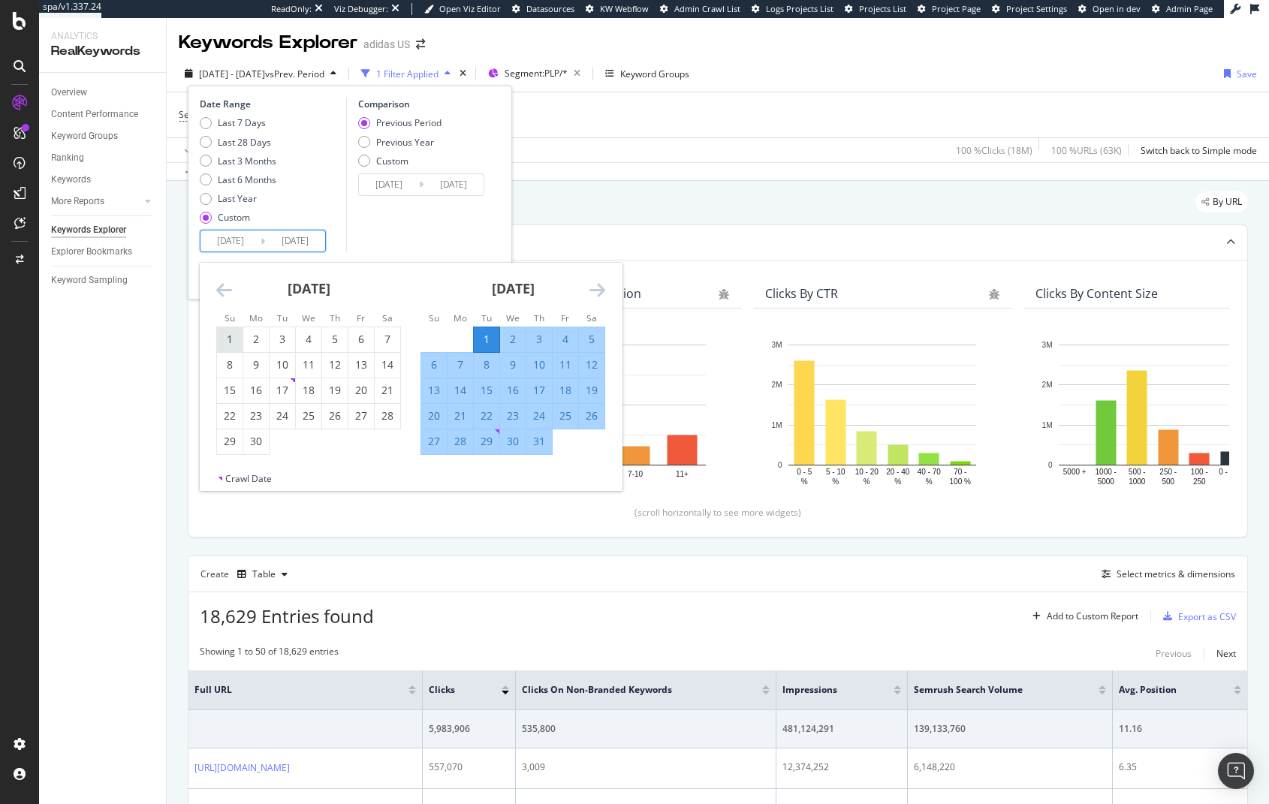
click at [235, 340] on div "1" at bounding box center [230, 339] width 26 height 15
type input "[DATE]"
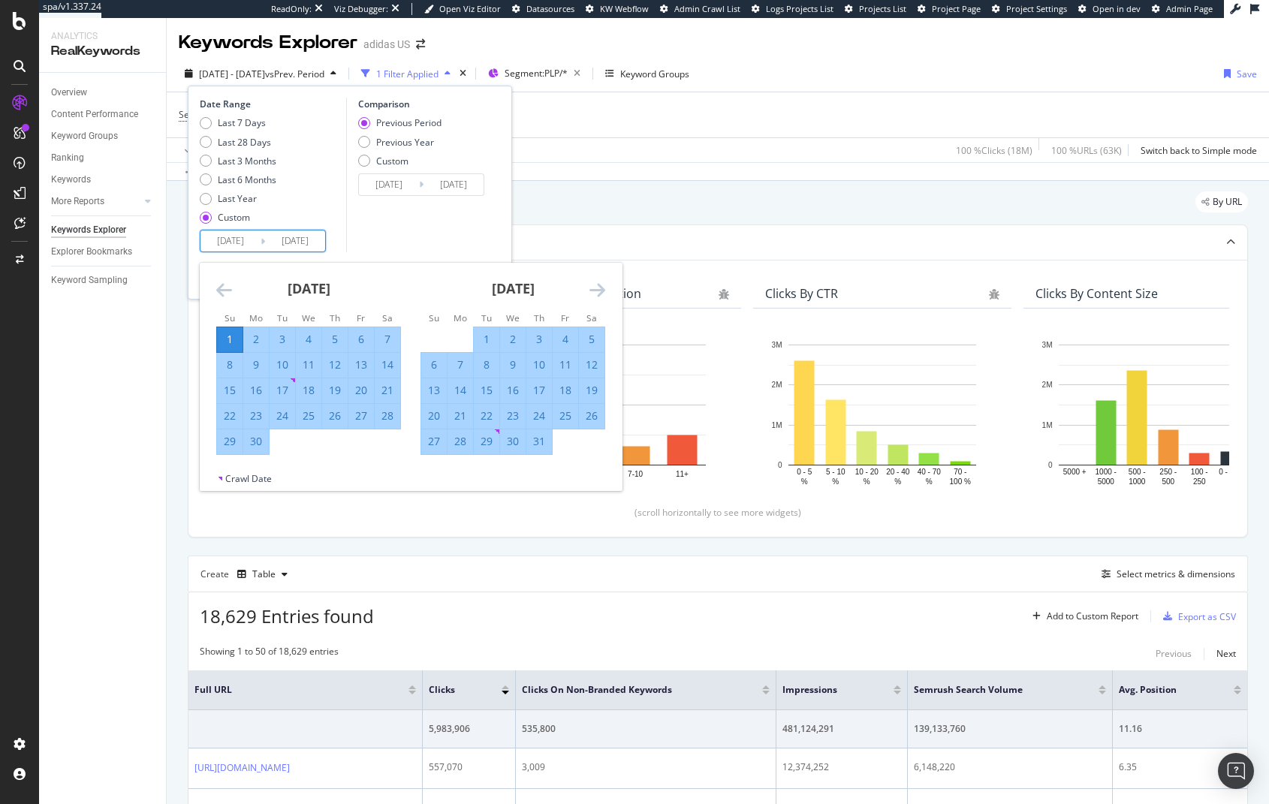
click at [599, 285] on icon "Move forward to switch to the next month." at bounding box center [597, 290] width 16 height 18
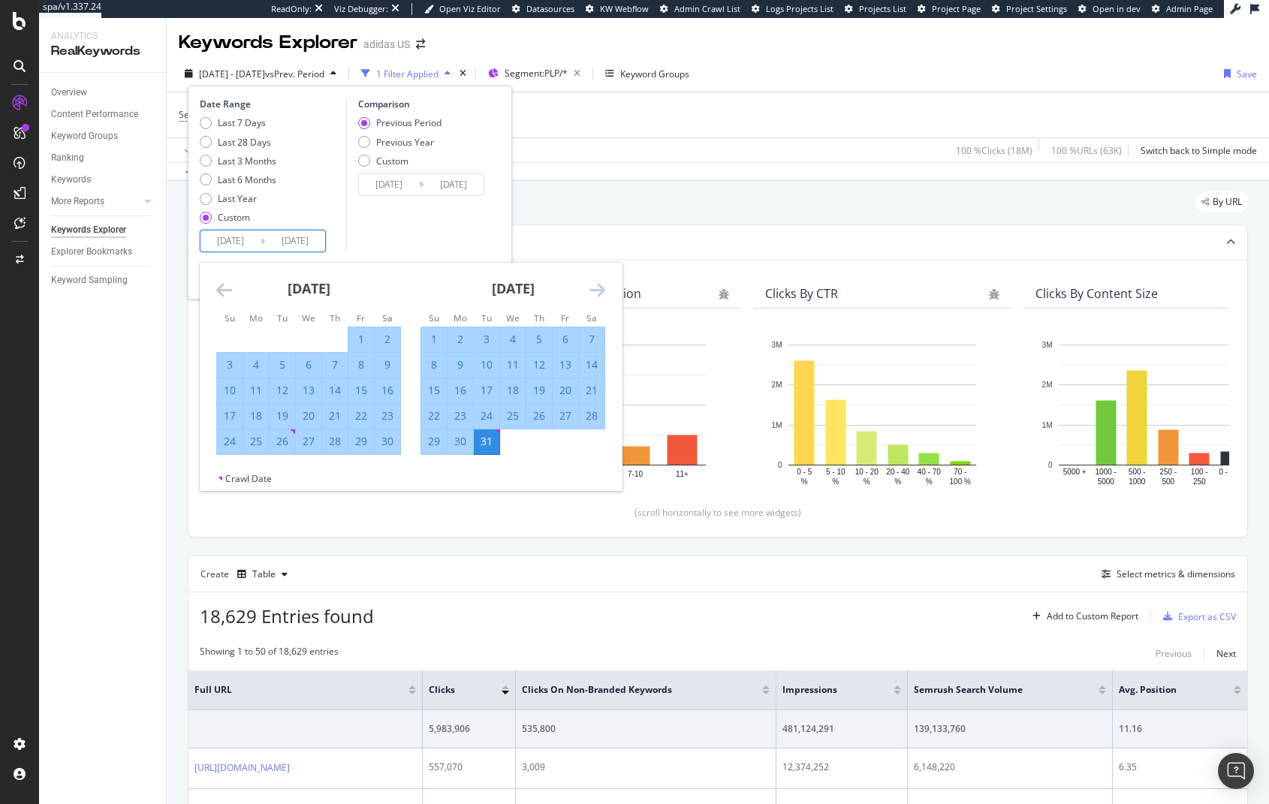
click at [602, 285] on icon "Move forward to switch to the next month." at bounding box center [597, 290] width 16 height 18
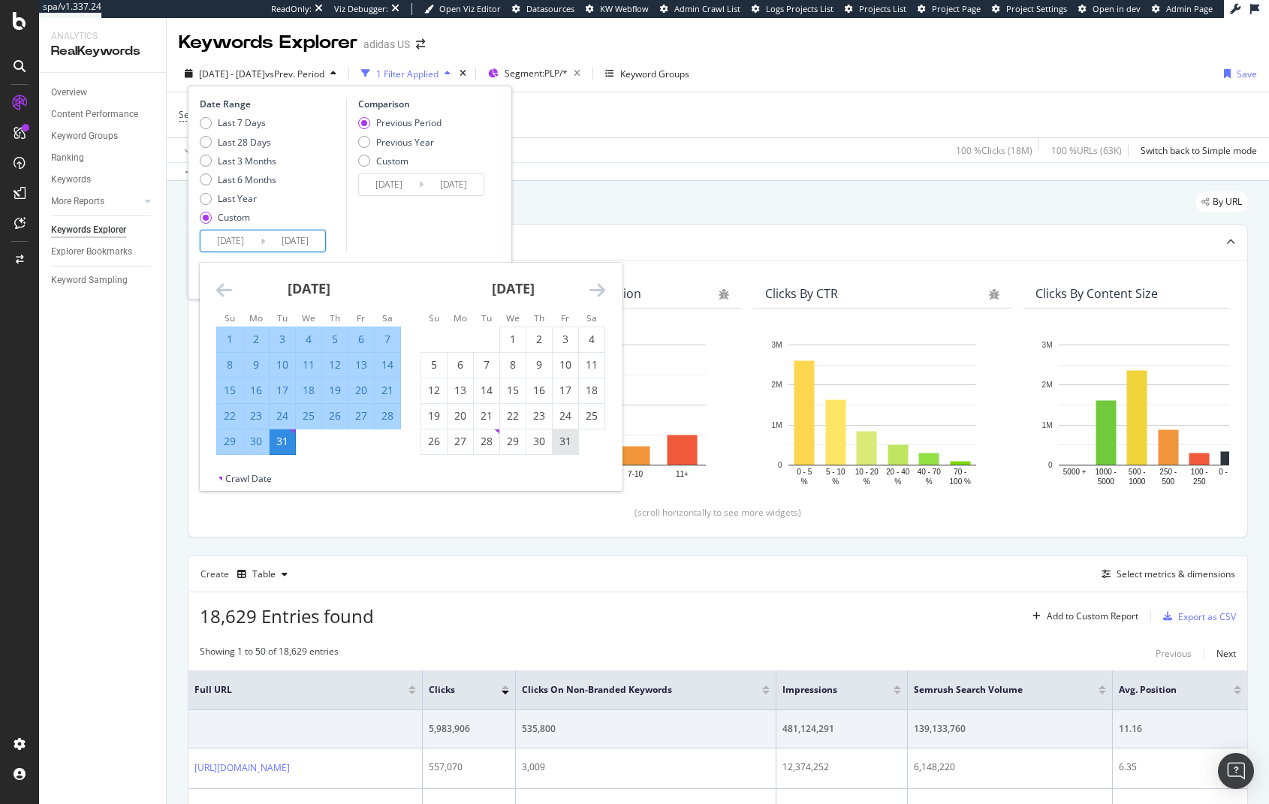
click at [561, 444] on div "31" at bounding box center [565, 441] width 26 height 15
type input "[DATE]"
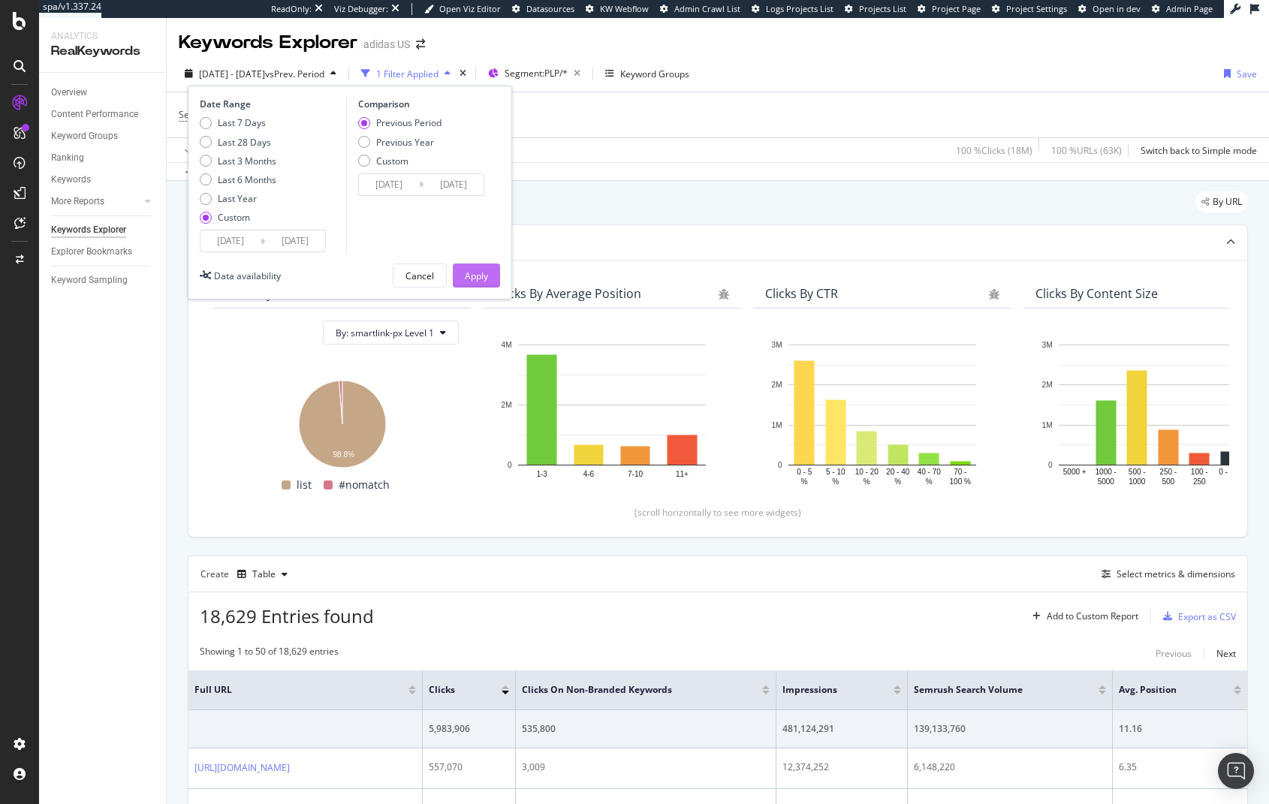
click at [481, 268] on div "Apply" at bounding box center [476, 275] width 23 height 23
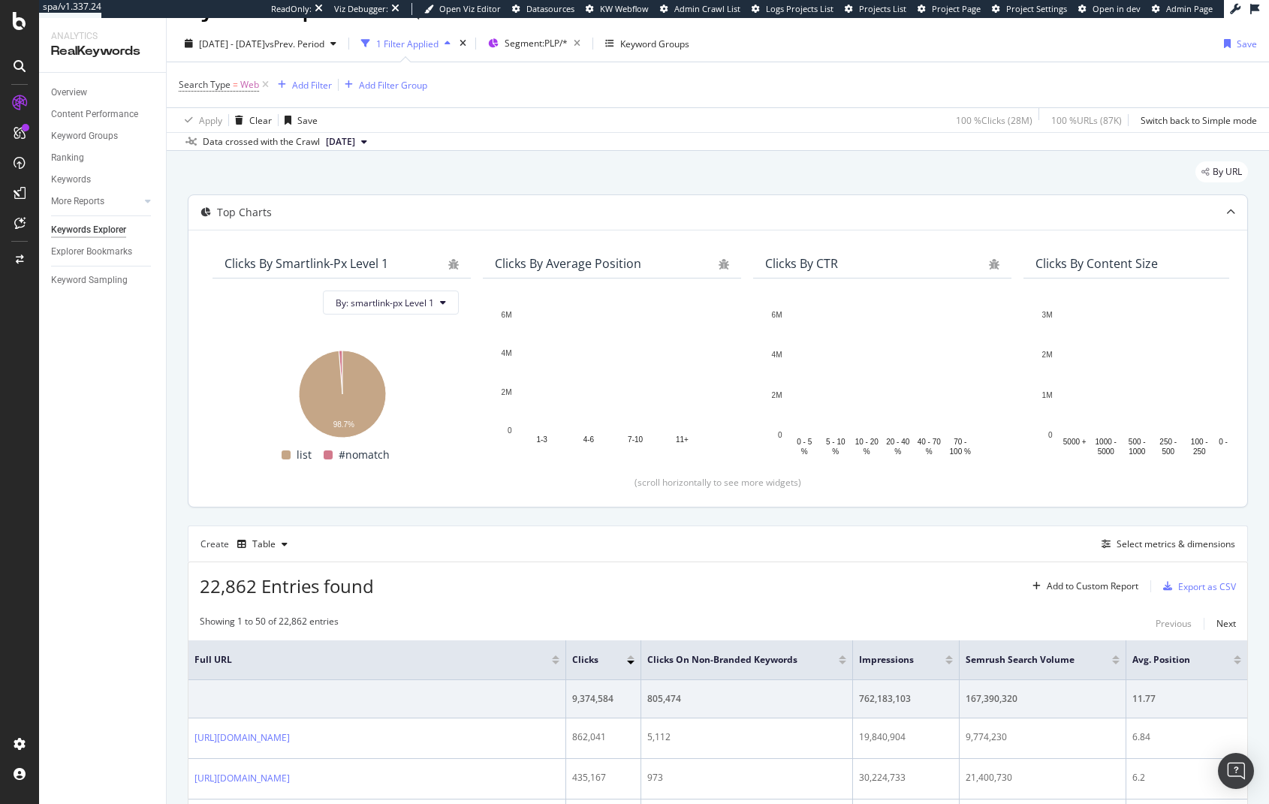
scroll to position [42, 0]
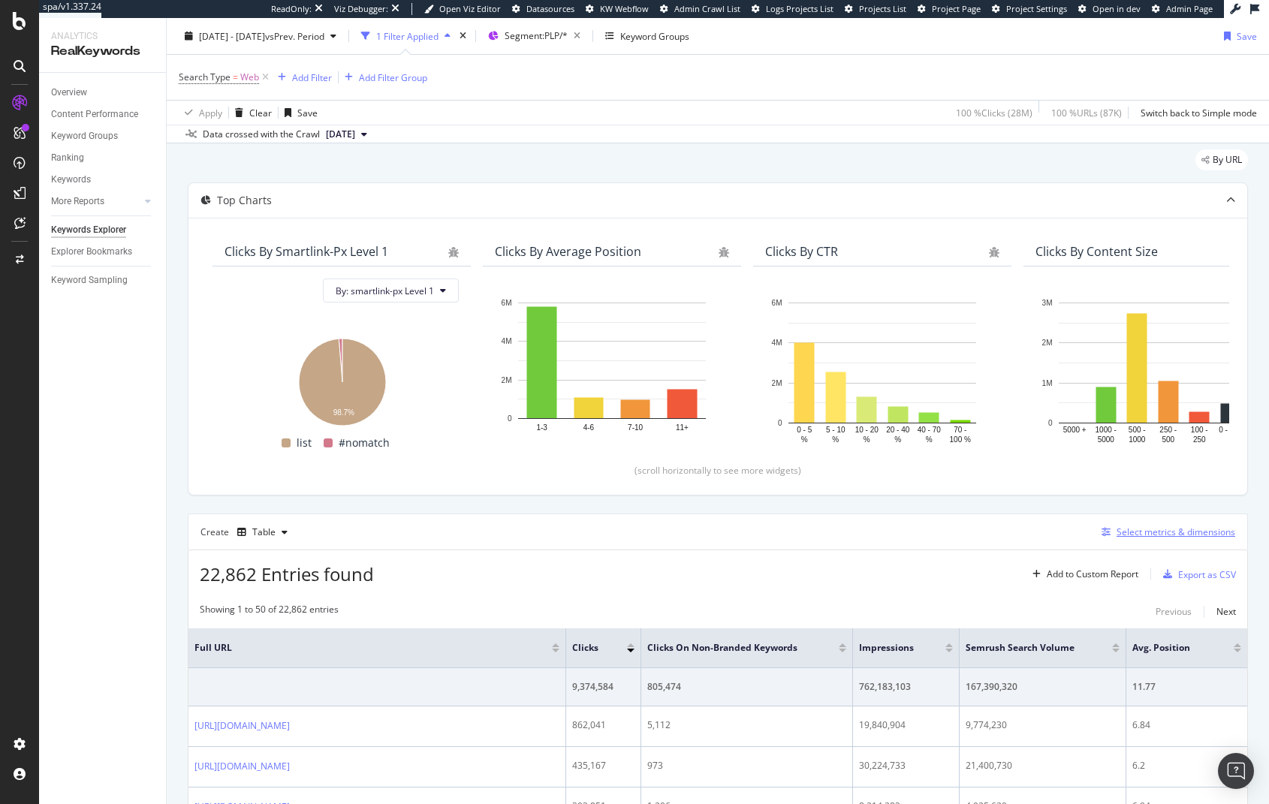
click at [1137, 525] on div "Select metrics & dimensions" at bounding box center [1175, 531] width 119 height 13
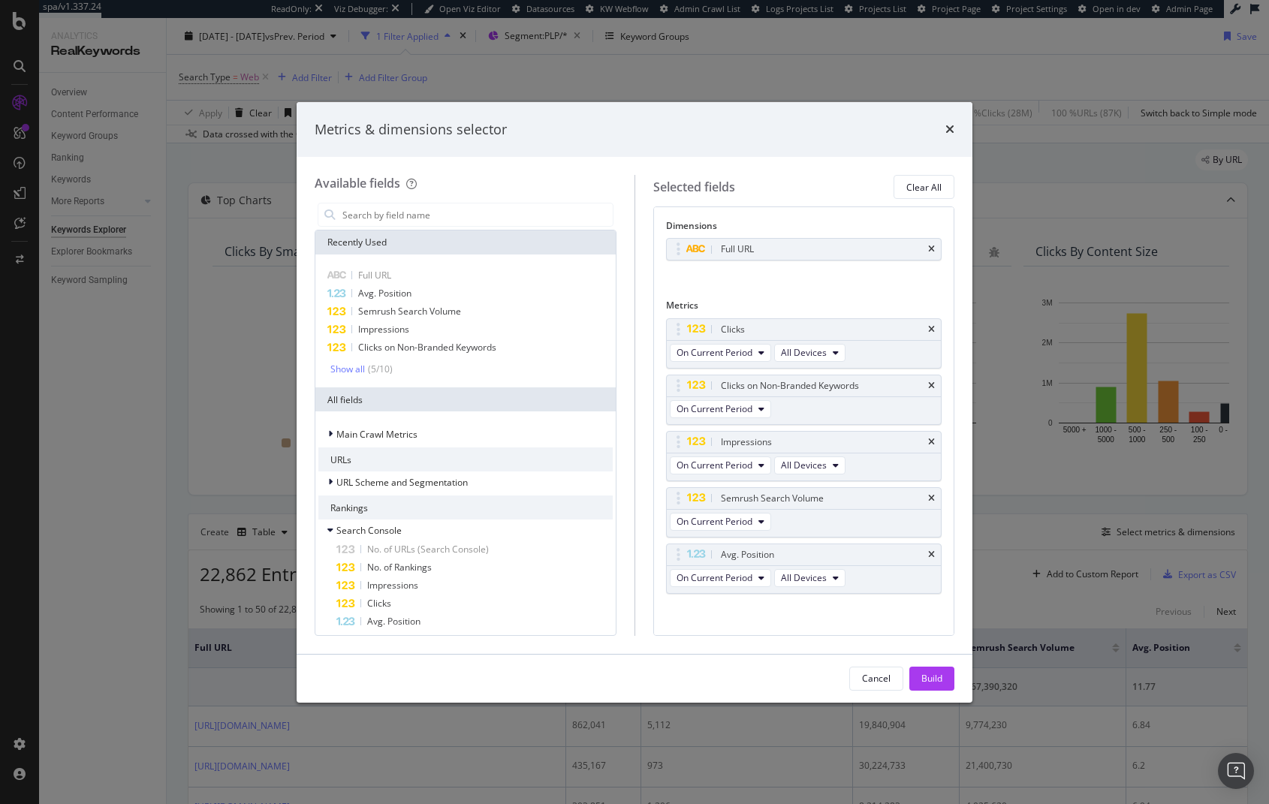
type input "s"
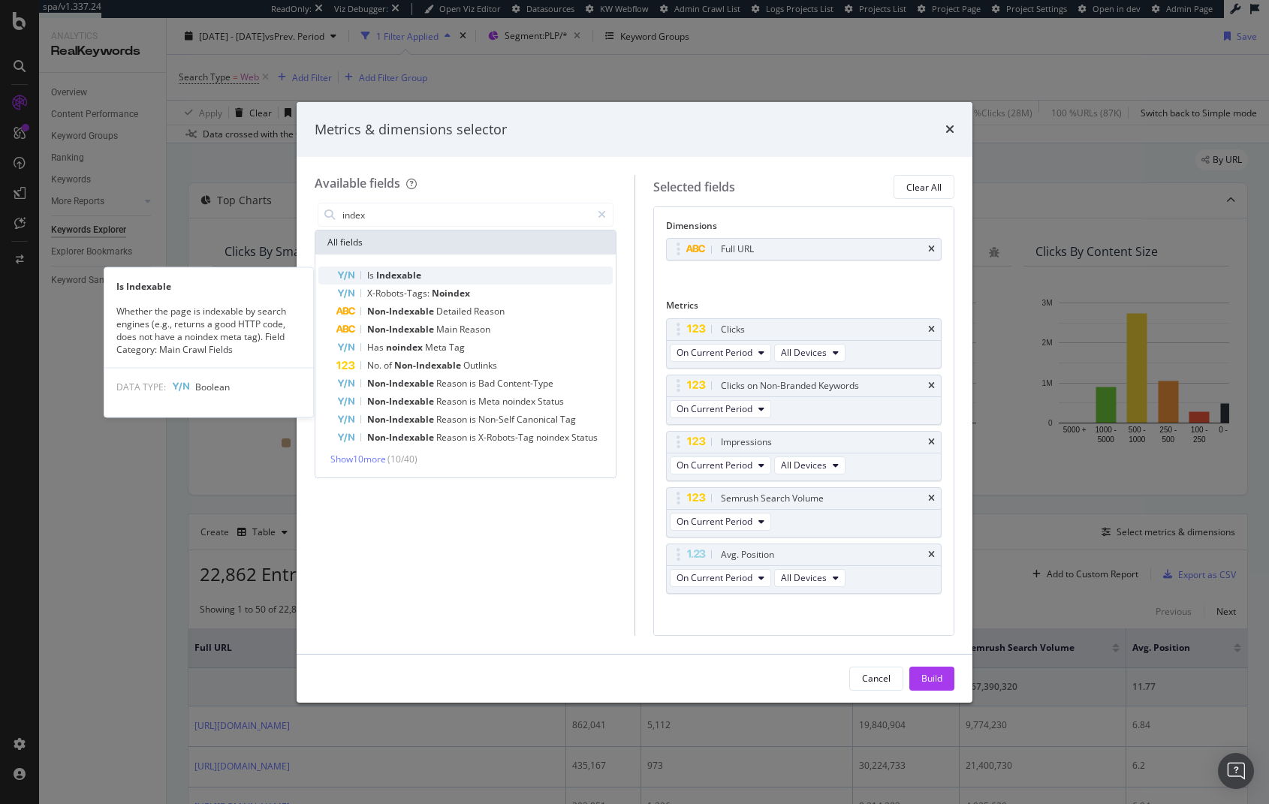
type input "index"
click at [470, 274] on div "Is Indexable" at bounding box center [474, 275] width 276 height 18
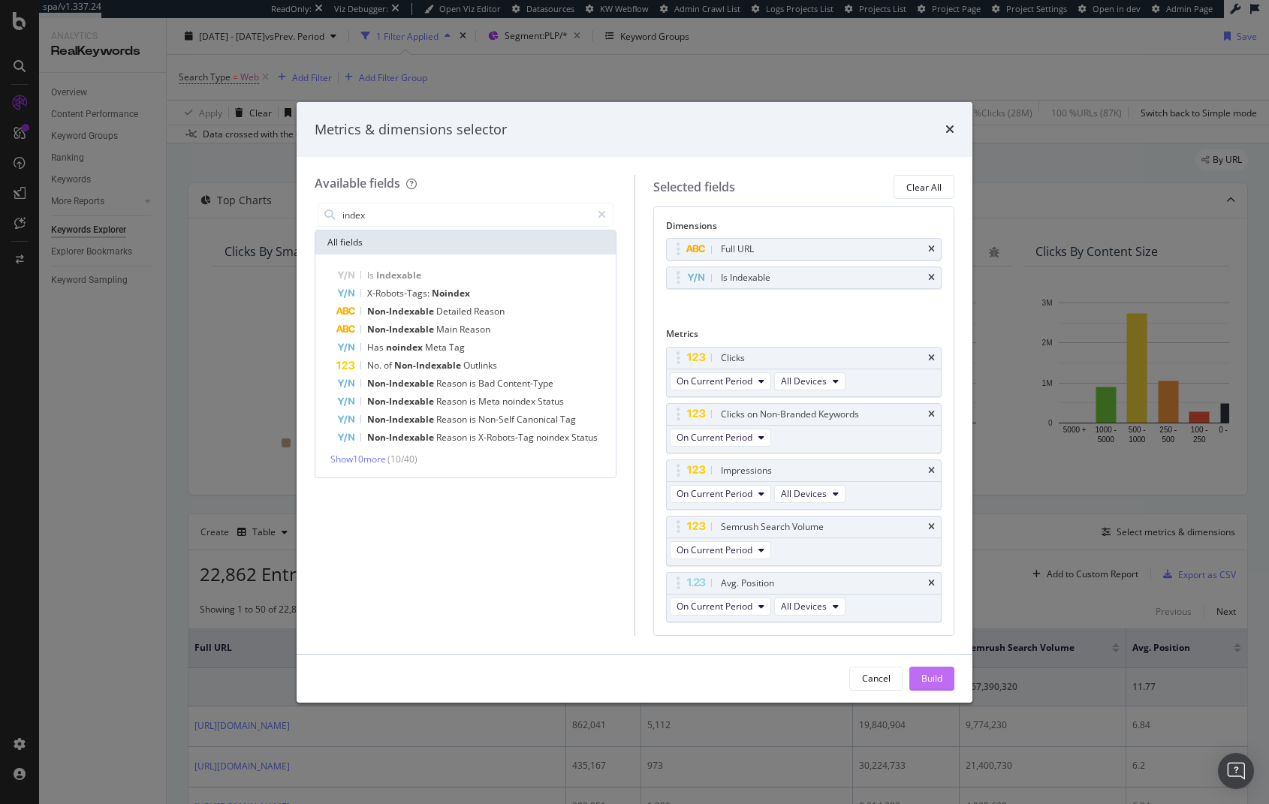
click at [928, 669] on div "Build" at bounding box center [931, 678] width 21 height 23
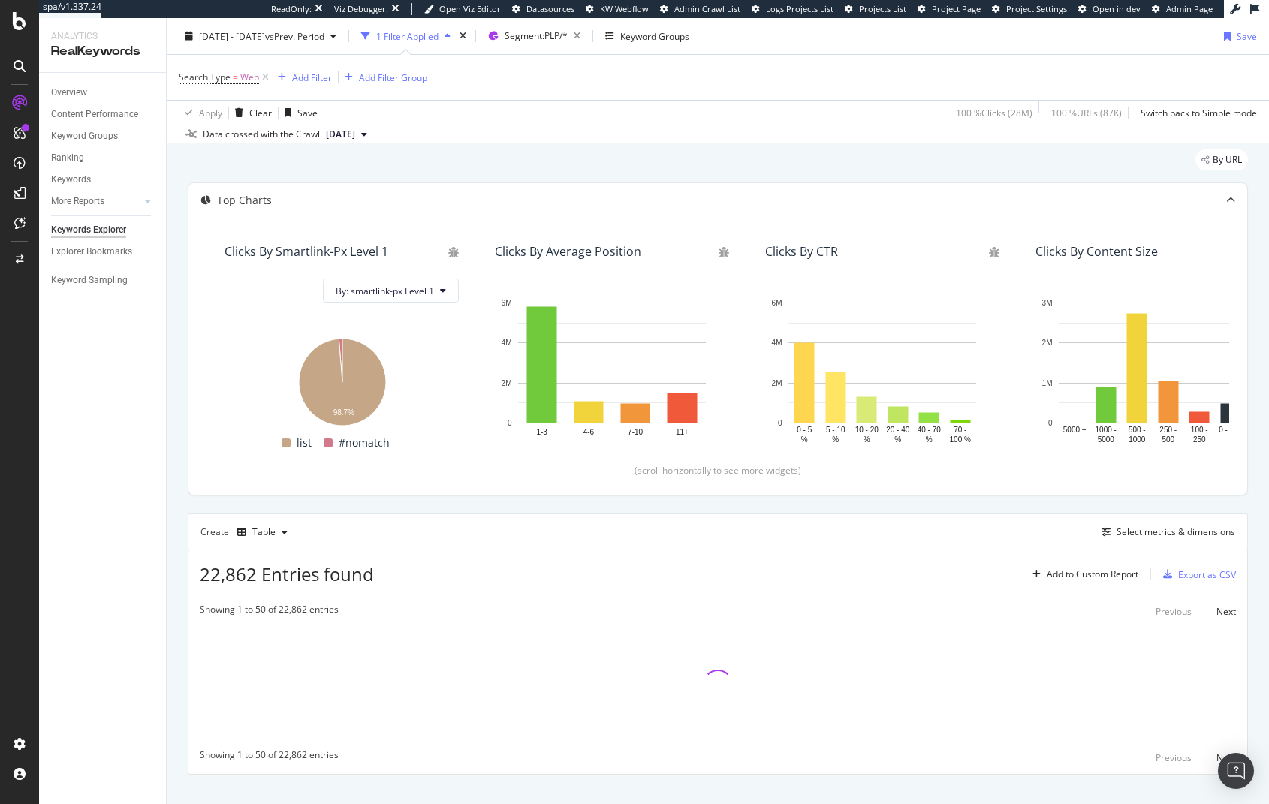
click at [377, 504] on div "Top Charts Clicks By smartlink-px Level 1 By: smartlink-px Level 1 Hold CMD (⌘)…" at bounding box center [718, 478] width 1060 height 592
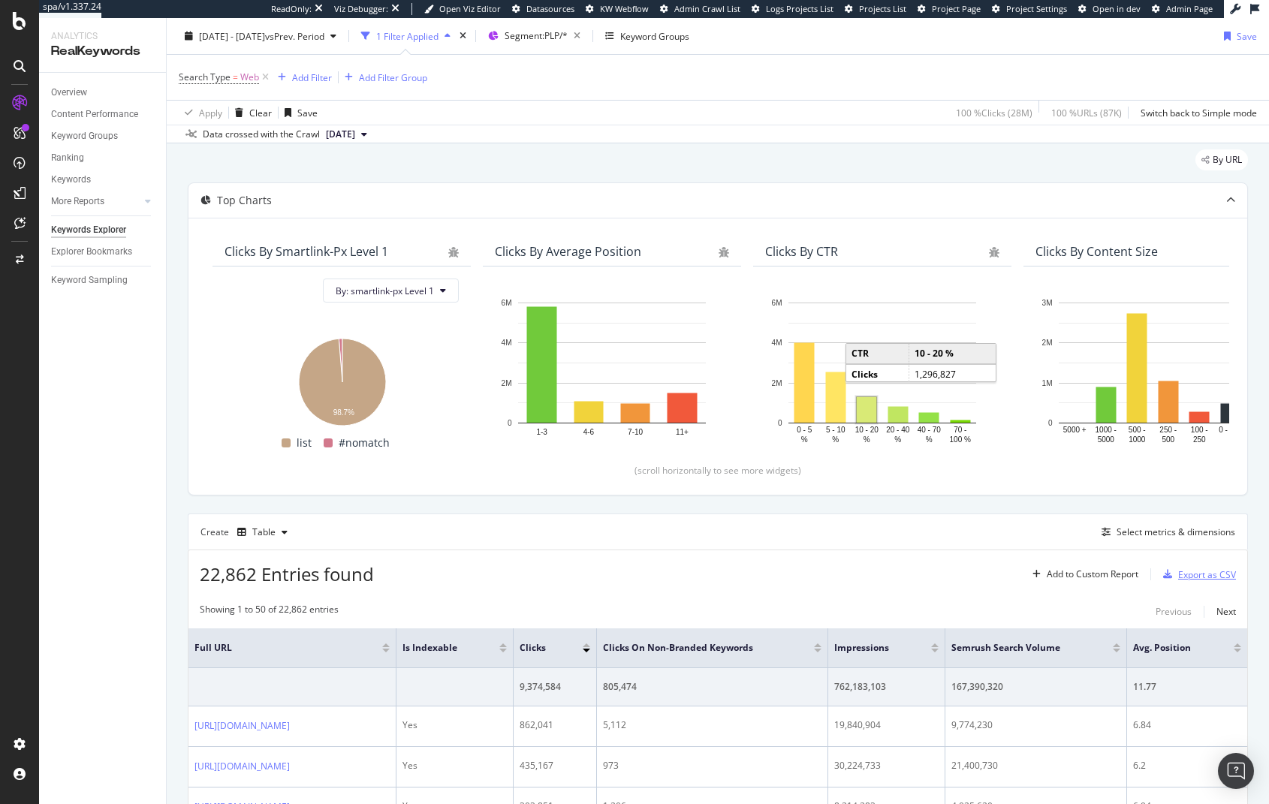
click at [1181, 580] on div "Export as CSV" at bounding box center [1207, 574] width 58 height 13
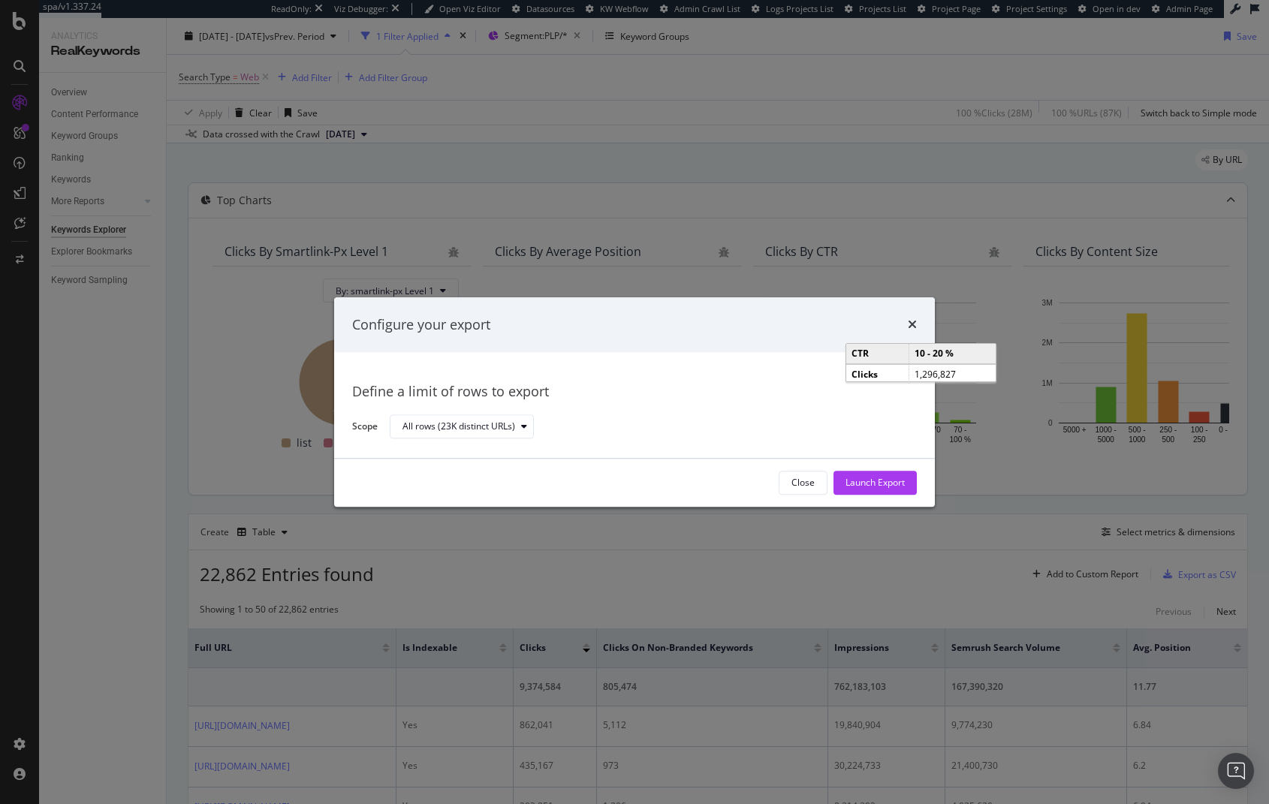
click at [892, 482] on div "Launch Export" at bounding box center [874, 483] width 59 height 13
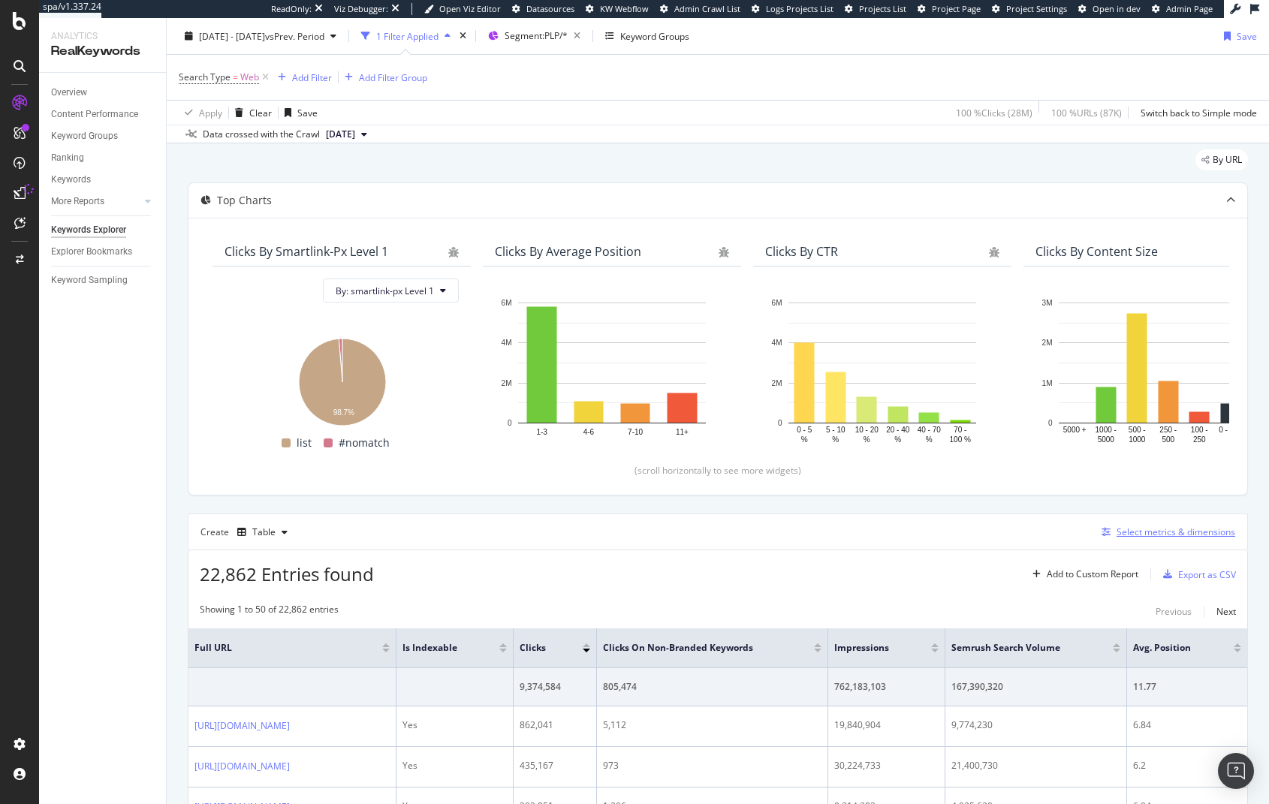
click at [1125, 539] on div "Select metrics & dimensions" at bounding box center [1165, 532] width 140 height 17
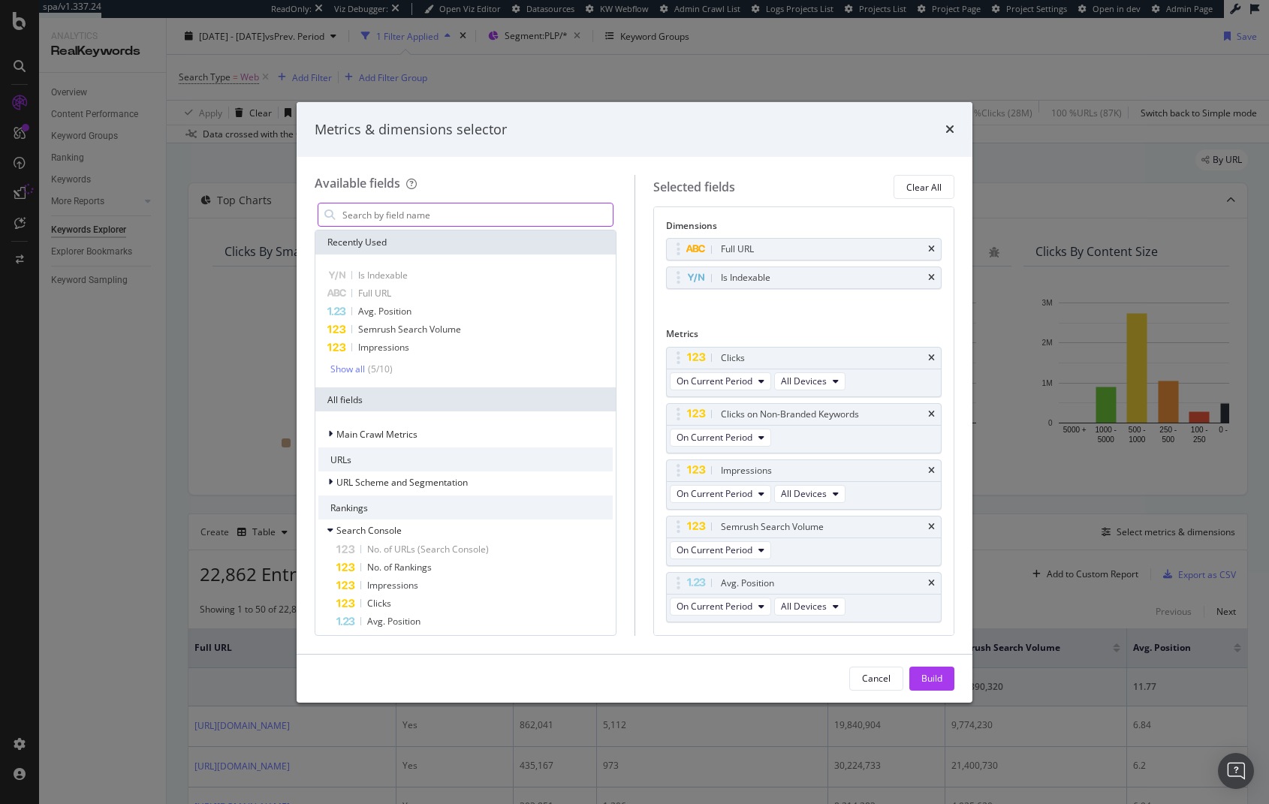
click at [432, 211] on input "modal" at bounding box center [477, 214] width 272 height 23
type input "atf"
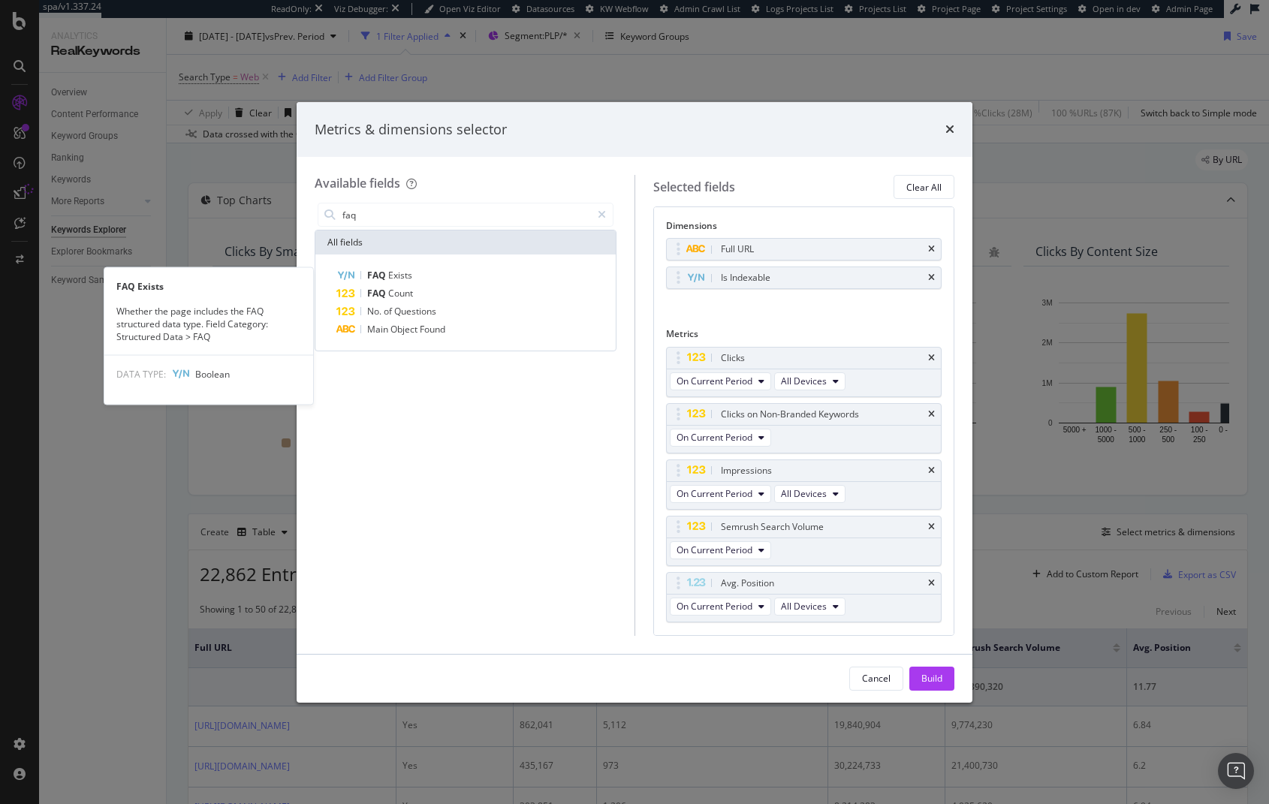
type input "faq"
click at [431, 279] on div "FAQ Exists" at bounding box center [474, 275] width 276 height 18
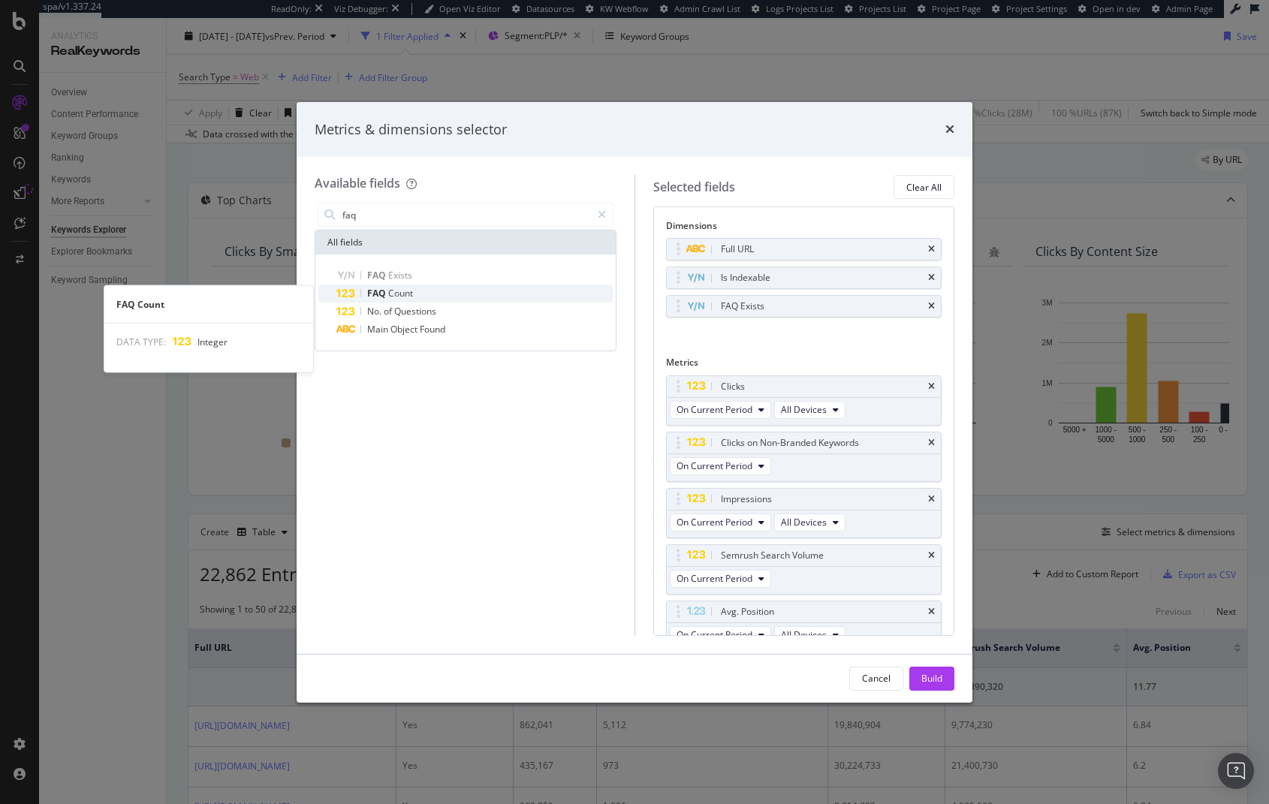
click at [403, 294] on span "Count" at bounding box center [400, 293] width 25 height 13
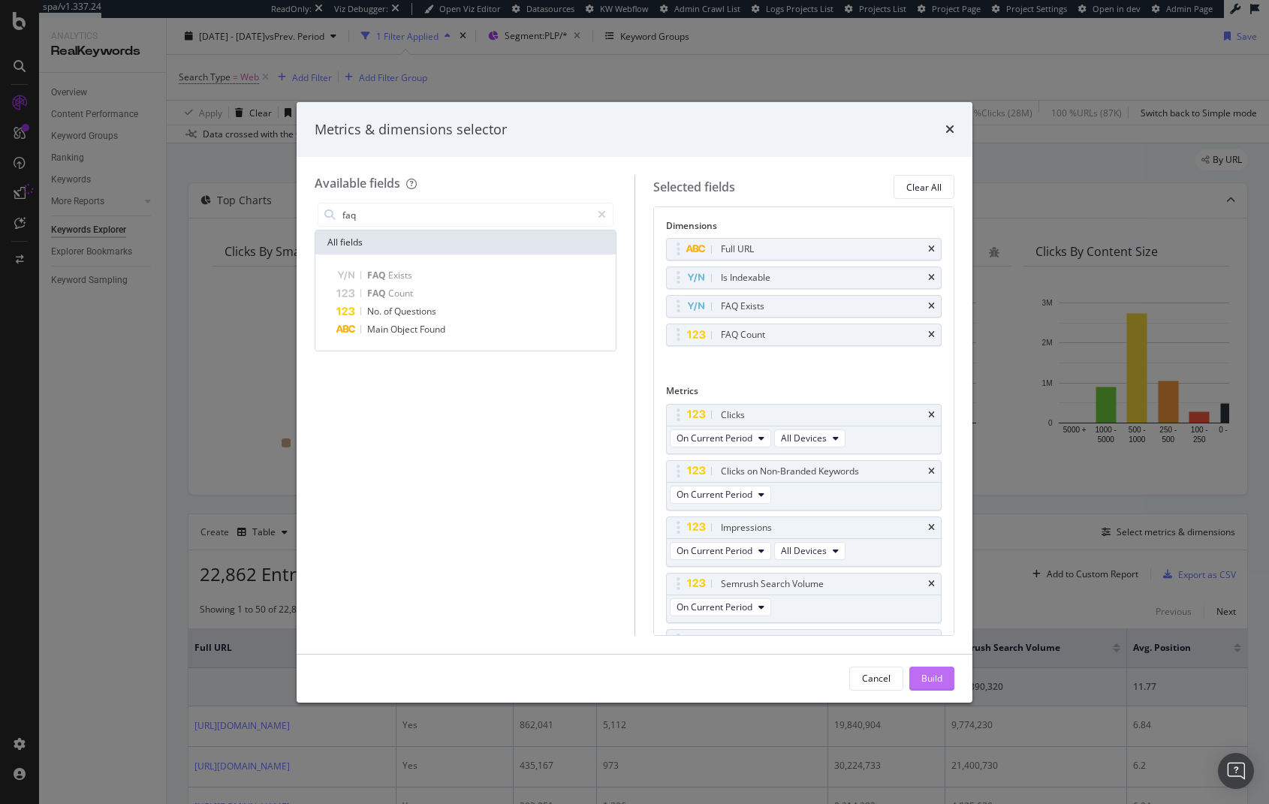
click at [932, 676] on div "Build" at bounding box center [931, 678] width 21 height 13
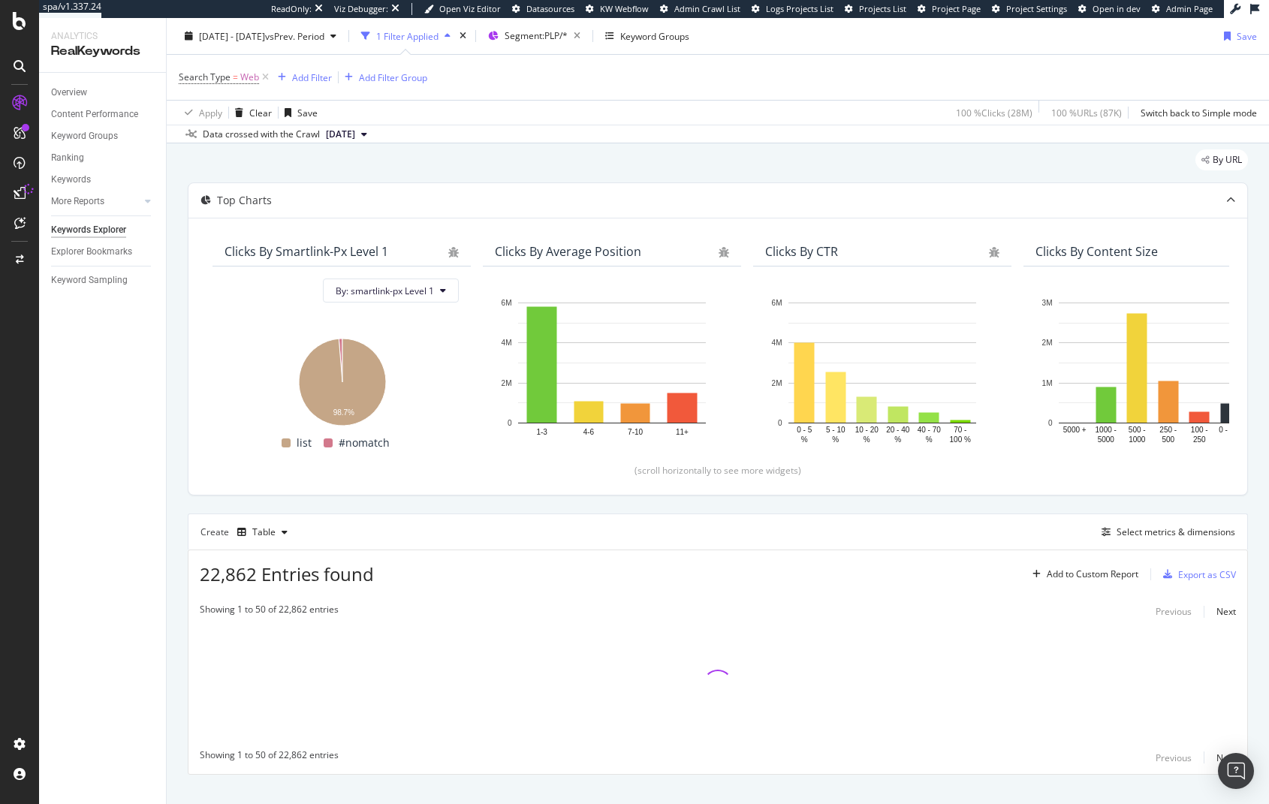
click at [538, 158] on div "By URL" at bounding box center [718, 165] width 1060 height 33
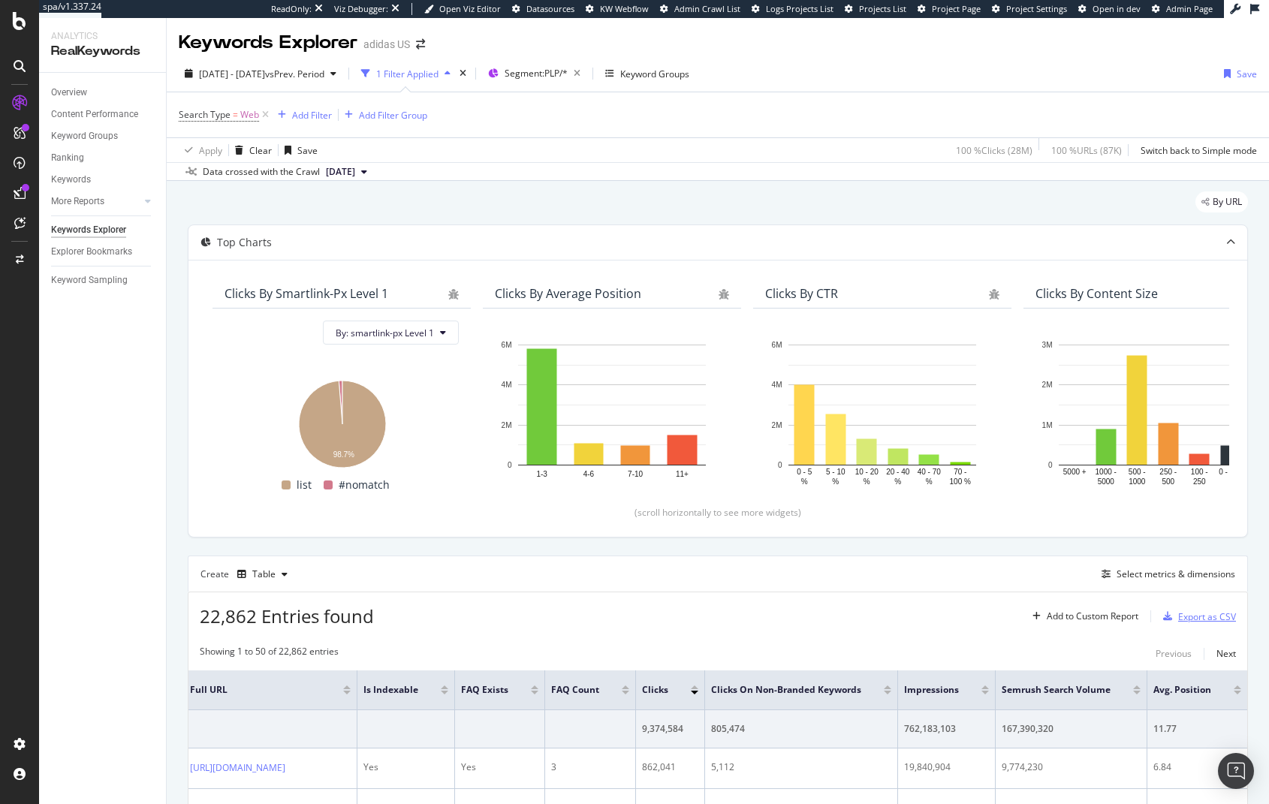
click at [1182, 619] on div "Export as CSV" at bounding box center [1207, 616] width 58 height 13
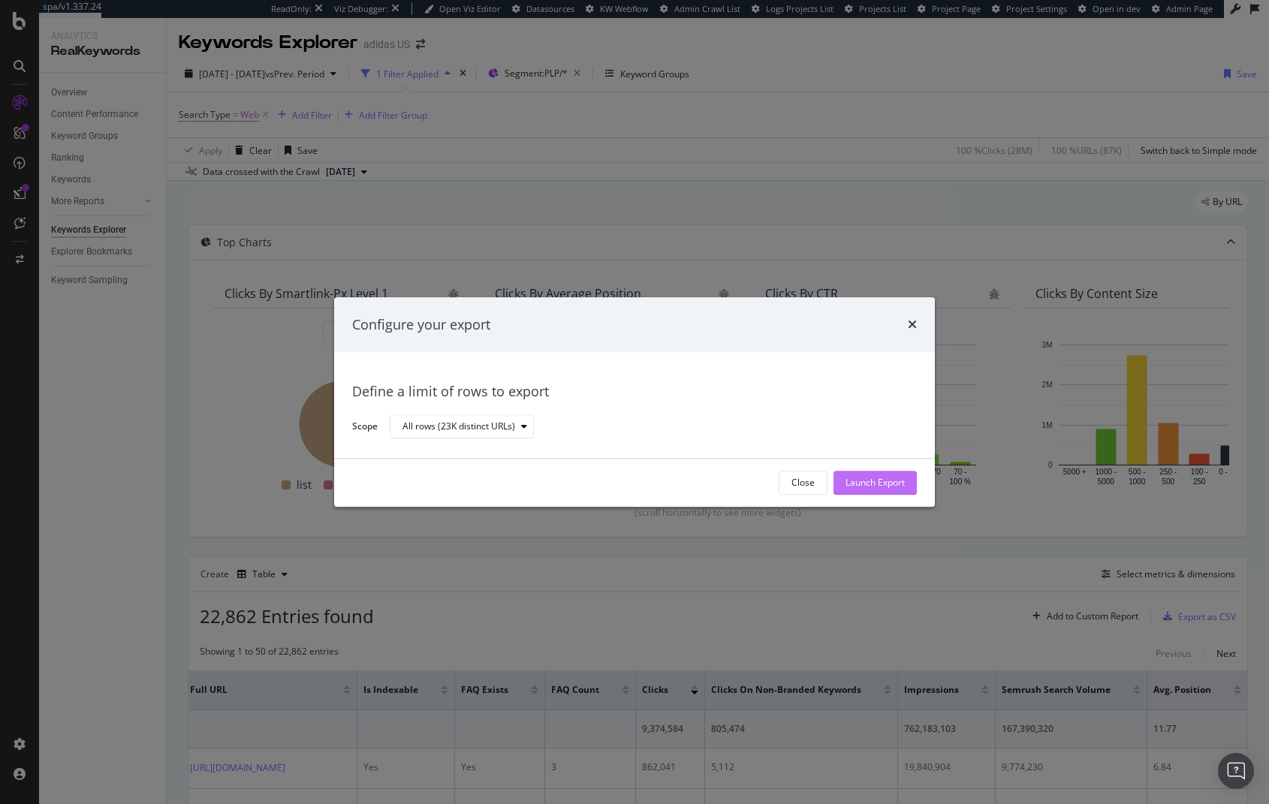
click at [845, 484] on div "Launch Export" at bounding box center [874, 483] width 59 height 13
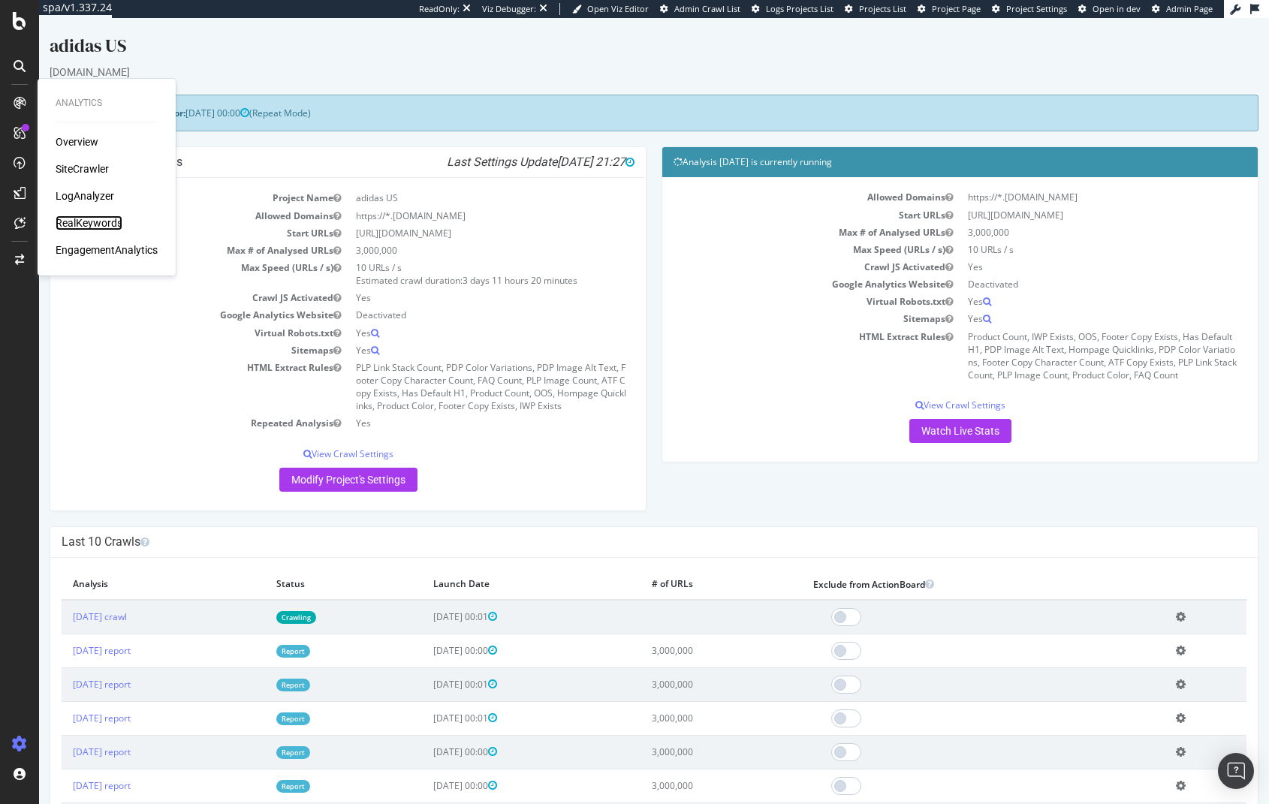
click at [86, 224] on div "RealKeywords" at bounding box center [89, 222] width 67 height 15
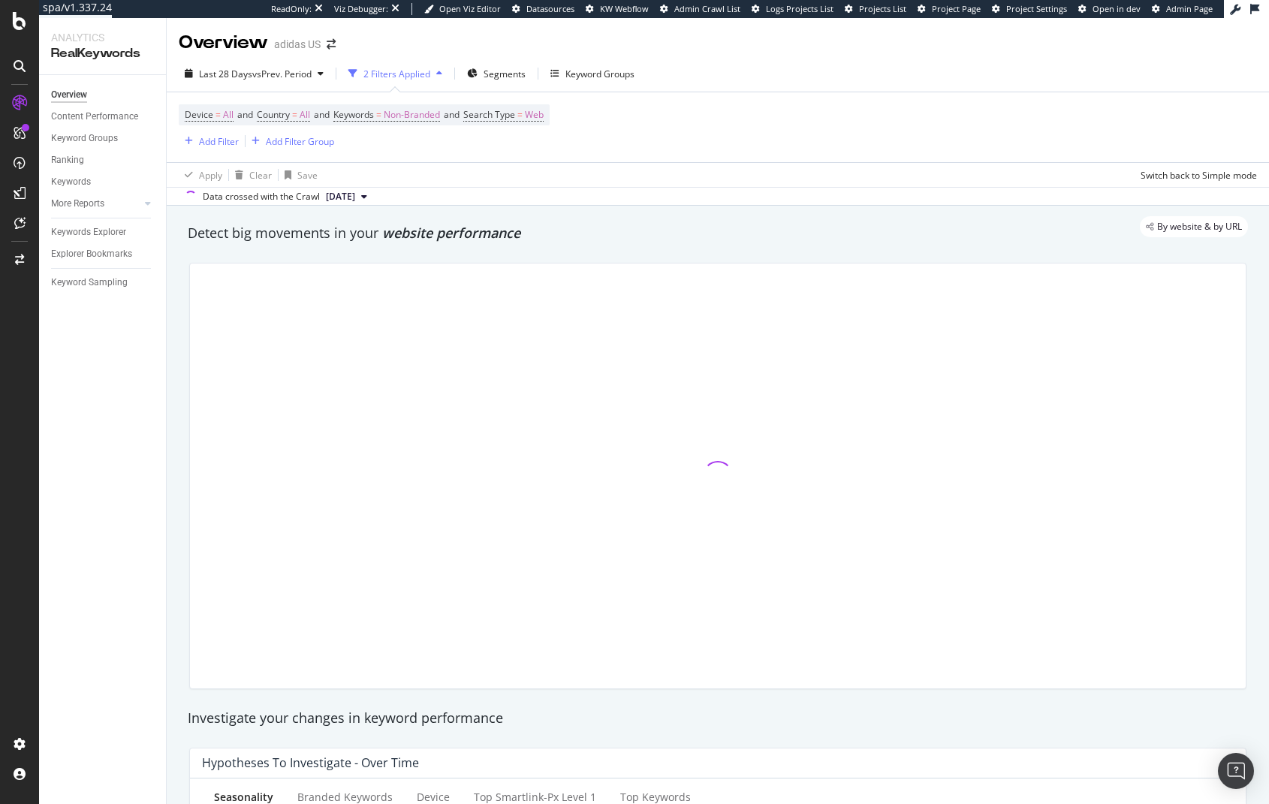
click at [742, 257] on div at bounding box center [717, 476] width 1075 height 450
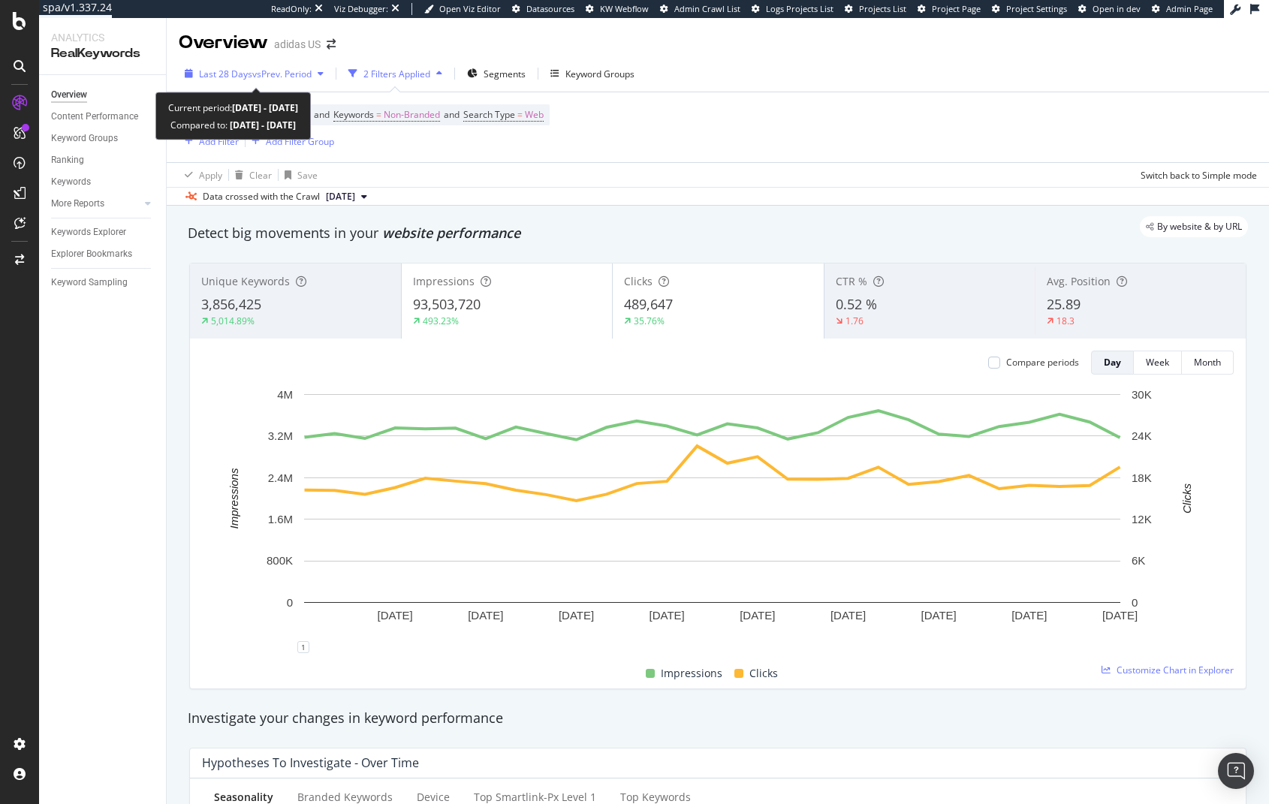
click at [255, 76] on span "vs Prev. Period" at bounding box center [281, 74] width 59 height 13
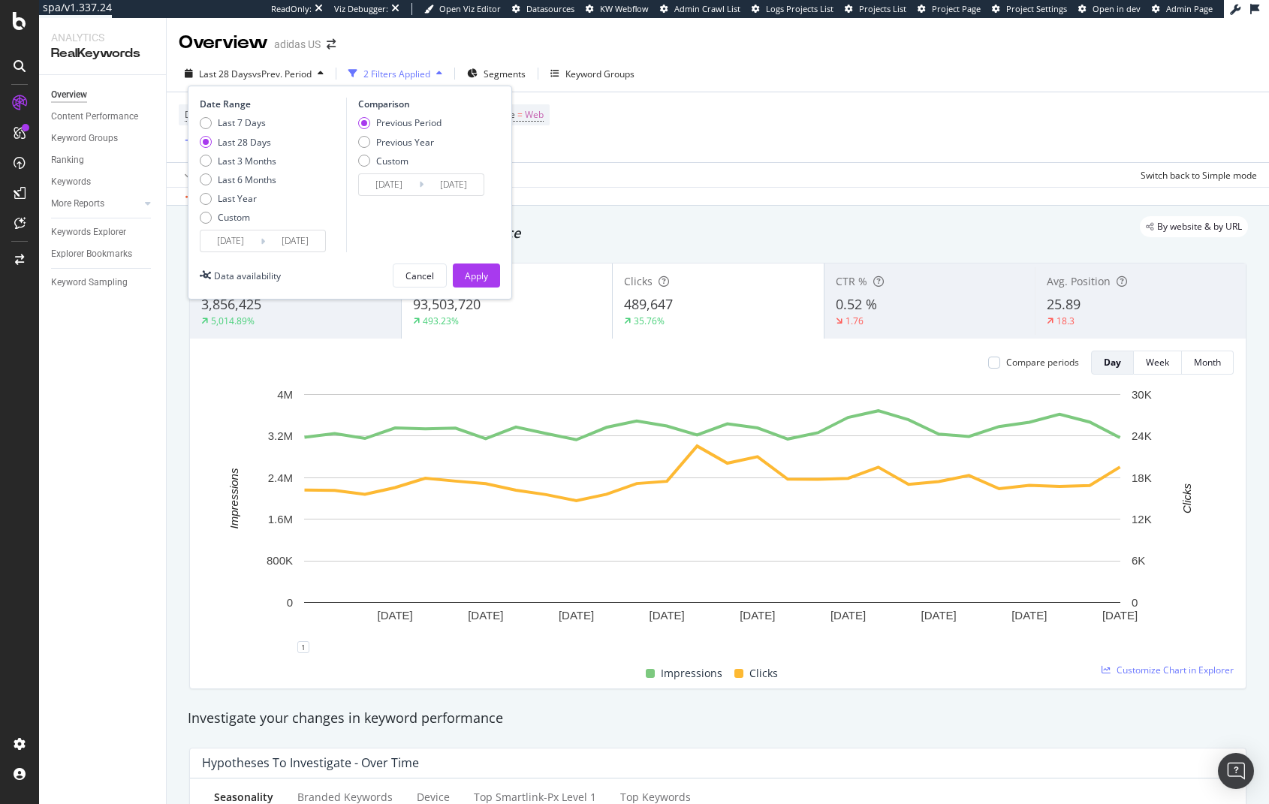
click at [239, 242] on input "[DATE]" at bounding box center [230, 240] width 60 height 21
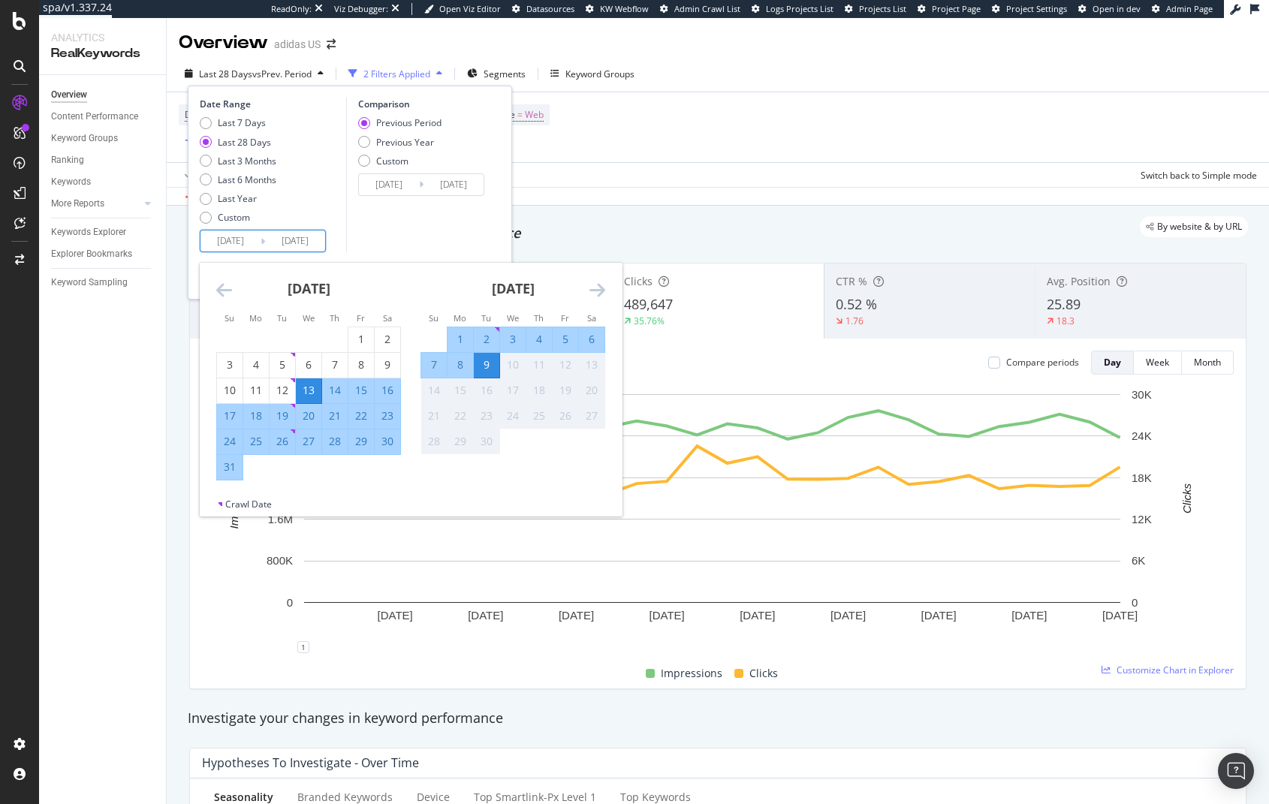
click at [223, 297] on icon "Move backward to switch to the previous month." at bounding box center [224, 290] width 16 height 18
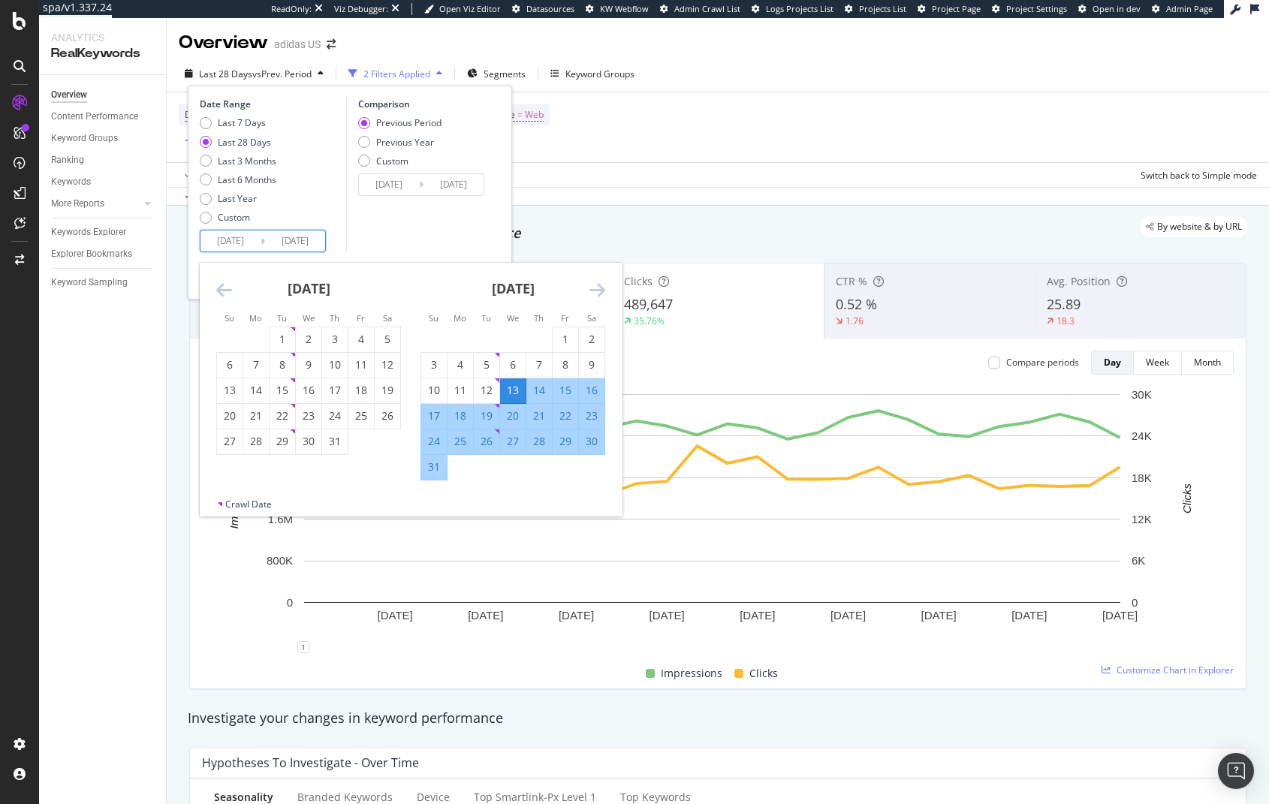
click at [223, 297] on icon "Move backward to switch to the previous month." at bounding box center [224, 290] width 16 height 18
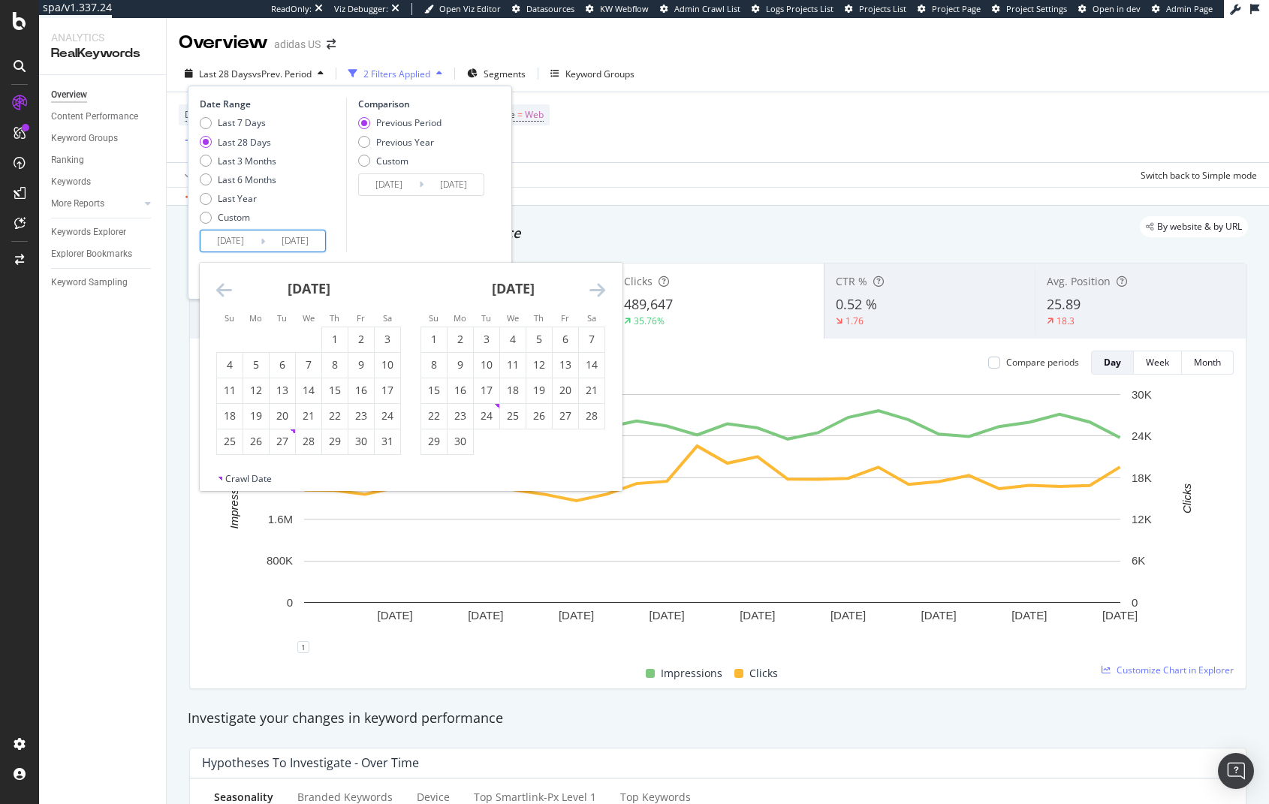
click at [223, 297] on icon "Move backward to switch to the previous month." at bounding box center [224, 290] width 16 height 18
click at [212, 288] on div "February 2025 1 2 3 4 5 6 7 8 9 10 11 12 13 14 15 16 17 18 19 20 21 22 23 24 25…" at bounding box center [308, 359] width 204 height 192
click at [216, 288] on icon "Move backward to switch to the previous month." at bounding box center [224, 290] width 16 height 18
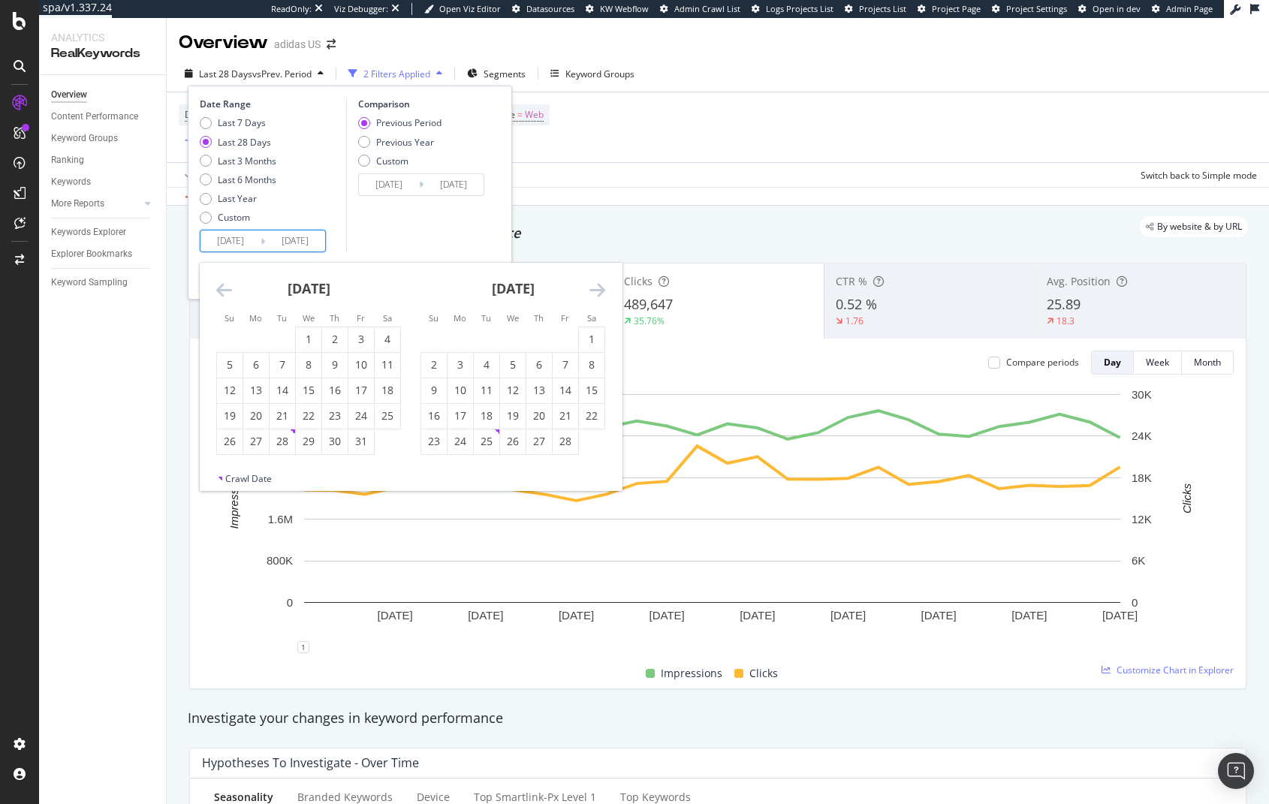
click at [216, 288] on icon "Move backward to switch to the previous month." at bounding box center [224, 290] width 16 height 18
click at [275, 339] on div "1" at bounding box center [282, 339] width 26 height 15
type input "[DATE]"
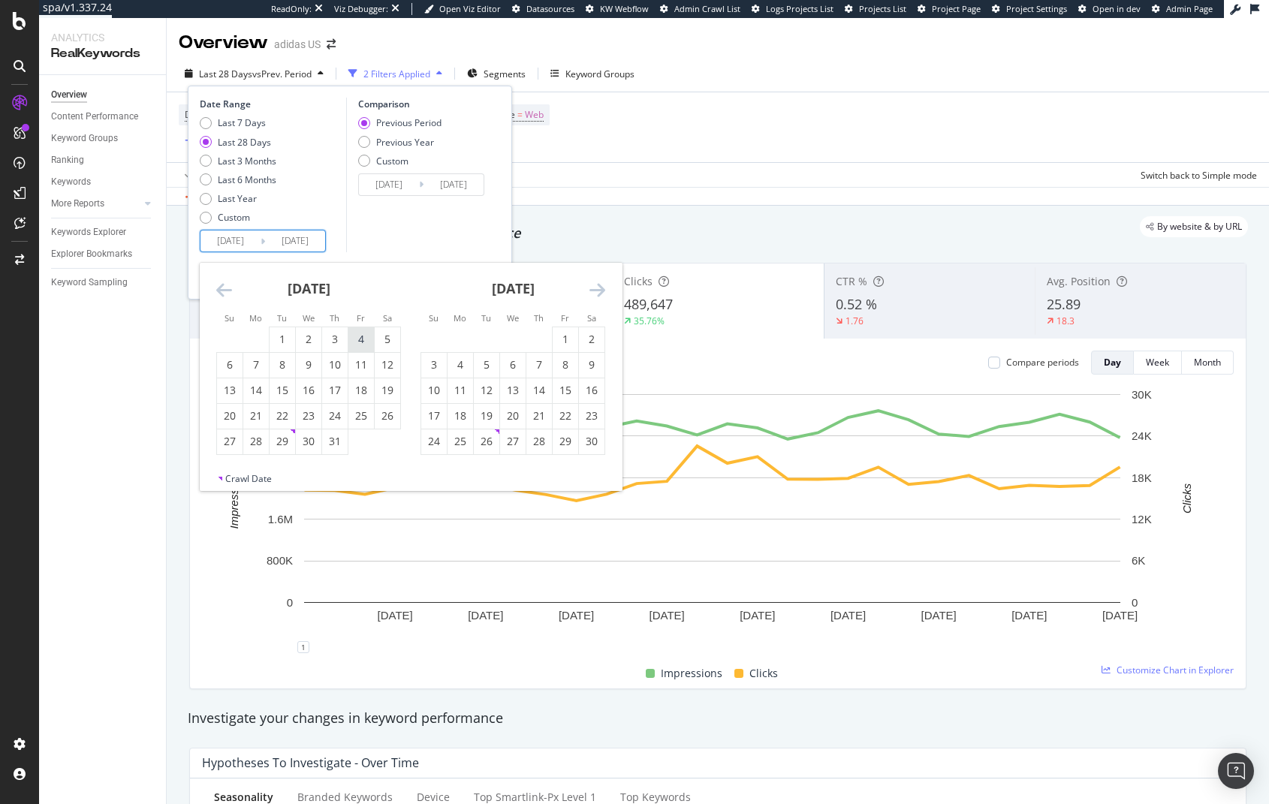
type input "[DATE]"
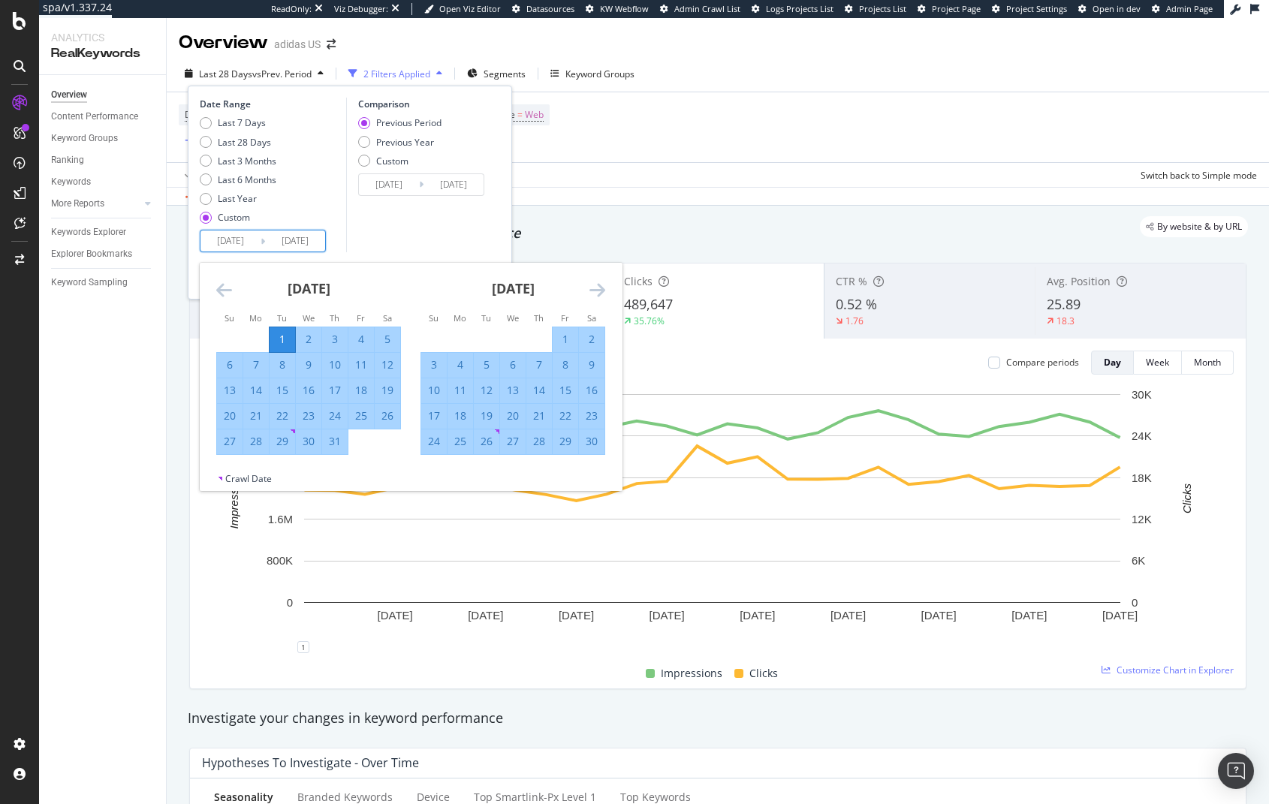
click at [595, 288] on icon "Move forward to switch to the next month." at bounding box center [597, 290] width 16 height 18
click at [290, 441] on div "31" at bounding box center [282, 441] width 26 height 15
type input "[DATE]"
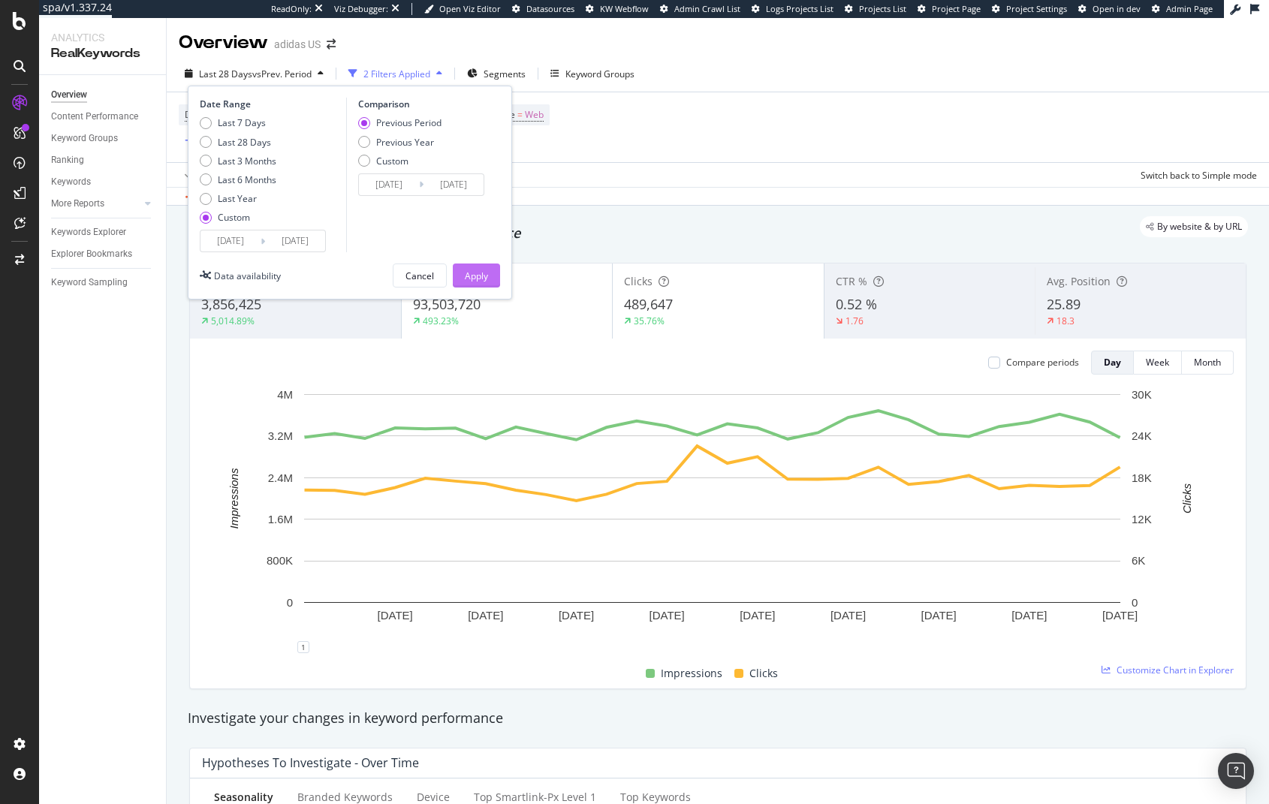
click at [491, 278] on button "Apply" at bounding box center [476, 275] width 47 height 24
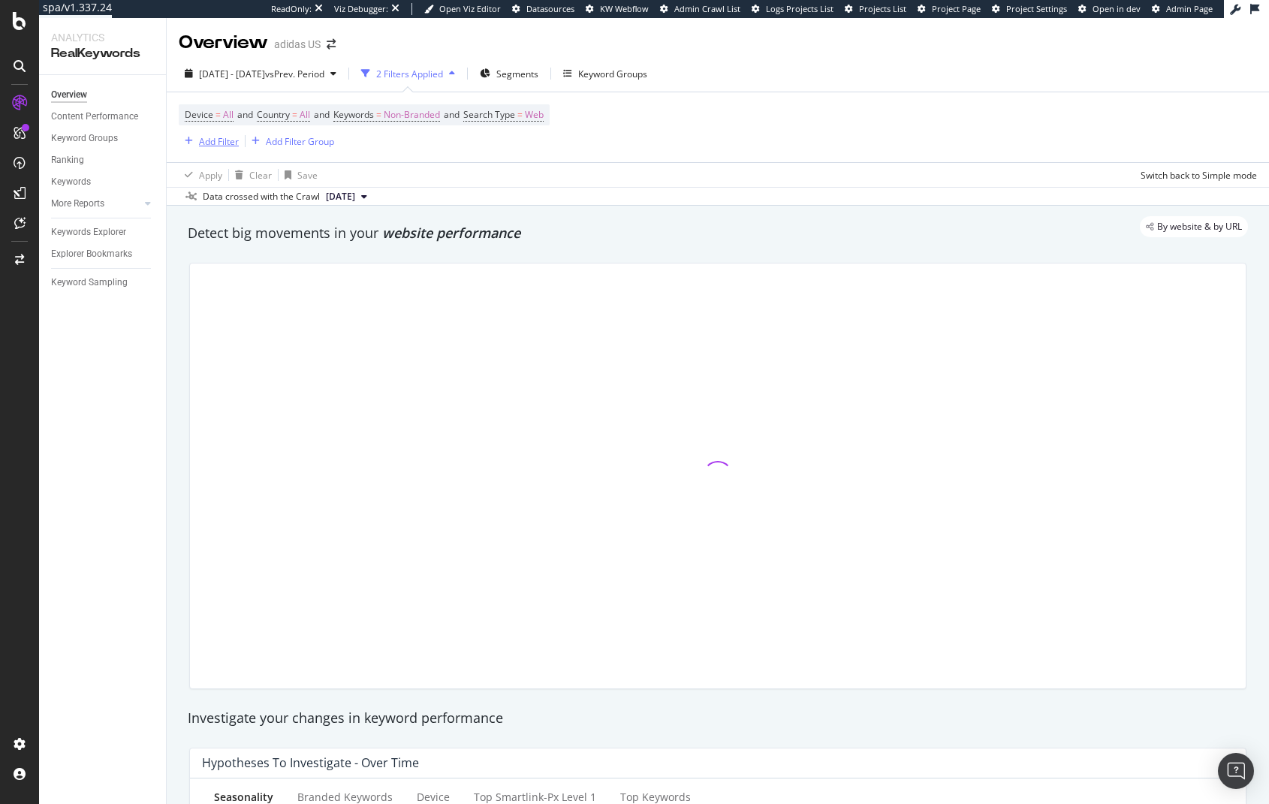
click at [216, 135] on div "Add Filter" at bounding box center [219, 141] width 40 height 13
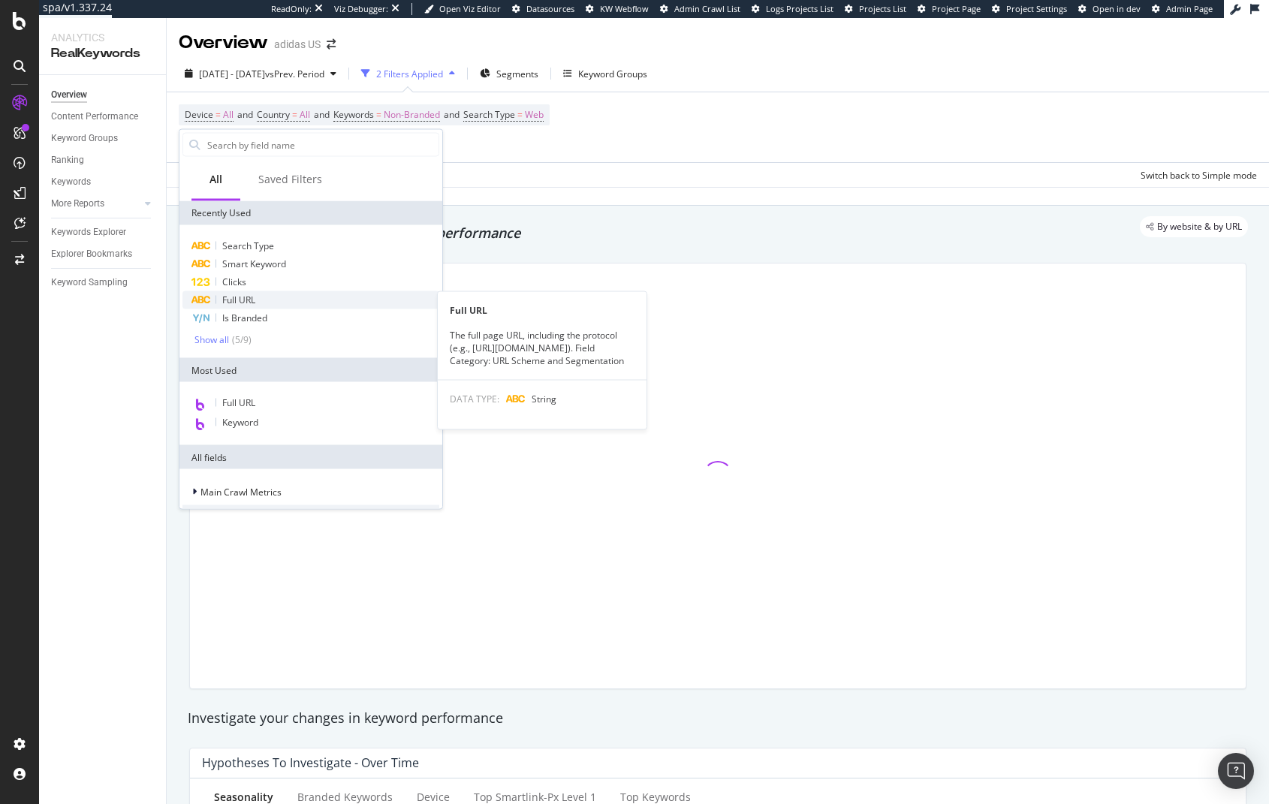
click at [251, 302] on span "Full URL" at bounding box center [238, 300] width 33 height 13
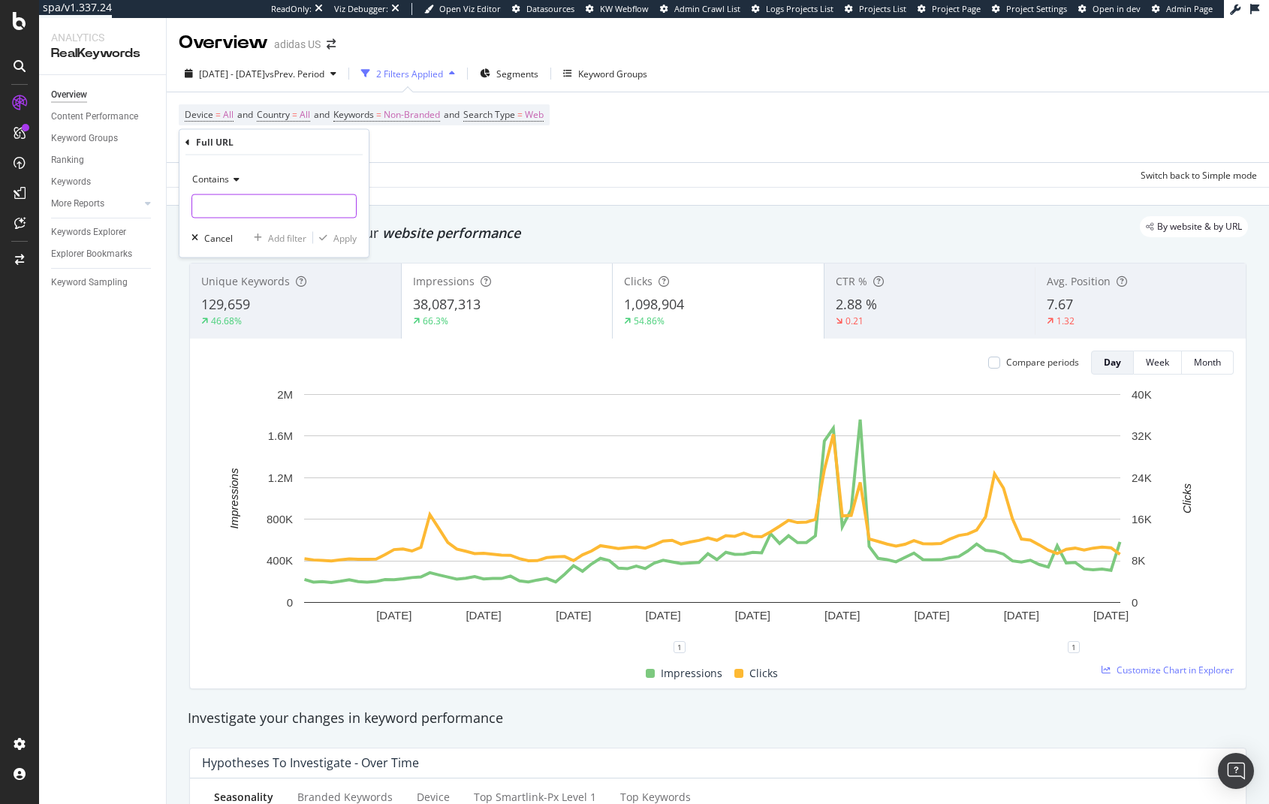
click at [224, 211] on input "text" at bounding box center [274, 206] width 164 height 24
type input "black_friday"
click at [327, 236] on div "button" at bounding box center [323, 237] width 20 height 9
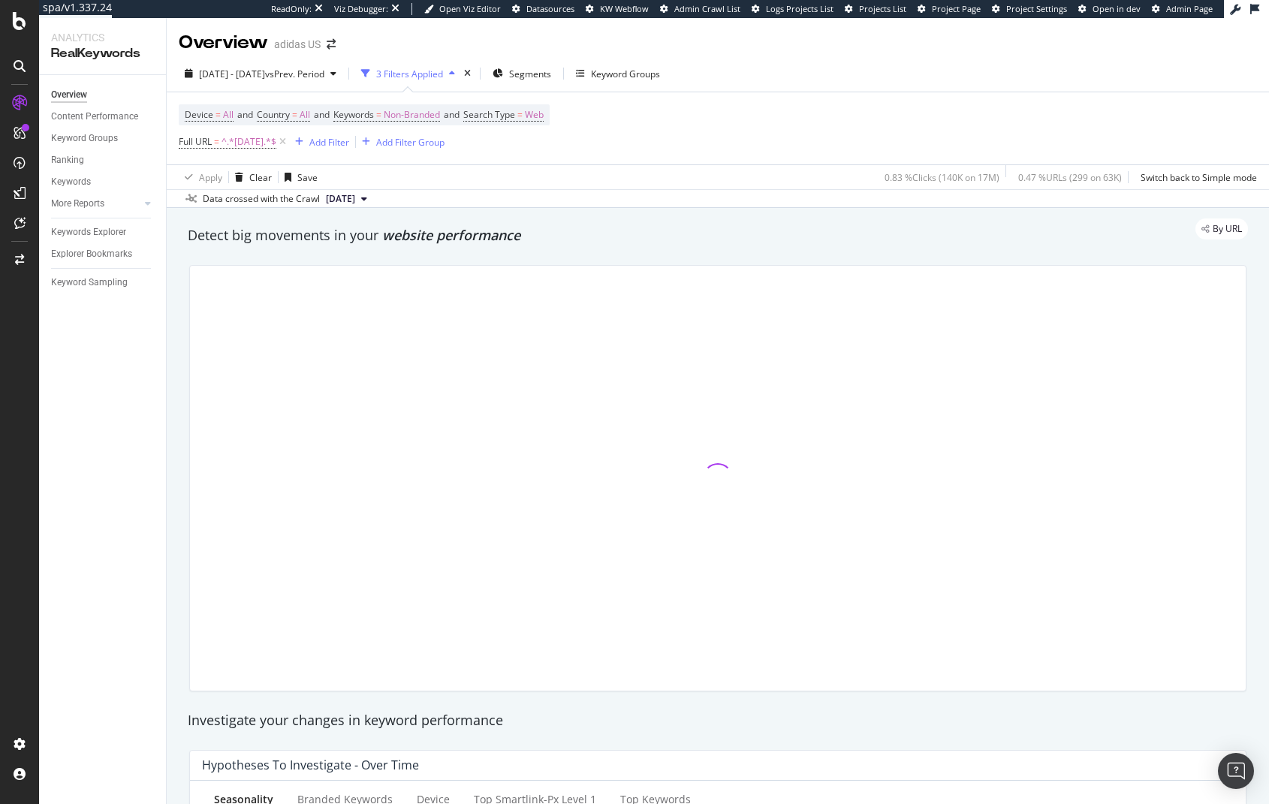
click at [658, 240] on div "Detect big movements in your website performance" at bounding box center [718, 236] width 1060 height 20
click at [331, 143] on div "Add Filter" at bounding box center [329, 142] width 40 height 13
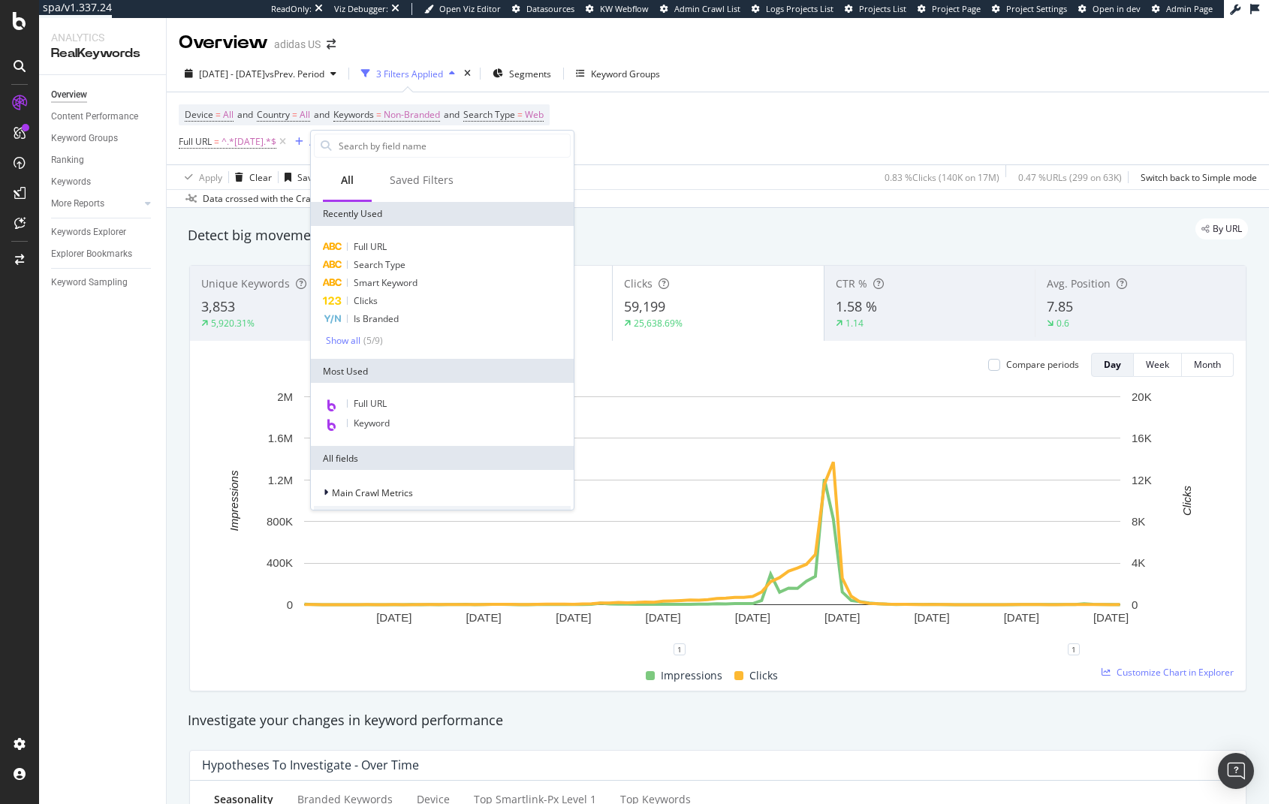
click at [785, 176] on div "Apply Clear Save 0.83 % Clicks ( 140K on 17M ) 0.47 % URLs ( 299 on 63K ) Switc…" at bounding box center [718, 176] width 1102 height 25
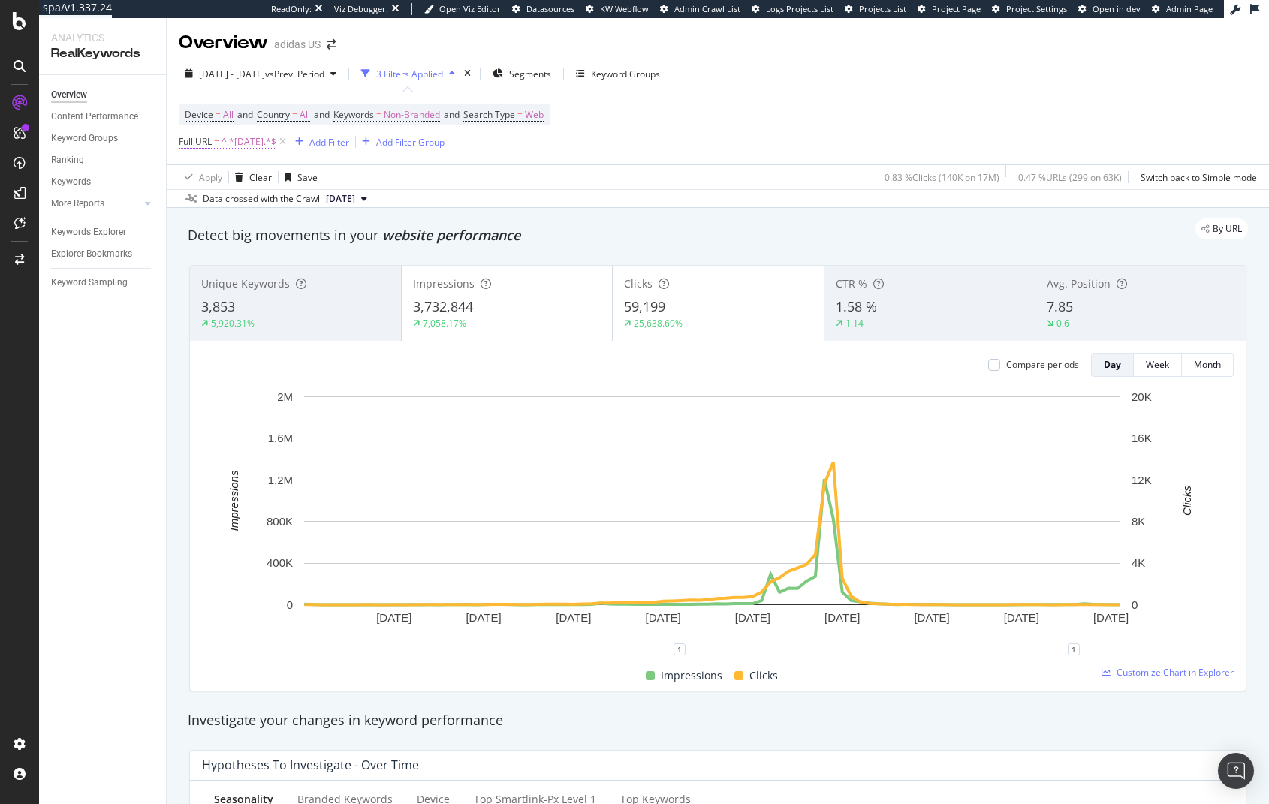
click at [214, 145] on span "Full URL = ^.*black_friday.*$" at bounding box center [228, 142] width 98 height 14
click at [239, 208] on input "black_friday" at bounding box center [263, 205] width 142 height 24
paste input "[URL][DOMAIN_NAME]"
type input "https://www.adidas.com/us/black_fridayay"
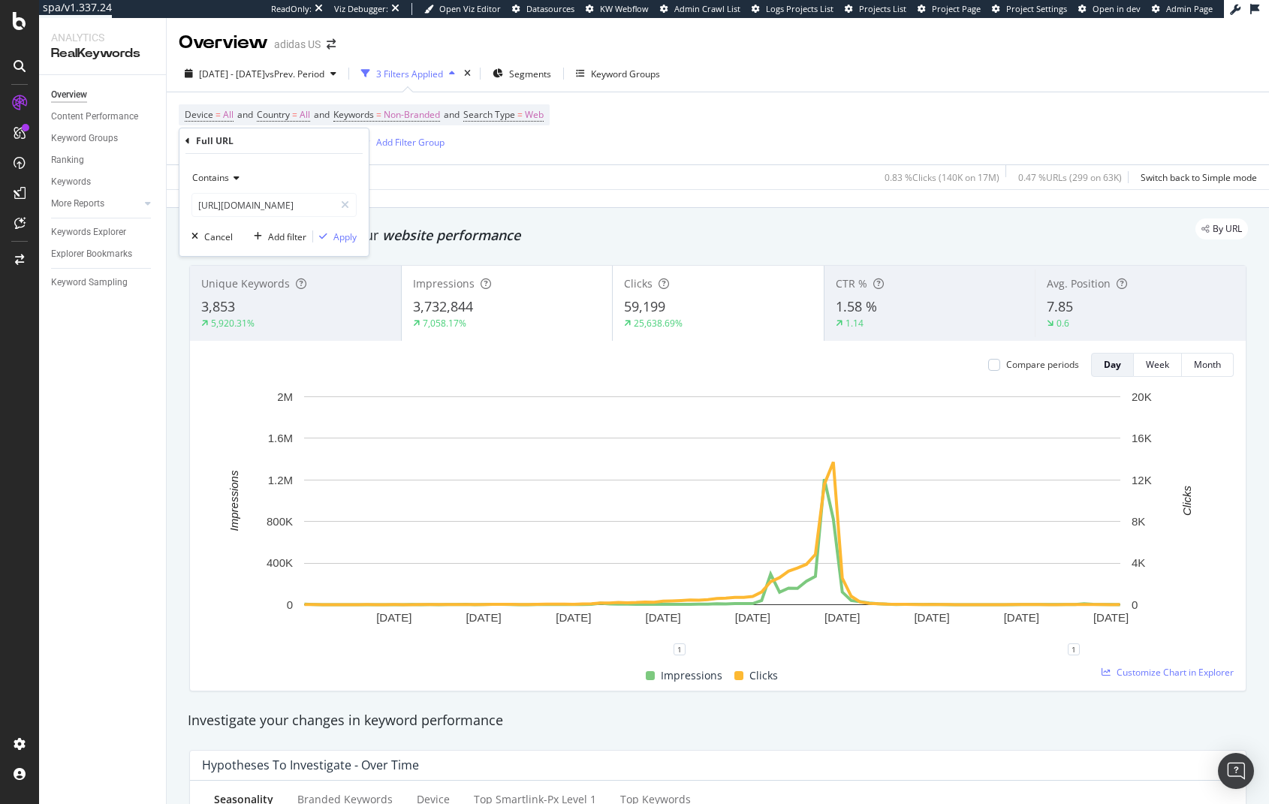
click at [223, 170] on div "Contains" at bounding box center [273, 178] width 165 height 24
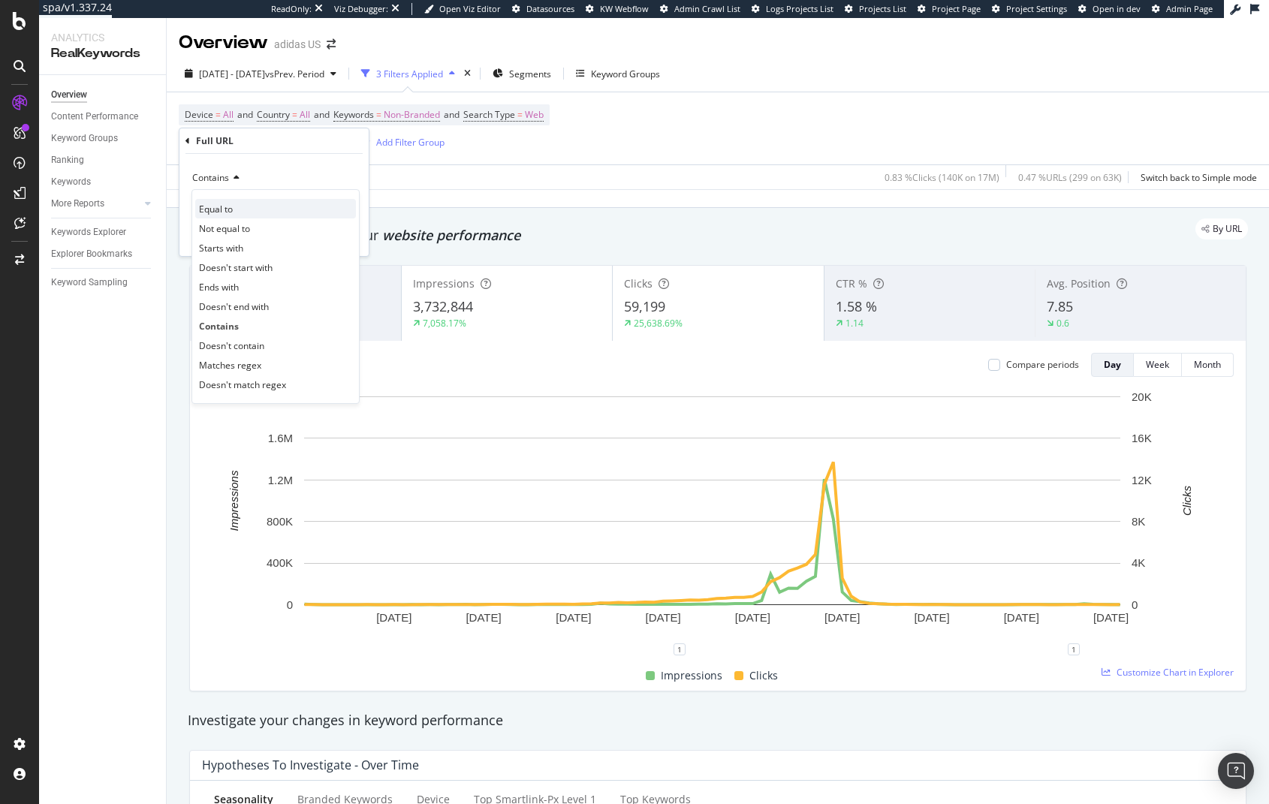
click at [255, 211] on div "Equal to" at bounding box center [275, 209] width 161 height 20
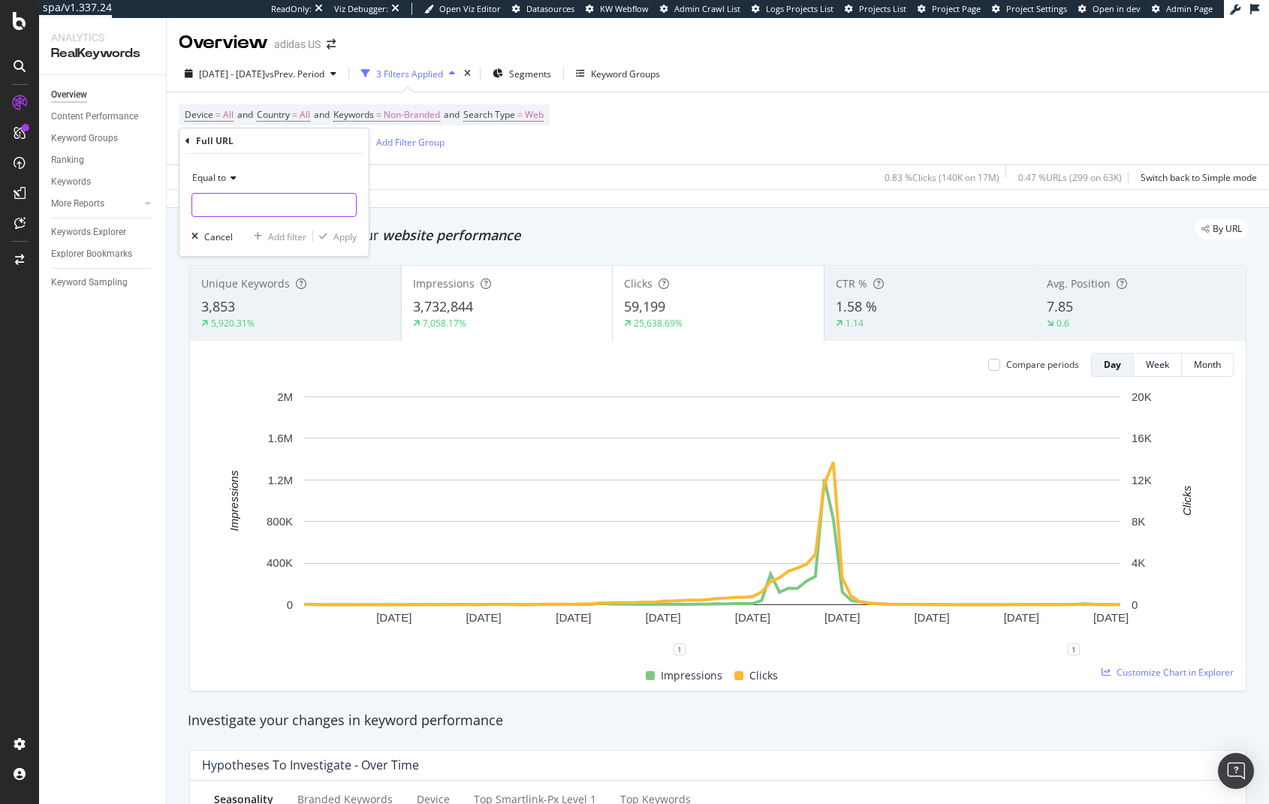
click at [285, 200] on input "text" at bounding box center [274, 205] width 164 height 24
paste input "[URL][DOMAIN_NAME]"
type input "[URL][DOMAIN_NAME]"
click at [327, 237] on div "button" at bounding box center [323, 236] width 20 height 9
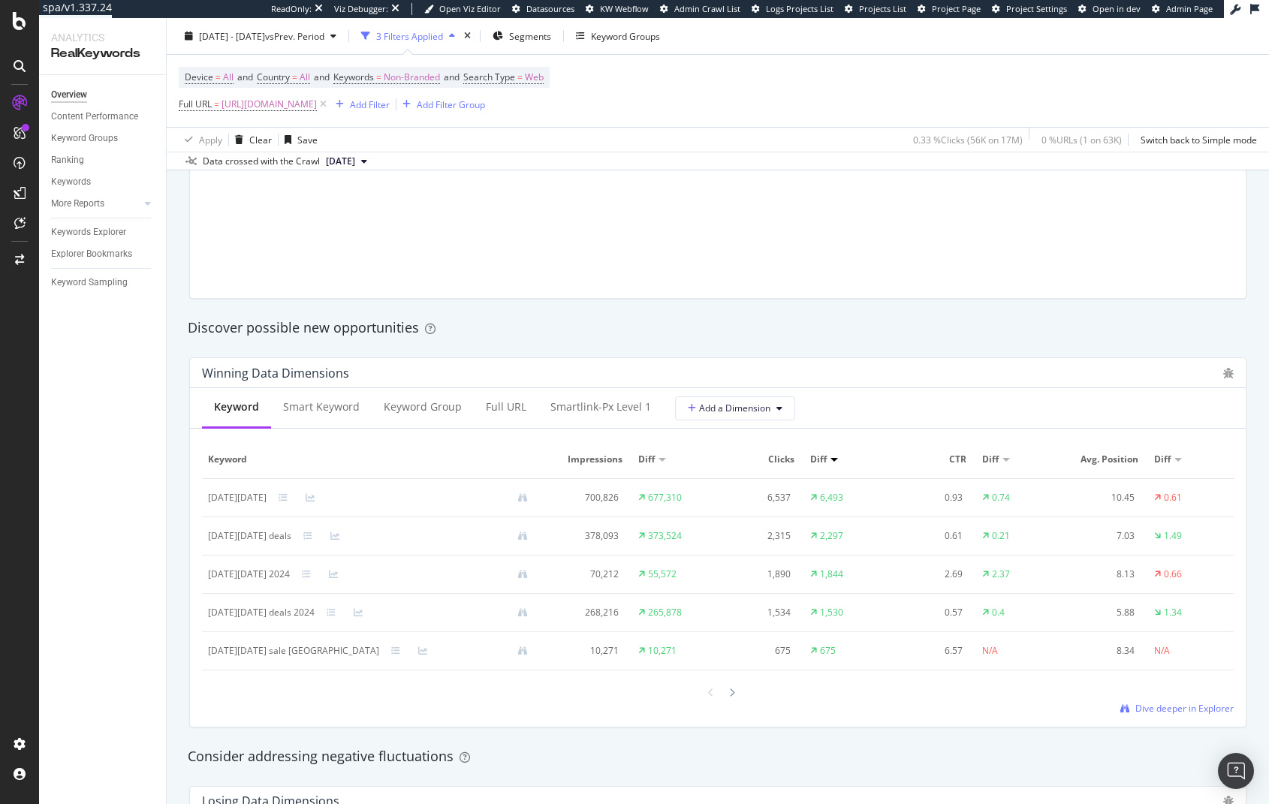
scroll to position [1272, 0]
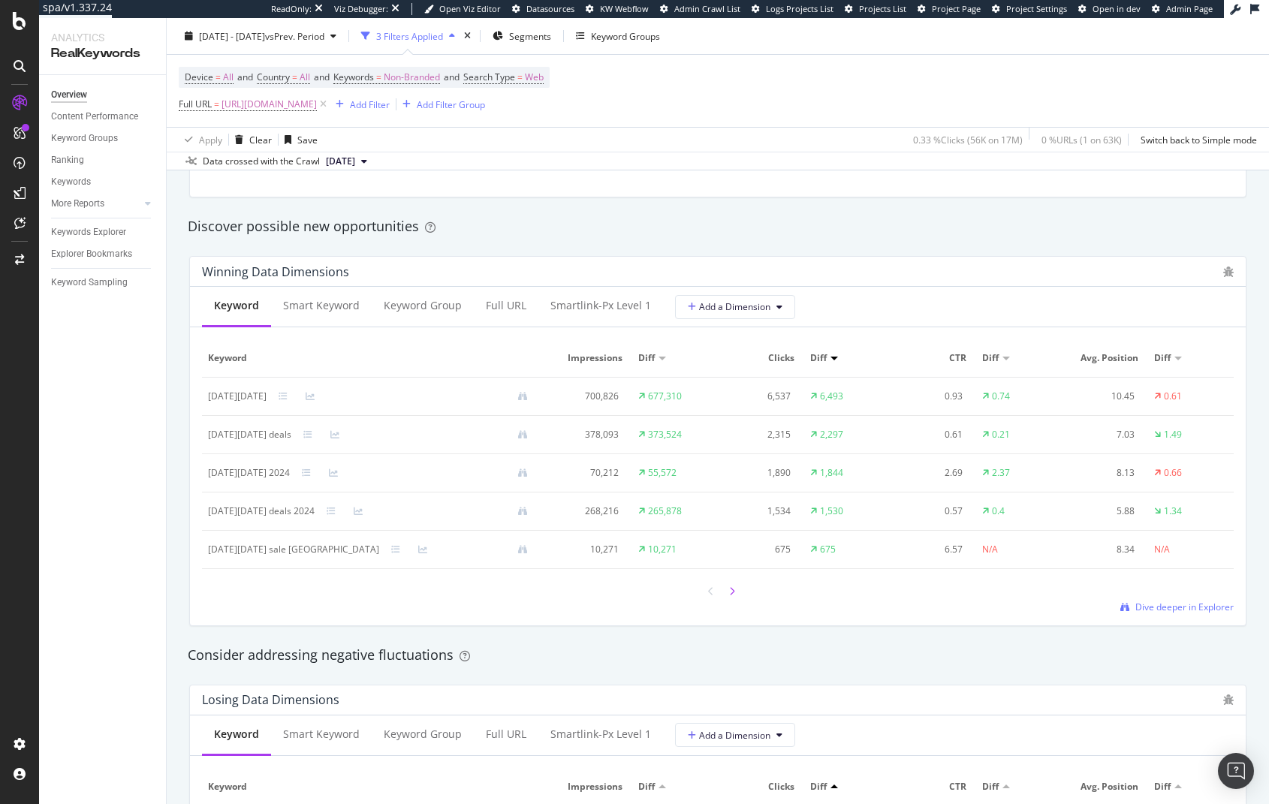
click at [729, 595] on div at bounding box center [732, 591] width 14 height 20
